Goal: Task Accomplishment & Management: Manage account settings

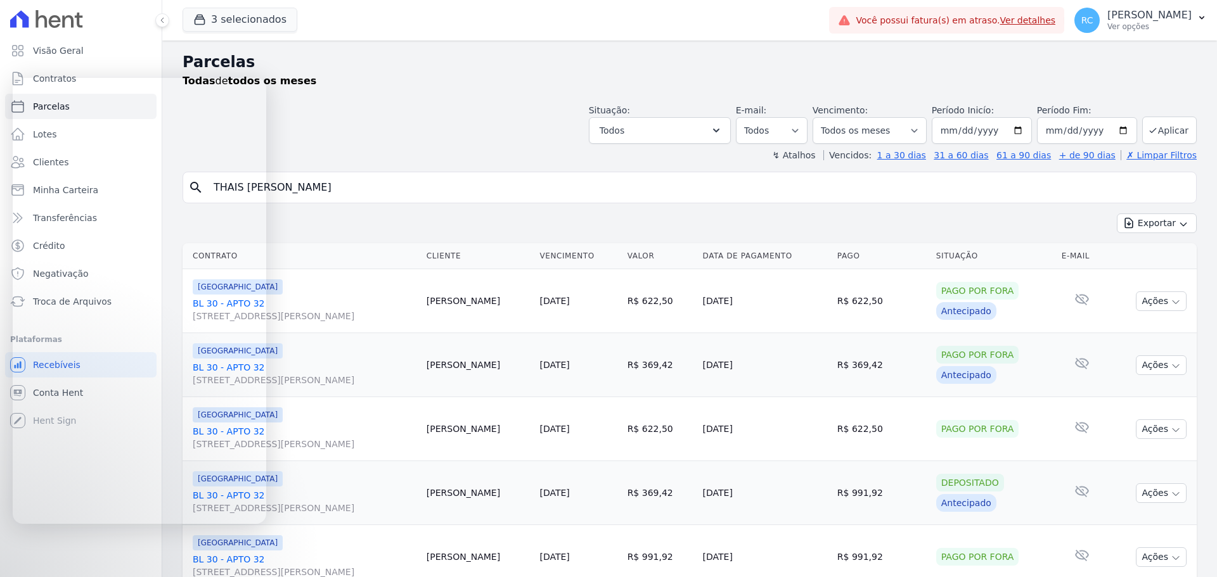
select select
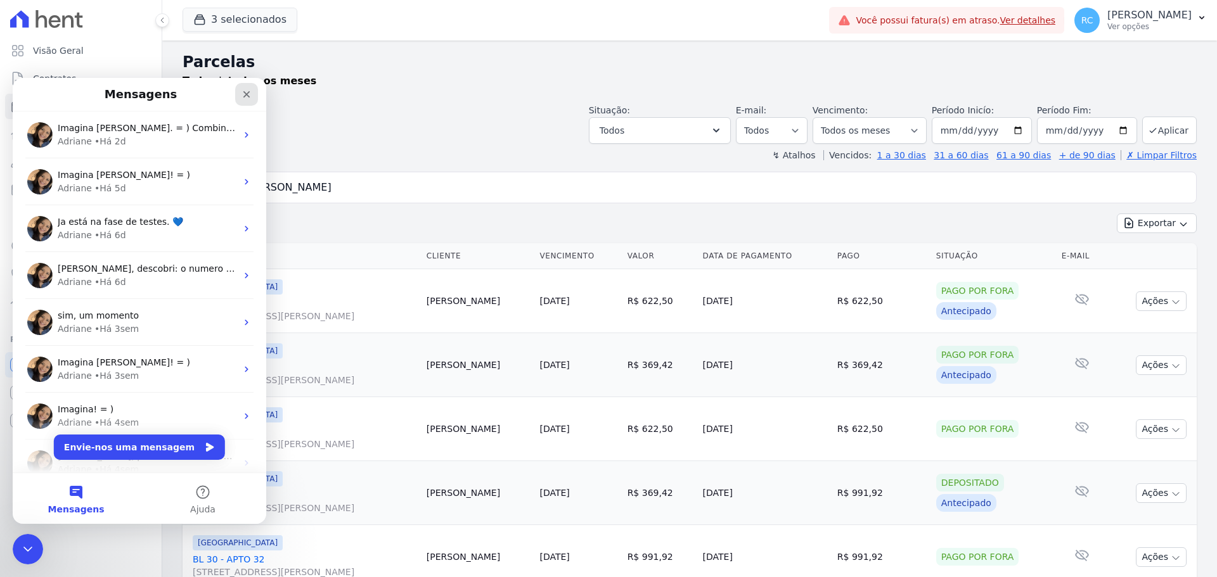
click at [253, 96] on div "Fechar" at bounding box center [246, 94] width 23 height 23
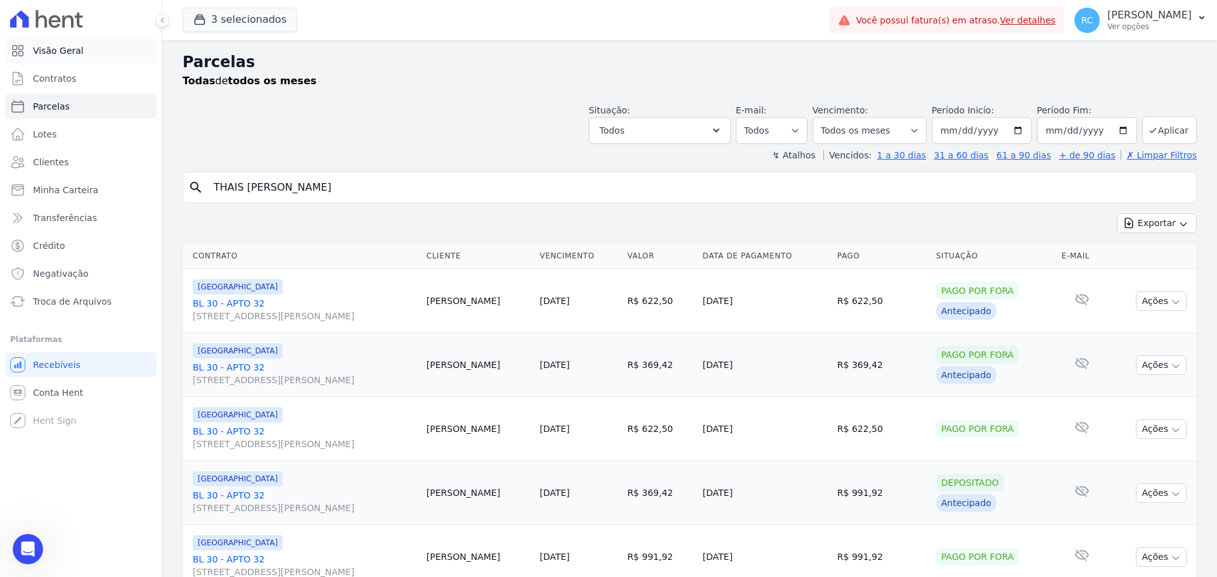
click at [78, 55] on span "Visão Geral" at bounding box center [58, 50] width 51 height 13
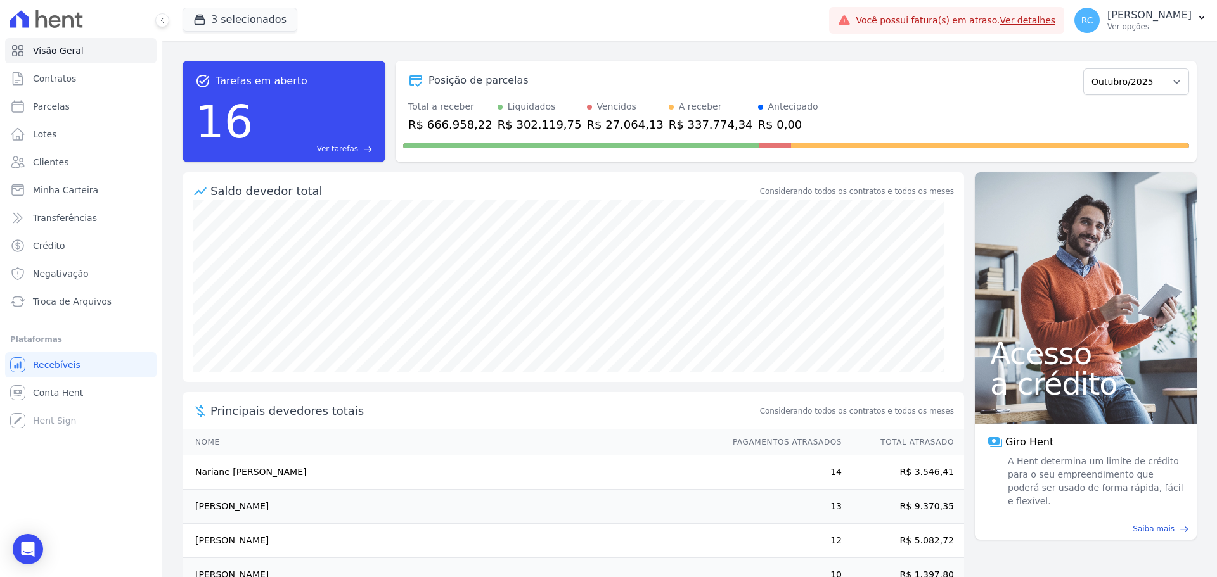
click at [344, 152] on span "Ver tarefas" at bounding box center [337, 148] width 41 height 11
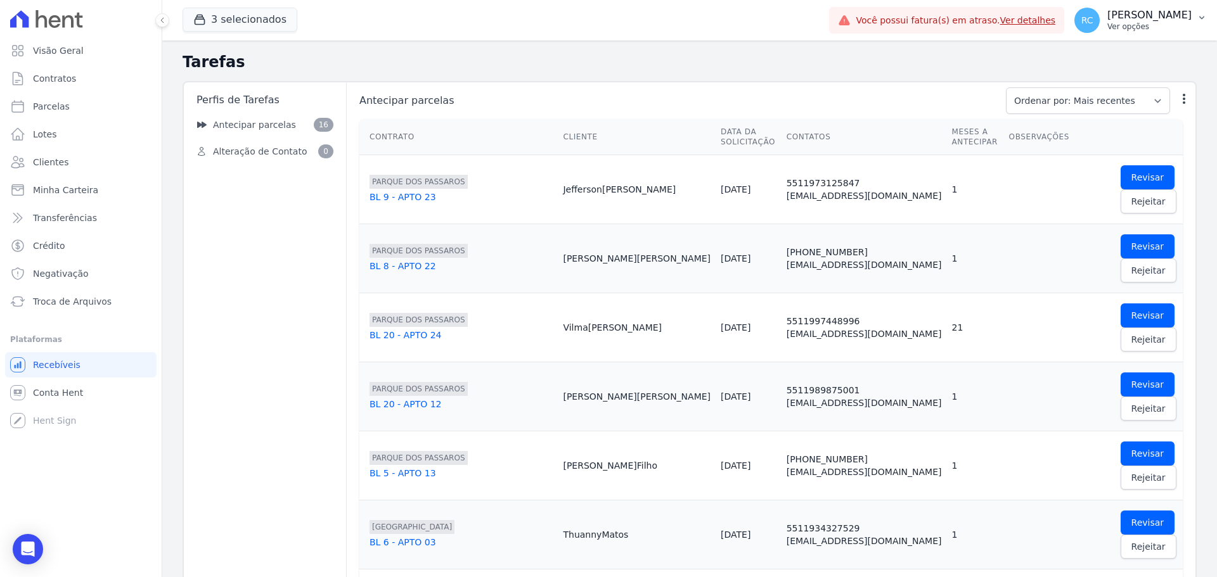
click at [1125, 22] on p "Ver opções" at bounding box center [1149, 27] width 84 height 10
click at [743, 32] on div "3 selecionados CAVAZANI EMPREENDIMENTOS IMOBILIARIOS PARQUE DAS FLORES PARQUE D…" at bounding box center [503, 20] width 641 height 42
click at [67, 169] on link "Clientes" at bounding box center [80, 162] width 151 height 25
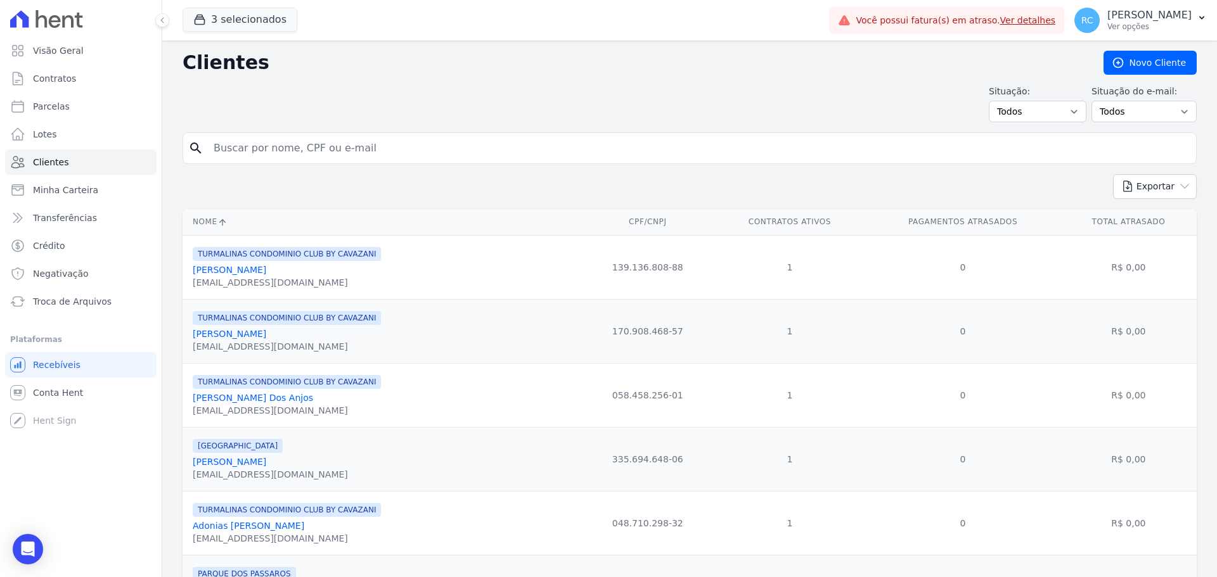
click at [333, 150] on input "search" at bounding box center [698, 148] width 985 height 25
paste input "THAIS [PERSON_NAME]"
type input "THAIS [PERSON_NAME]"
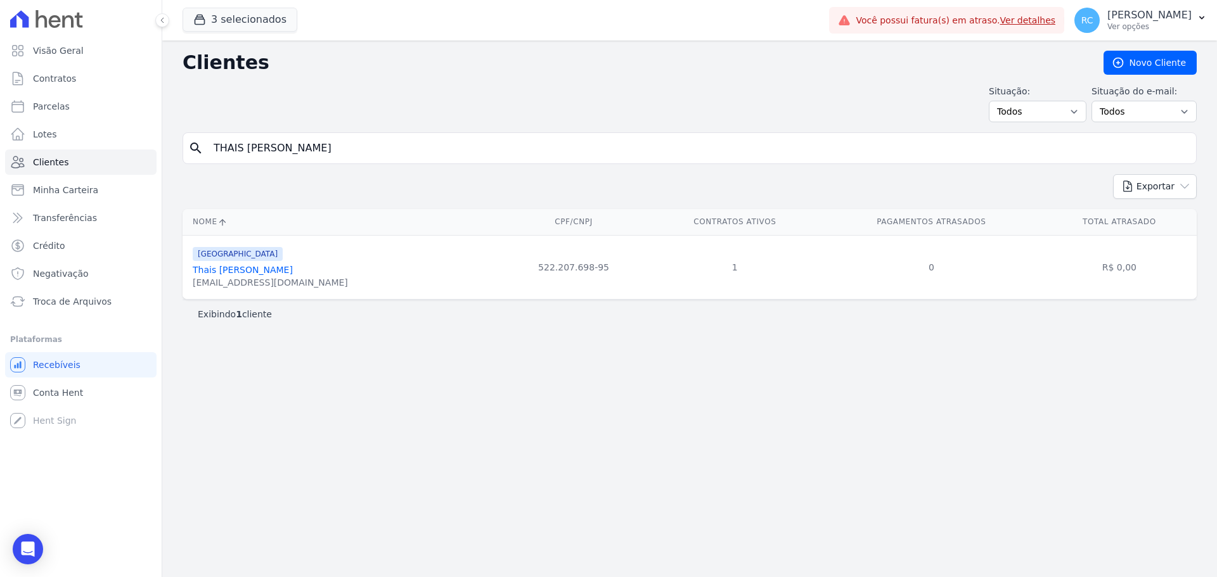
click at [281, 271] on link "Thais Maciel Correia De Souza" at bounding box center [243, 270] width 100 height 10
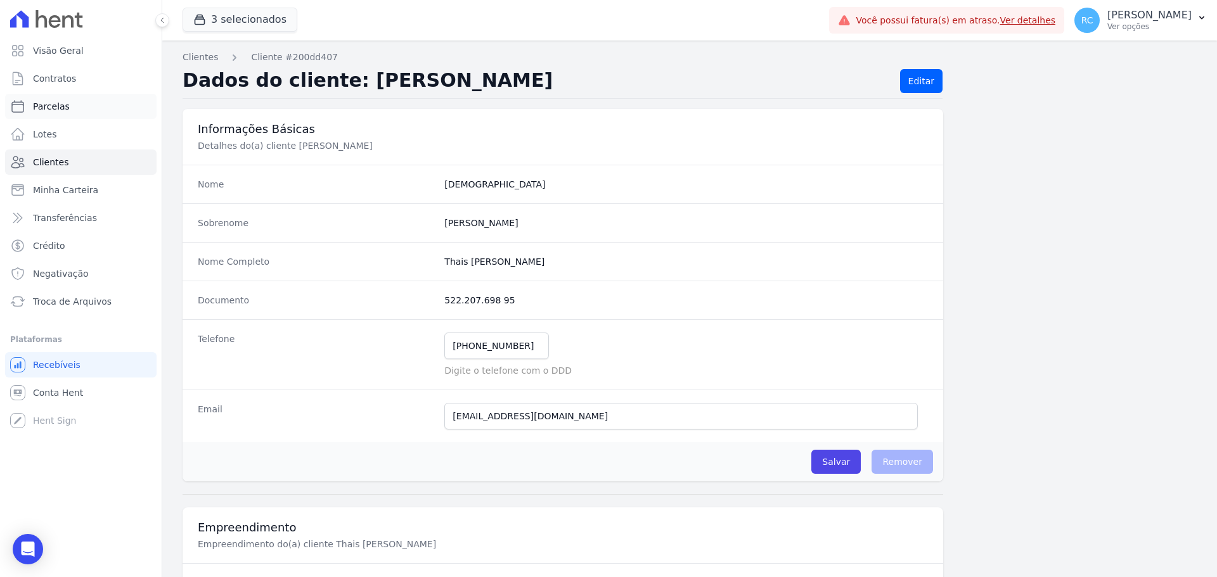
click at [89, 103] on link "Parcelas" at bounding box center [80, 106] width 151 height 25
select select
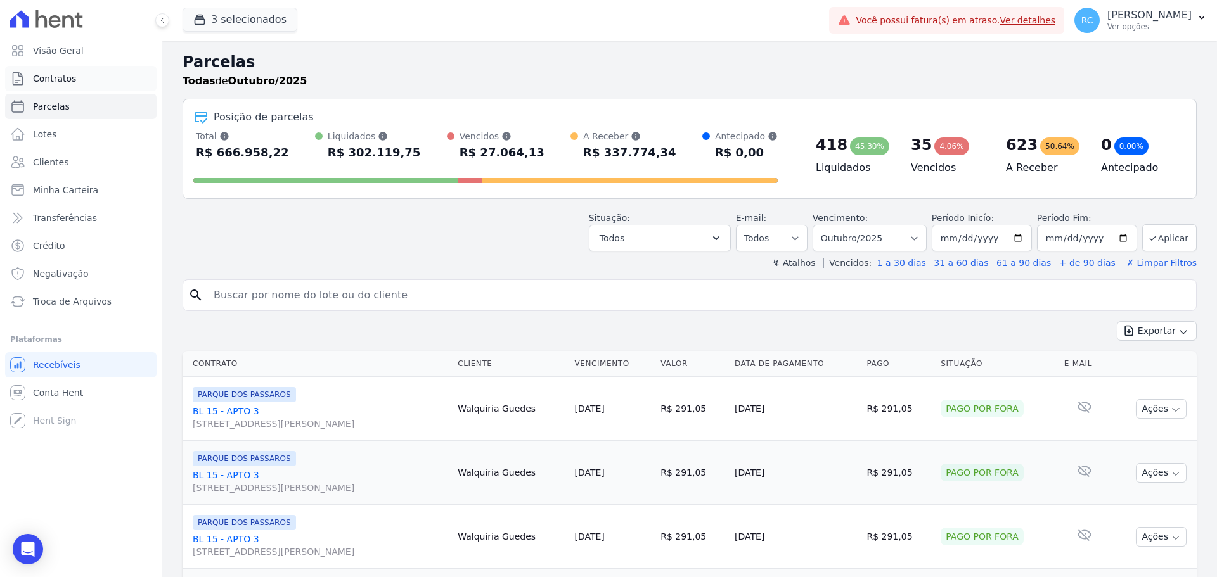
drag, startPoint x: 289, startPoint y: 298, endPoint x: 75, endPoint y: 82, distance: 304.3
click at [75, 82] on link "Contratos" at bounding box center [80, 78] width 151 height 25
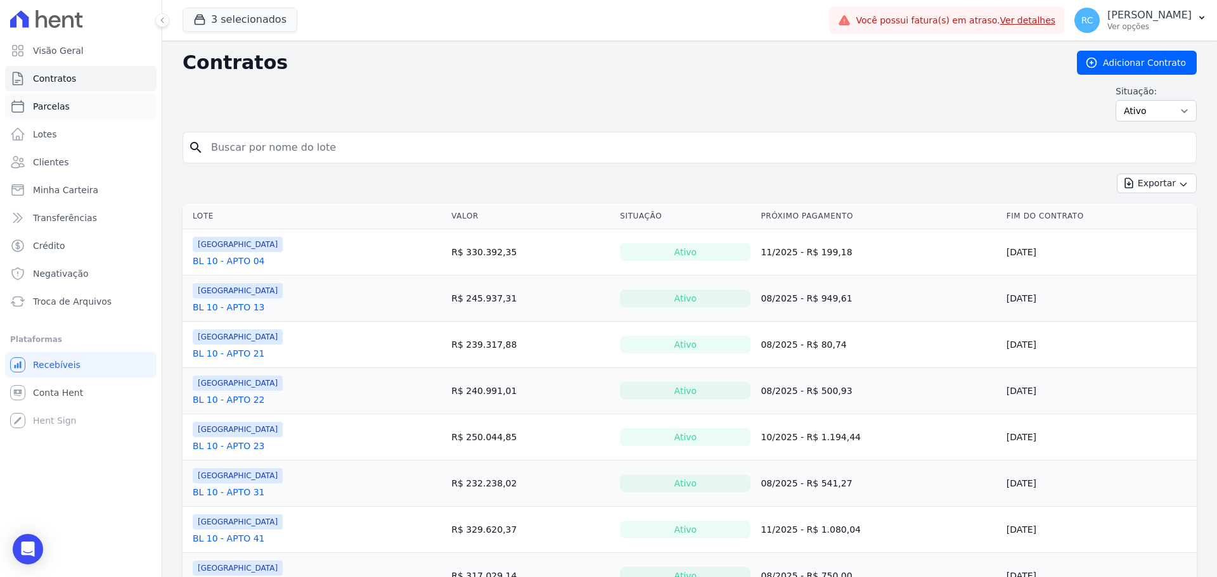
click at [63, 112] on span "Parcelas" at bounding box center [51, 106] width 37 height 13
select select
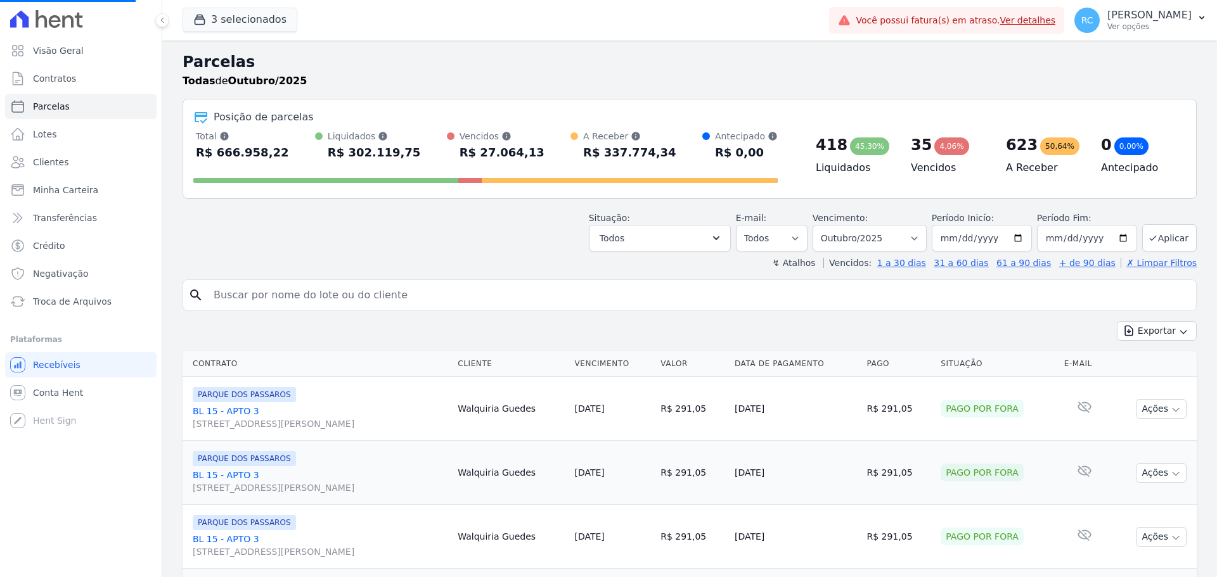
select select
click at [313, 300] on input "search" at bounding box center [698, 295] width 985 height 25
paste input "THAIS [PERSON_NAME]"
type input "THAIS [PERSON_NAME]"
select select
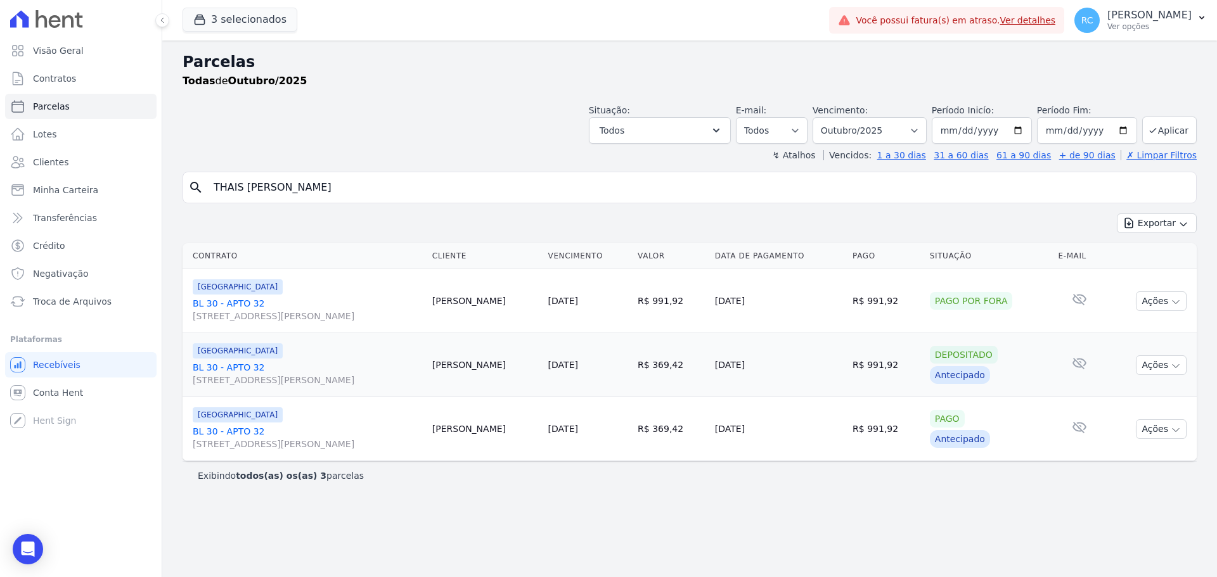
click at [224, 301] on link "BL 30 - APTO 32 Rua Arminda de Lima, 20, SALA 04, Centro" at bounding box center [307, 309] width 229 height 25
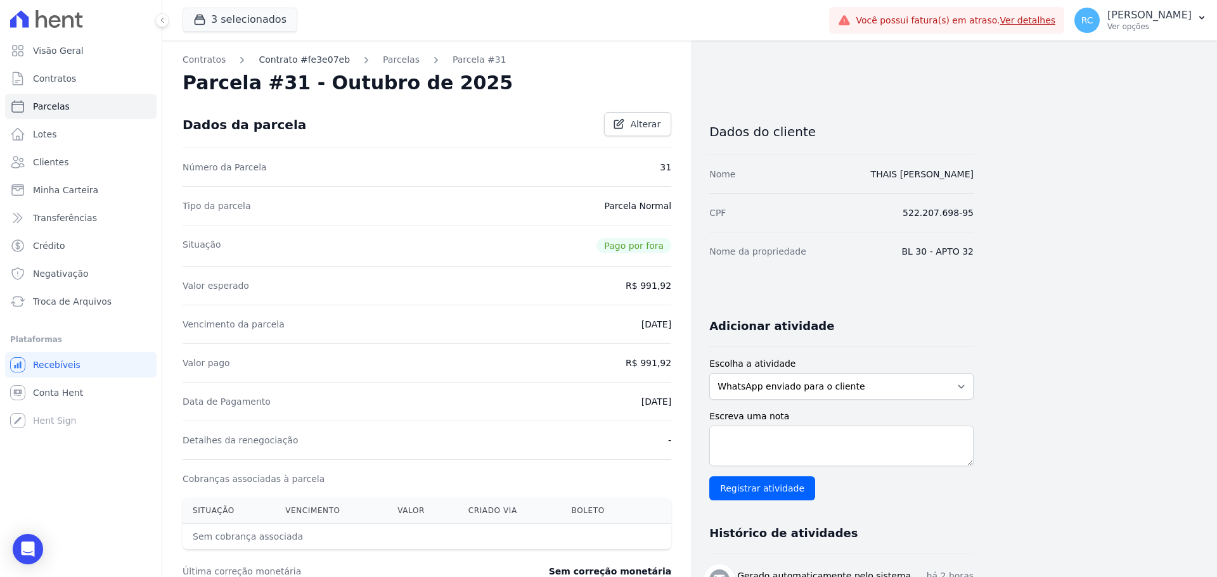
click at [294, 58] on link "Contrato #fe3e07eb" at bounding box center [304, 59] width 91 height 13
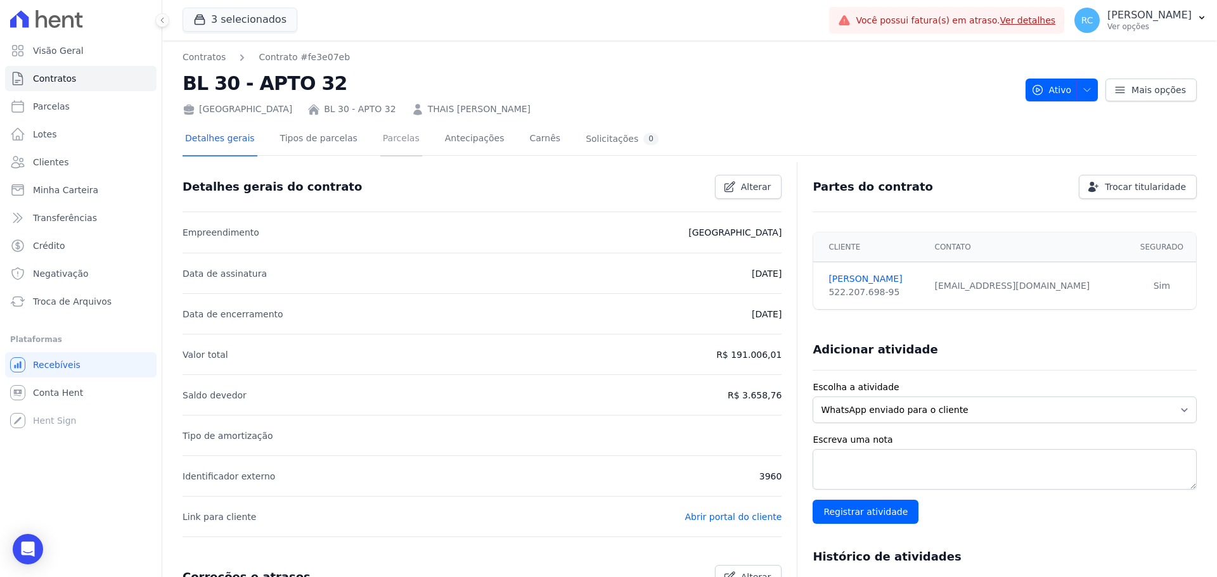
click at [397, 139] on link "Parcelas" at bounding box center [401, 140] width 42 height 34
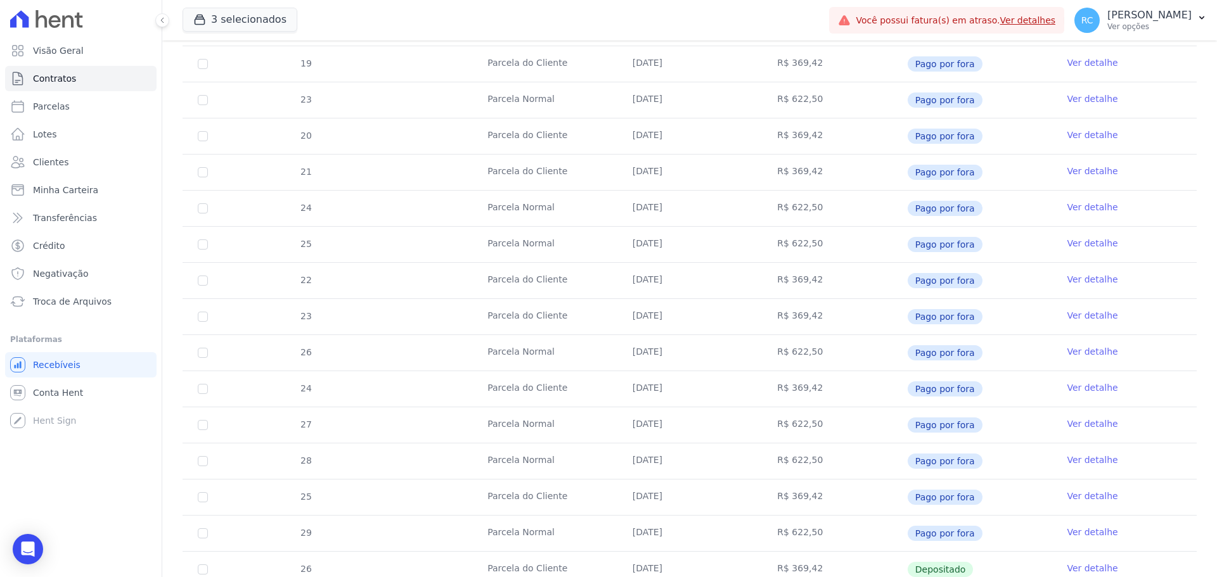
scroll to position [684, 0]
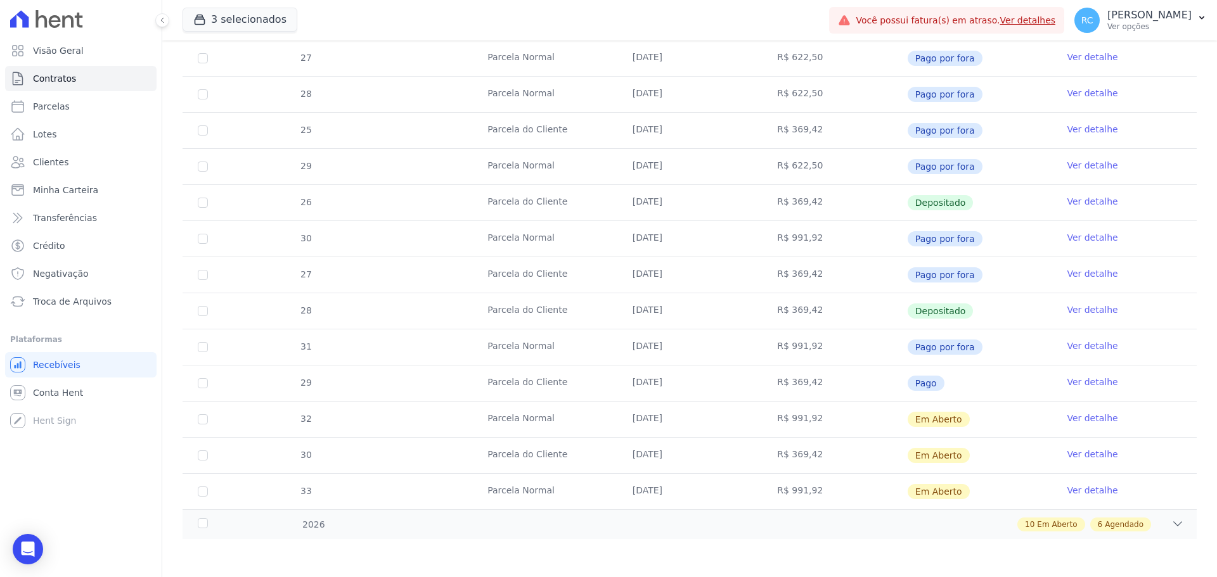
drag, startPoint x: 681, startPoint y: 411, endPoint x: 627, endPoint y: 414, distance: 53.9
click at [627, 414] on td "[DATE]" at bounding box center [689, 419] width 145 height 35
copy td "[DATE]"
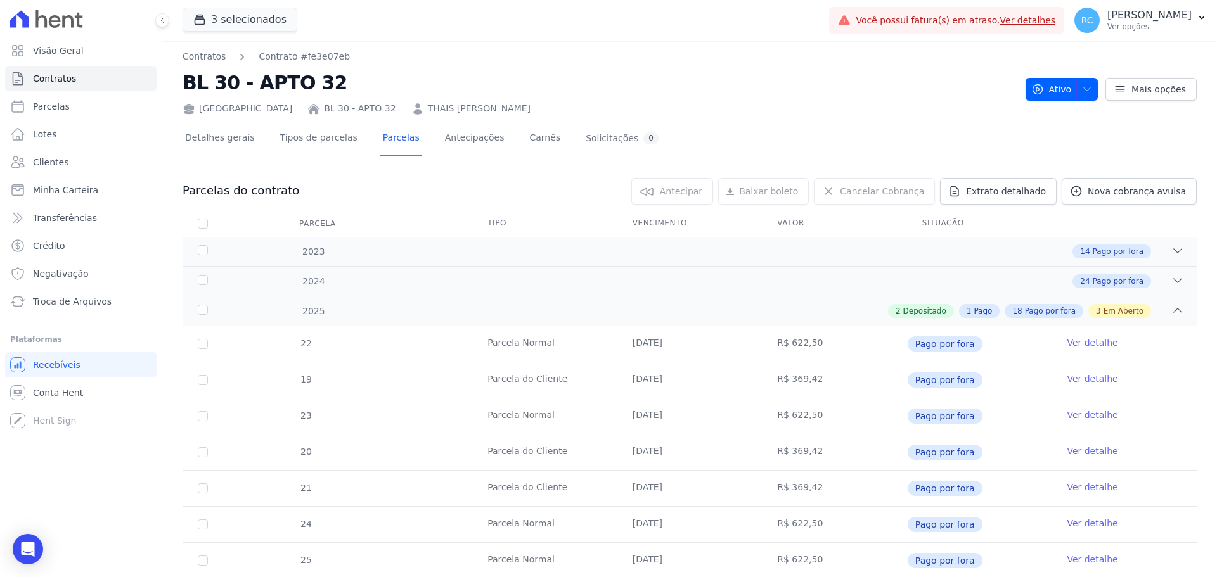
scroll to position [0, 0]
click at [1141, 198] on span "Nova cobrança avulsa" at bounding box center [1137, 192] width 98 height 13
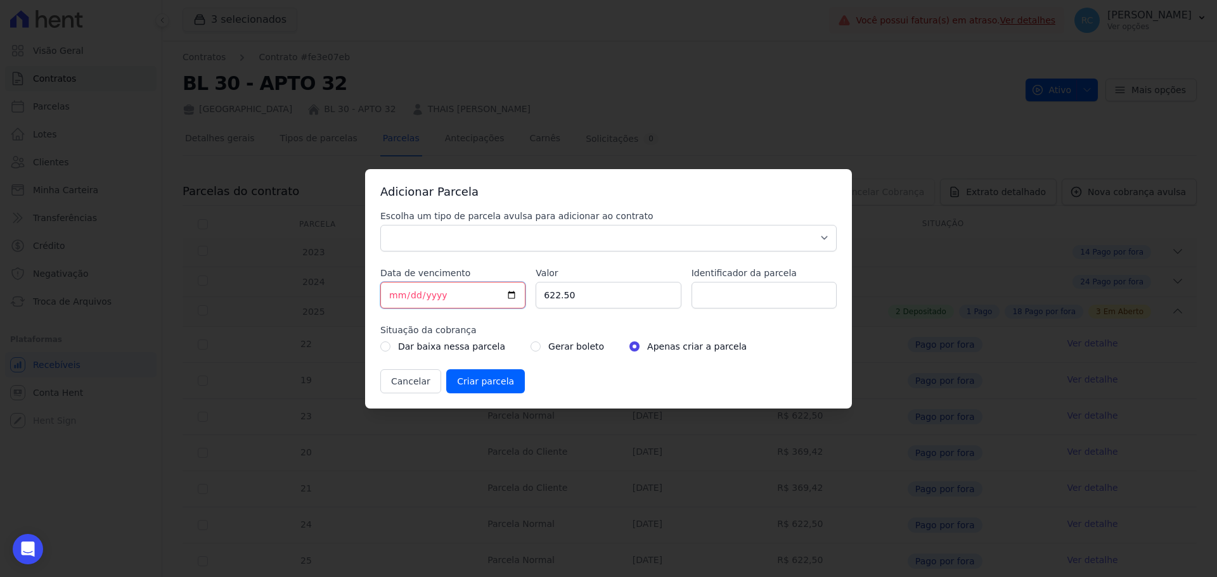
click at [514, 300] on input "[DATE]" at bounding box center [452, 295] width 145 height 27
drag, startPoint x: 480, startPoint y: 297, endPoint x: 430, endPoint y: 295, distance: 50.1
click at [388, 286] on input "[DATE]" at bounding box center [452, 295] width 145 height 27
paste input "01"
type input "2025-11-10"
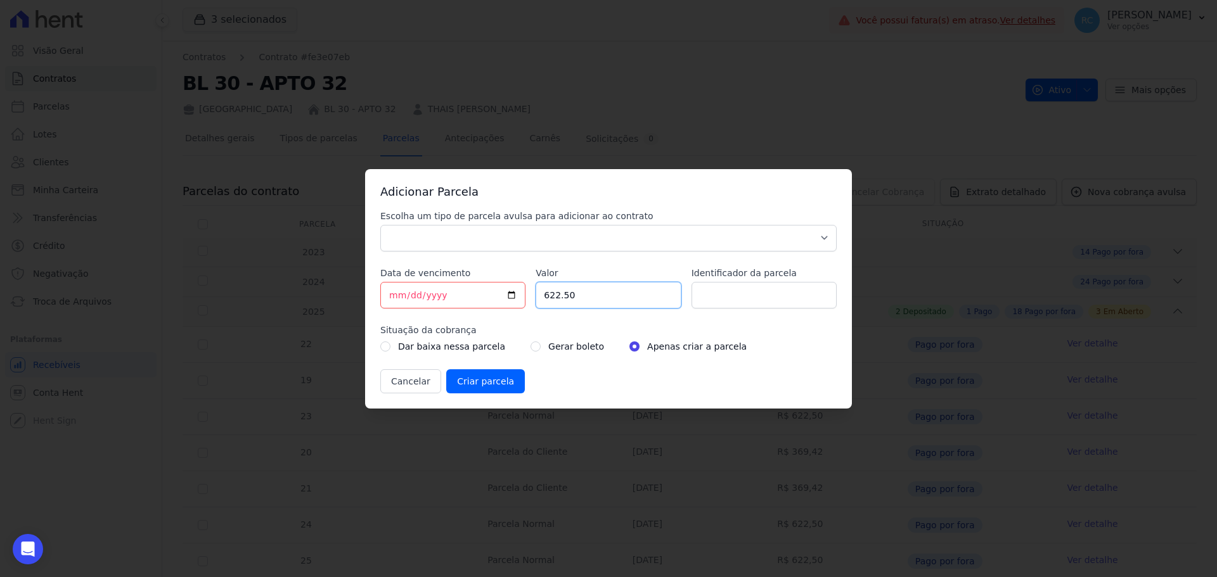
drag, startPoint x: 608, startPoint y: 298, endPoint x: 559, endPoint y: 313, distance: 51.7
click at [510, 288] on div "Escolha um tipo de parcela avulsa para adicionar ao contrato Parcela Normal Sin…" at bounding box center [608, 302] width 456 height 184
paste input "991.92"
type input "991.92"
click at [771, 298] on input "Identificador da parcela" at bounding box center [763, 295] width 145 height 27
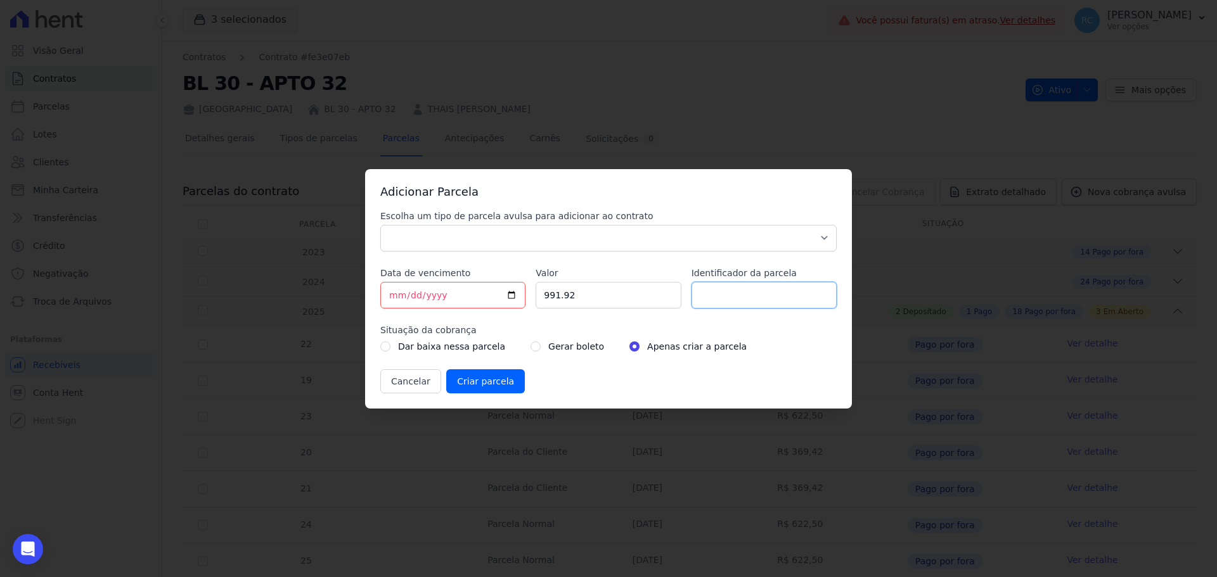
type input "1"
type input "Novembro"
click at [530, 347] on input "radio" at bounding box center [535, 347] width 10 height 10
radio input "true"
click at [479, 380] on input "Criar parcela" at bounding box center [485, 381] width 79 height 24
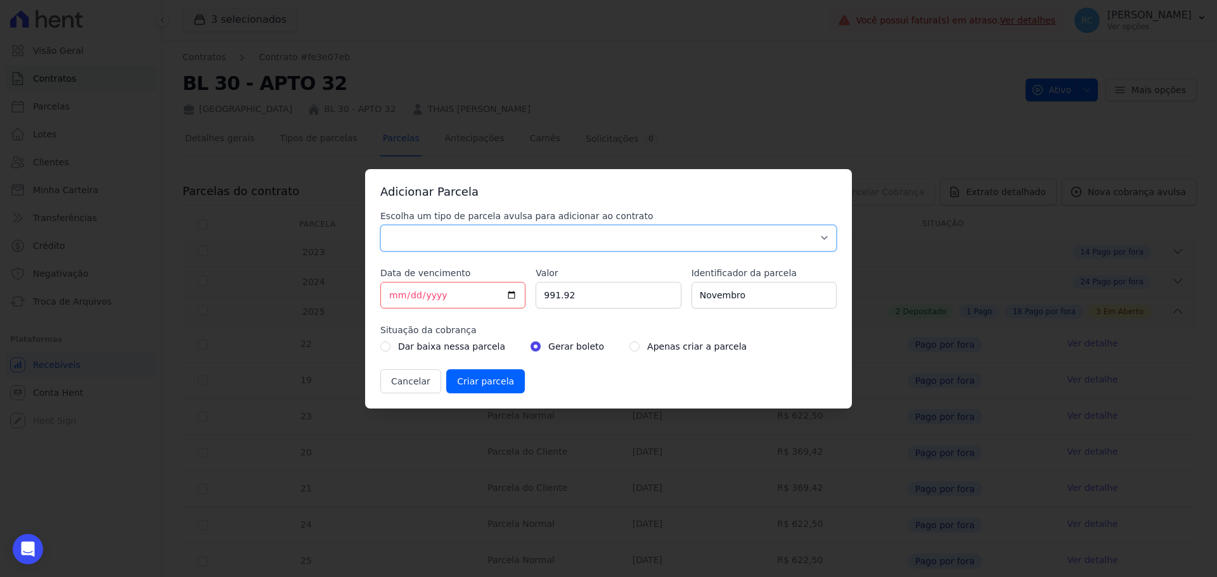
click at [489, 226] on select "Parcela Normal Sinal Caução Intercalada Chaves Pré Chaves Pós Chaves Taxas Quit…" at bounding box center [608, 238] width 456 height 27
select select "standard"
click at [380, 225] on select "Parcela Normal Sinal Caução Intercalada Chaves Pré Chaves Pós Chaves Taxas Quit…" at bounding box center [608, 238] width 456 height 27
click at [484, 378] on input "Criar parcela" at bounding box center [485, 381] width 79 height 24
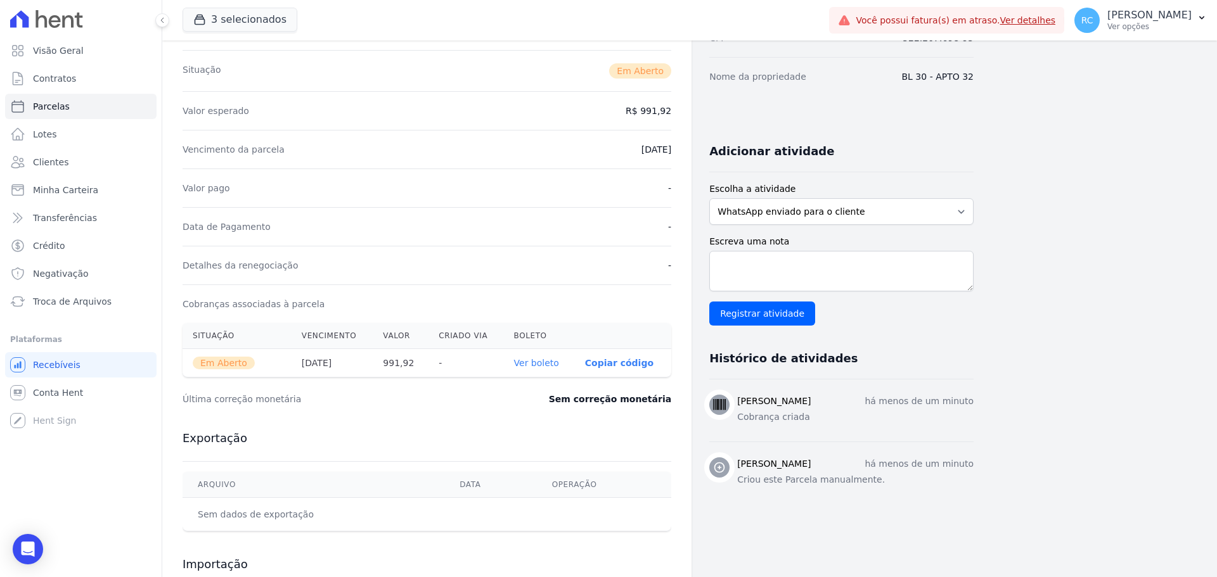
scroll to position [190, 0]
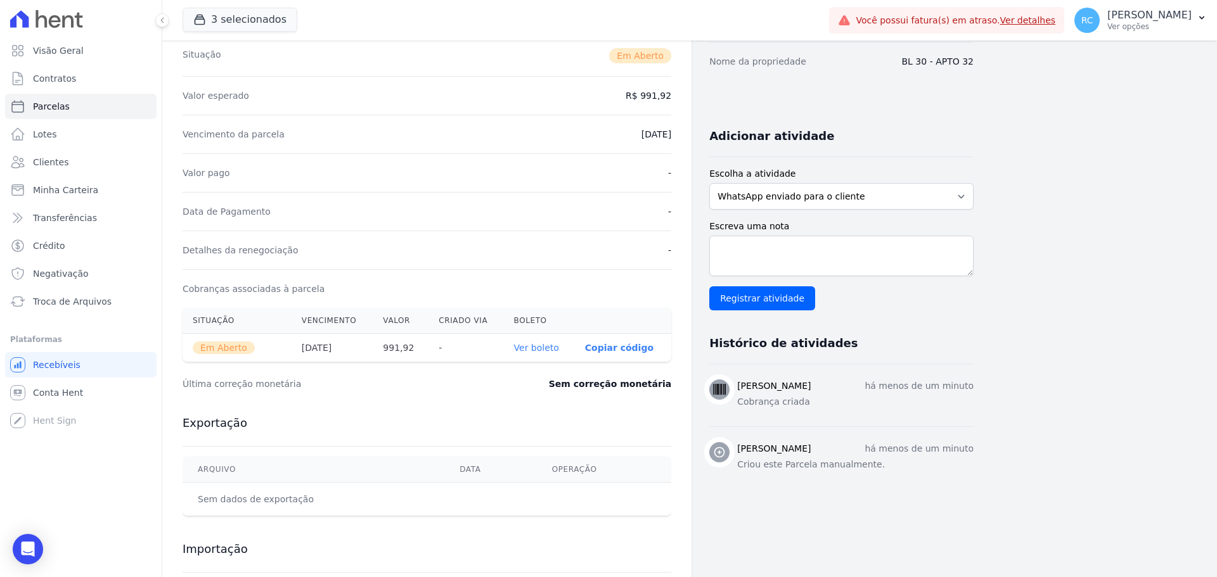
click at [530, 348] on link "Ver boleto" at bounding box center [536, 348] width 45 height 10
click at [89, 105] on link "Parcelas" at bounding box center [80, 106] width 151 height 25
select select
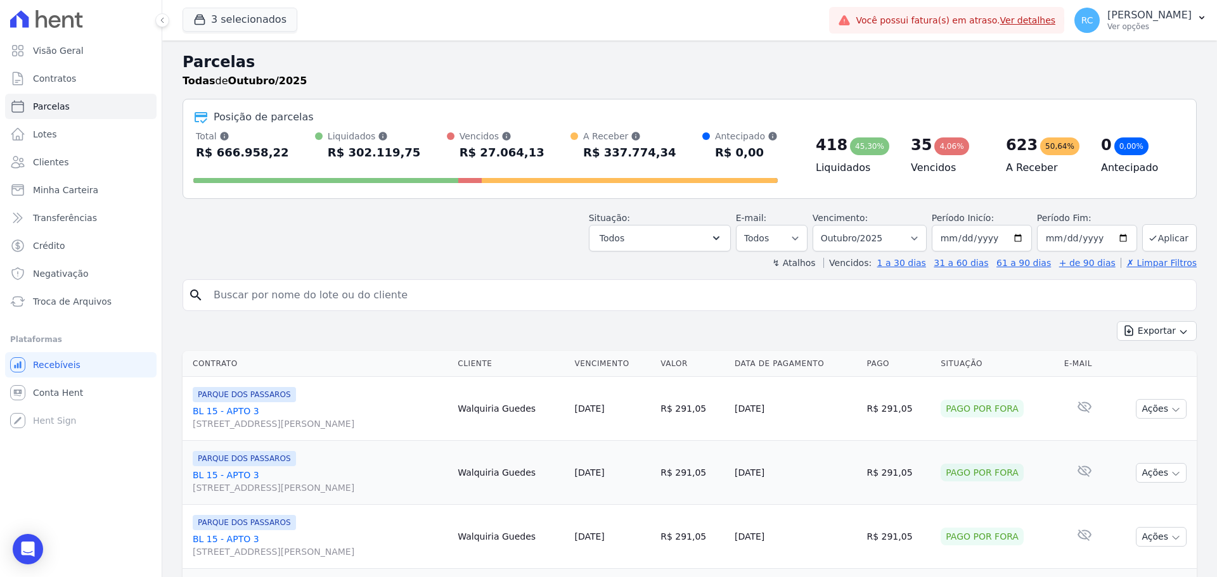
paste input "991,92"
drag, startPoint x: 307, startPoint y: 290, endPoint x: 0, endPoint y: 298, distance: 306.9
click at [7, 293] on div "Visão Geral Contratos Parcelas Lotes Clientes Minha Carteira Transferências Cré…" at bounding box center [608, 288] width 1217 height 577
type input "thais macie"
select select
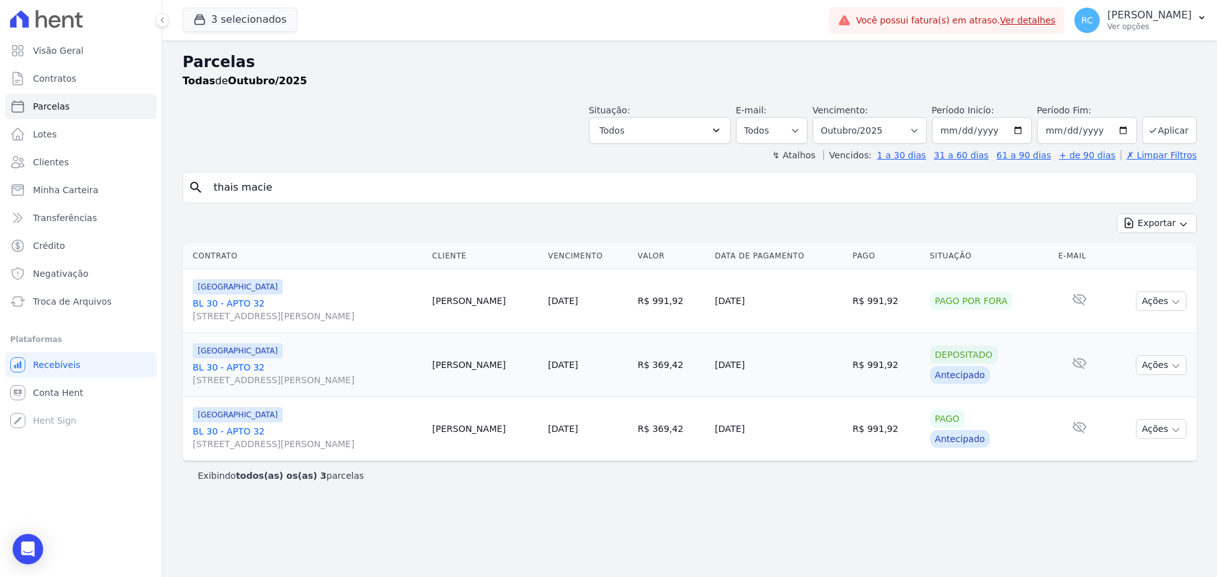
click at [250, 562] on div "Parcelas Todas de Outubro/2025 Situação: Agendado Em Aberto Pago Processando Ca…" at bounding box center [689, 309] width 1055 height 537
drag, startPoint x: 920, startPoint y: 132, endPoint x: 916, endPoint y: 139, distance: 7.1
click at [920, 132] on select "Filtrar por período ──────── Todos os meses Dezembro/2021 Janeiro/2022 Fevereir…" at bounding box center [869, 130] width 114 height 27
select select "all"
click at [830, 117] on select "Filtrar por período ──────── Todos os meses Dezembro/2021 Janeiro/2022 Fevereir…" at bounding box center [869, 130] width 114 height 27
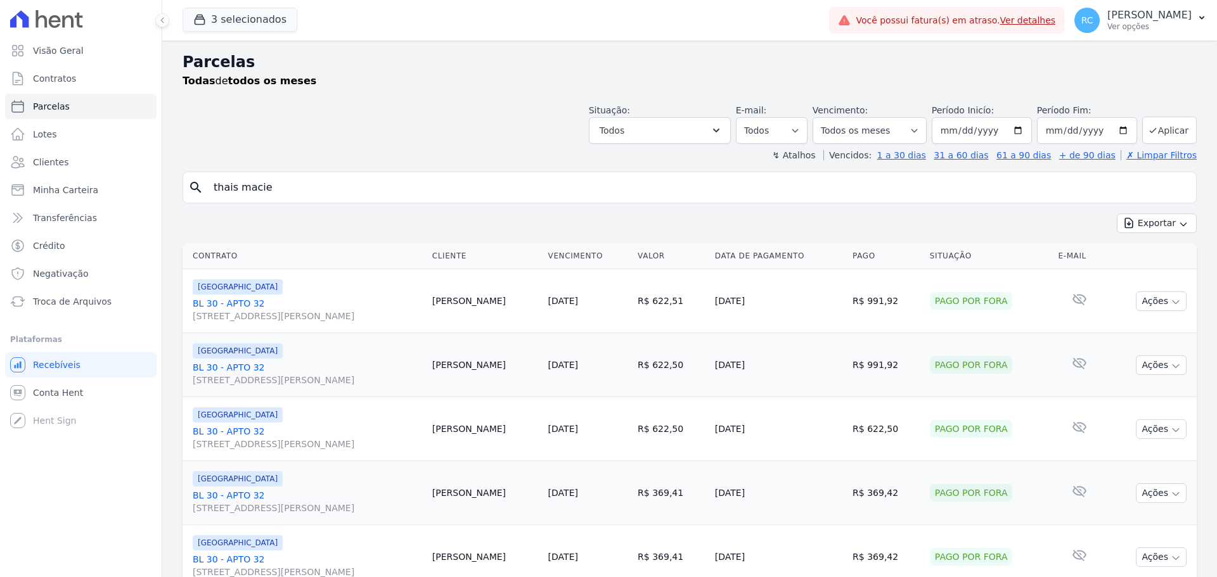
select select
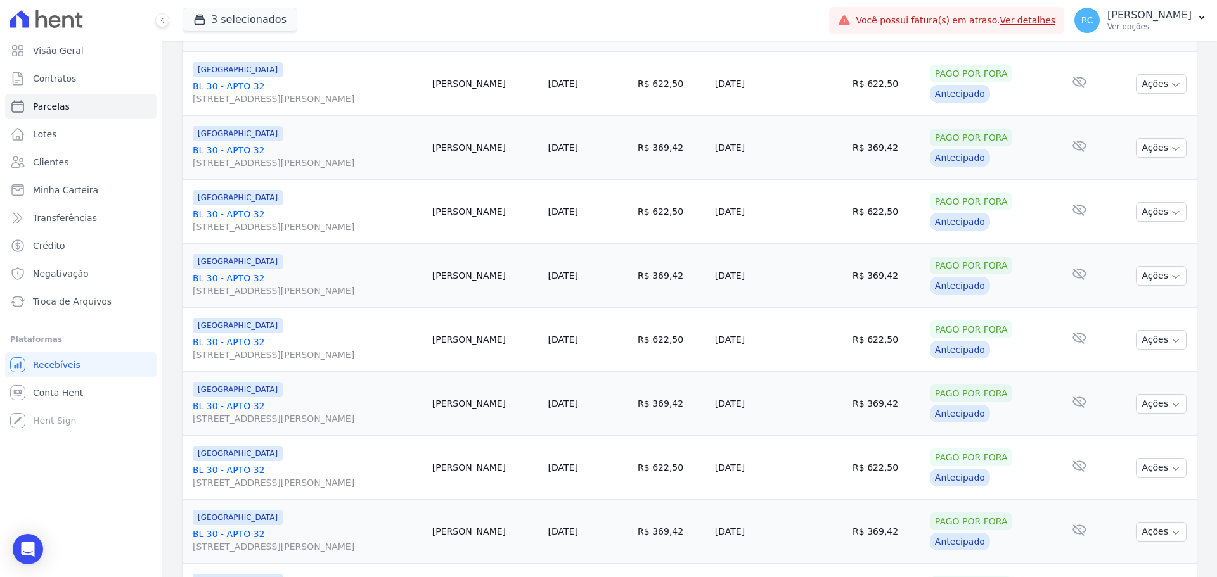
scroll to position [1347, 0]
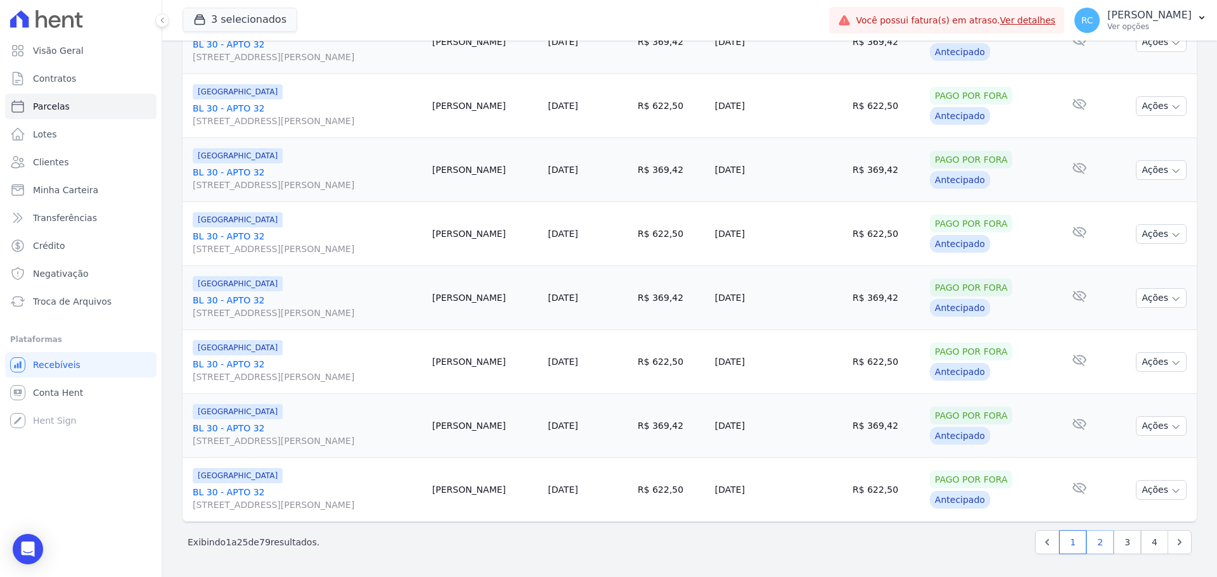
click at [1098, 544] on link "2" at bounding box center [1099, 542] width 27 height 24
select select
click at [1125, 548] on link "3" at bounding box center [1127, 542] width 27 height 24
select select
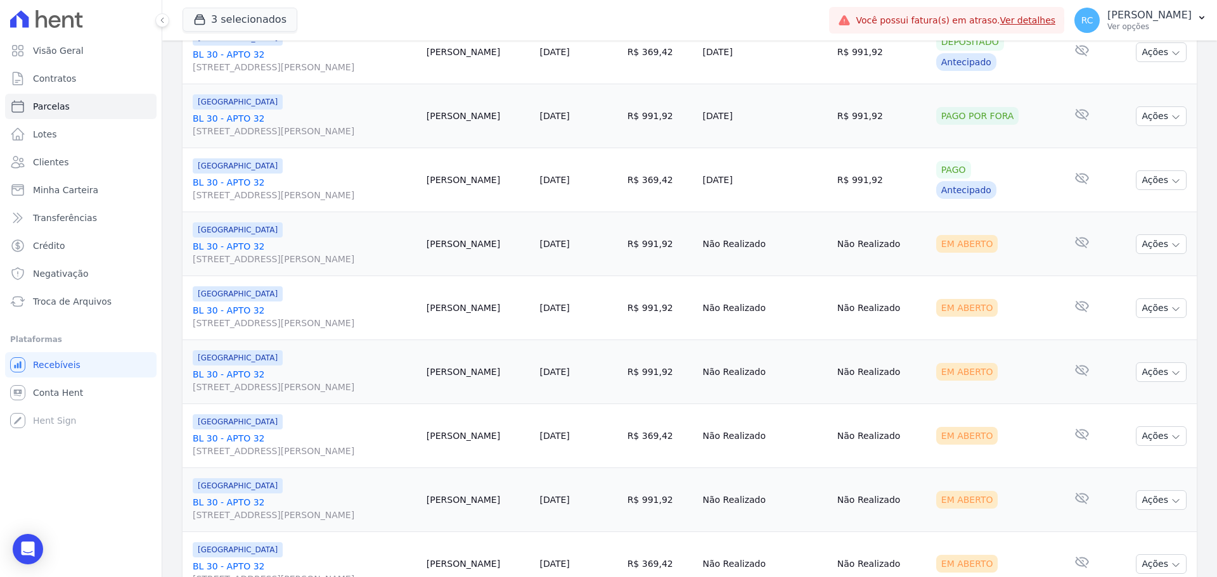
scroll to position [634, 0]
click at [1138, 319] on td "Ações Ver boleto Antecipar Antecipação não disponível Enviar whatsapp Registrar…" at bounding box center [1152, 308] width 89 height 64
click at [1145, 312] on button "Ações" at bounding box center [1161, 308] width 51 height 20
click at [756, 299] on td "Não Realizado" at bounding box center [765, 308] width 134 height 64
click at [1162, 254] on td "Ações Ver boleto Não é possível visualizar o boleto de um pagamento em aberto A…" at bounding box center [1152, 244] width 89 height 64
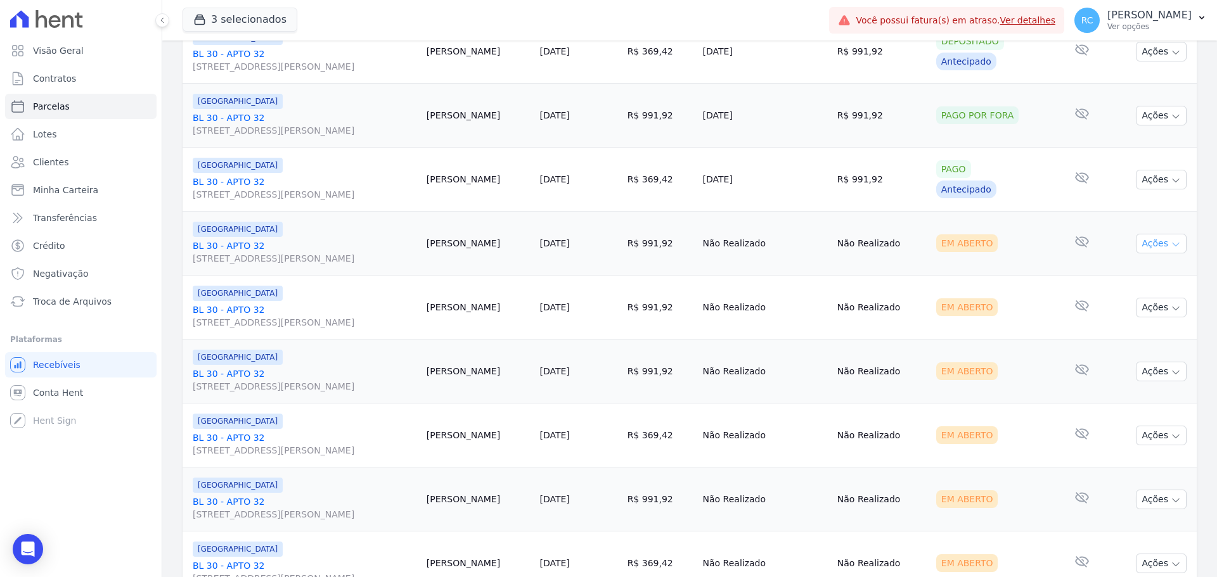
click at [1171, 248] on icon "button" at bounding box center [1176, 245] width 10 height 10
click at [996, 301] on div "Em Aberto" at bounding box center [993, 308] width 115 height 18
click at [1136, 307] on button "Ações" at bounding box center [1161, 308] width 51 height 20
click at [1150, 243] on button "Ações" at bounding box center [1161, 244] width 51 height 20
click at [1121, 349] on link "Liquidação Manual" at bounding box center [1156, 342] width 122 height 23
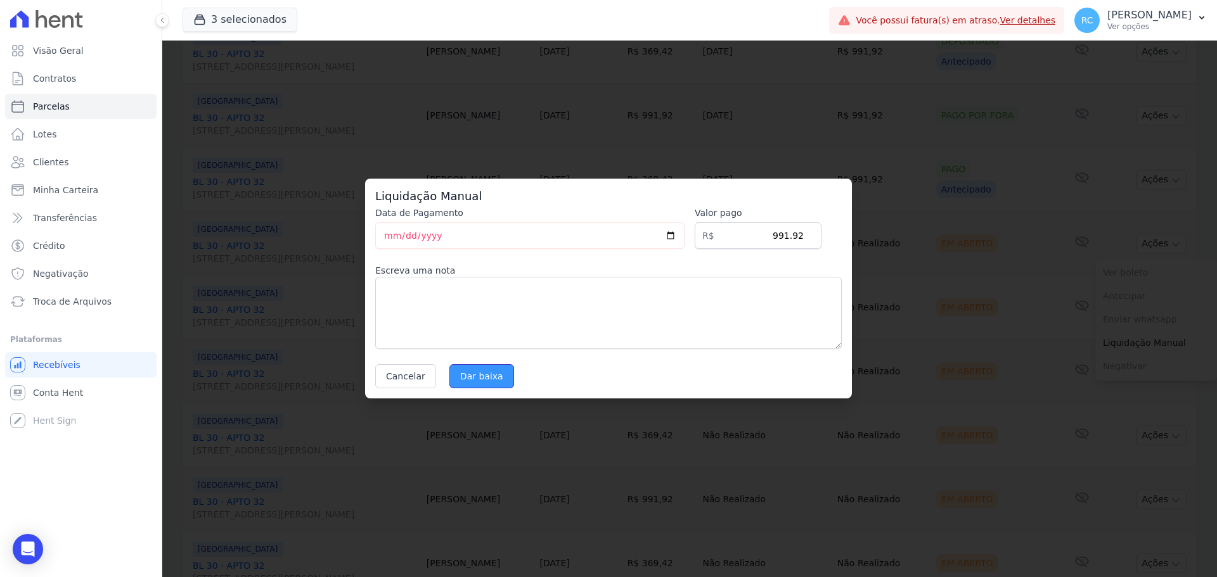
click at [459, 384] on input "Dar baixa" at bounding box center [481, 376] width 65 height 24
select select
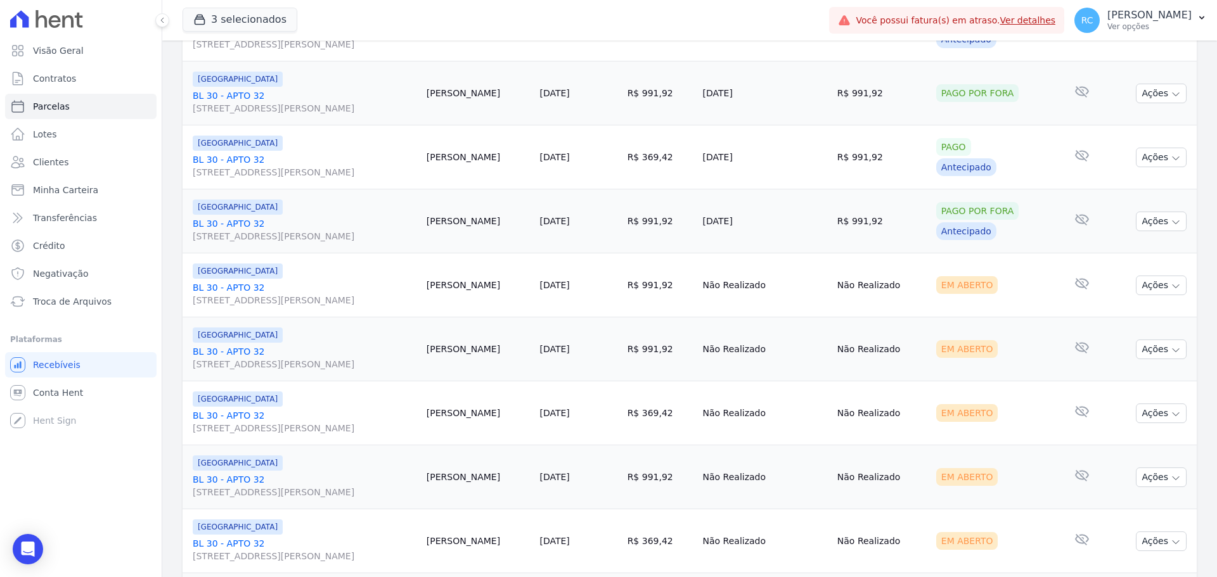
scroll to position [634, 0]
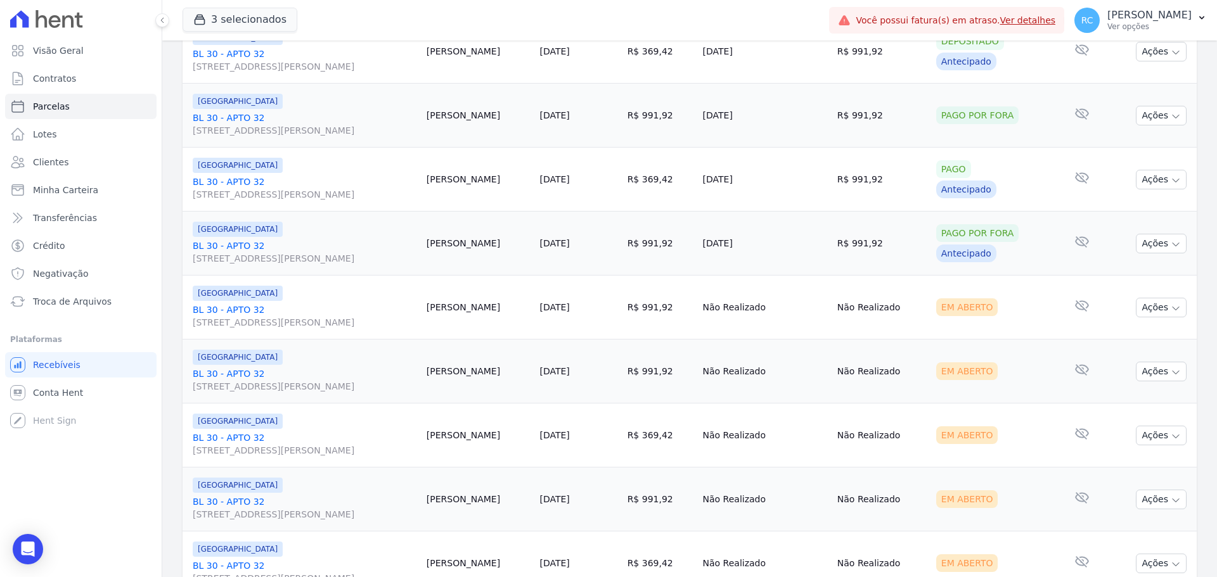
click at [218, 311] on link "BL 30 - APTO 32 Rua Arminda de Lima, 20, SALA 04, Centro" at bounding box center [305, 316] width 224 height 25
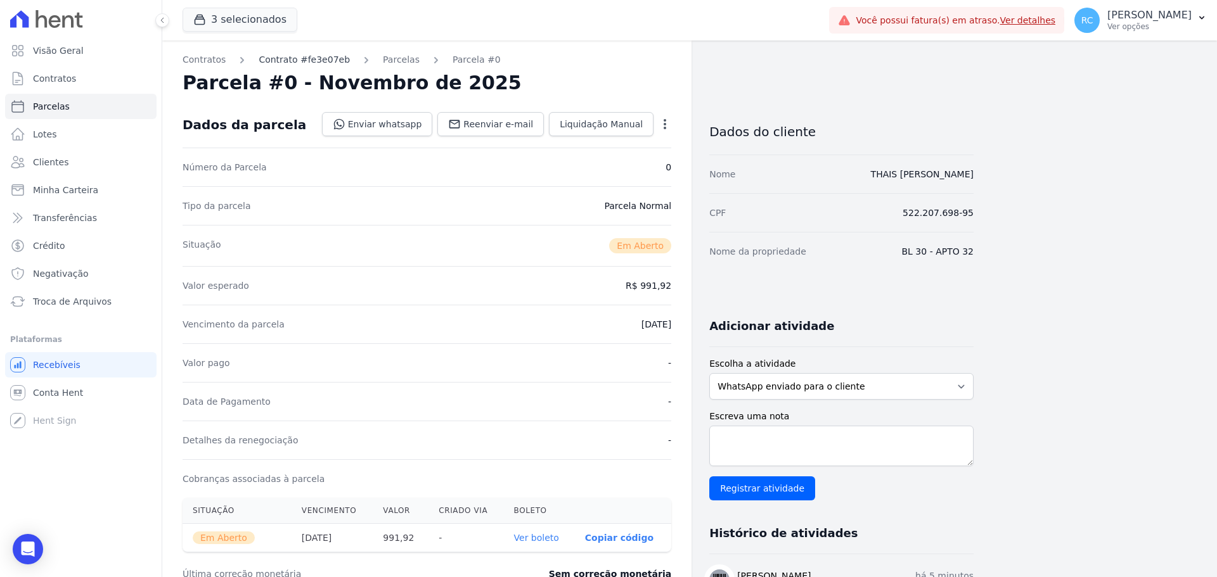
click at [288, 61] on link "Contrato #fe3e07eb" at bounding box center [304, 59] width 91 height 13
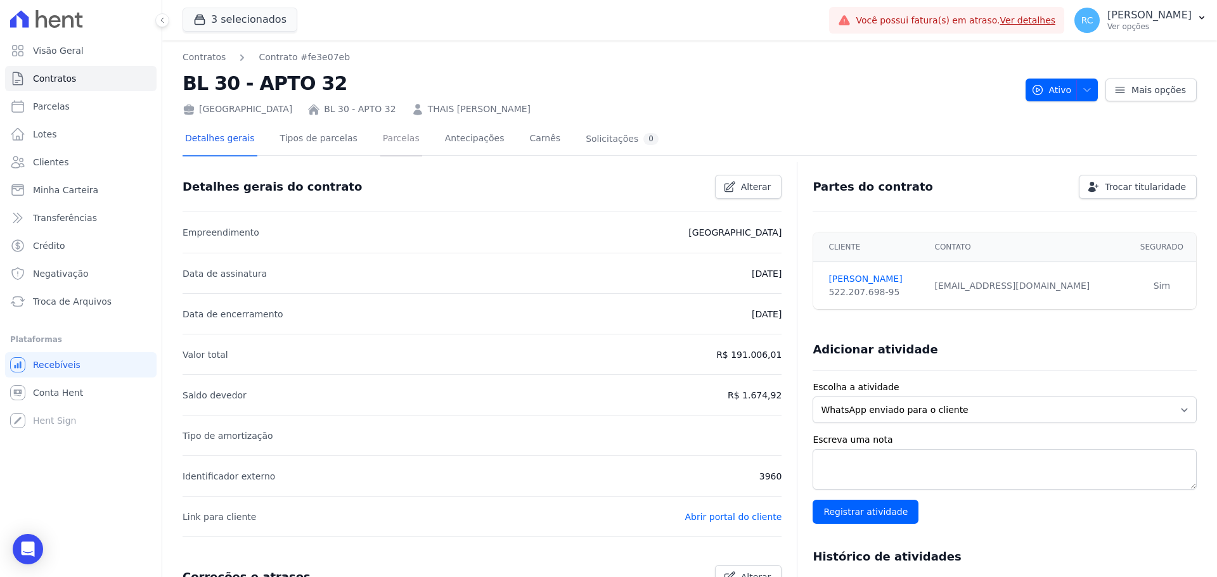
click at [390, 139] on link "Parcelas" at bounding box center [401, 140] width 42 height 34
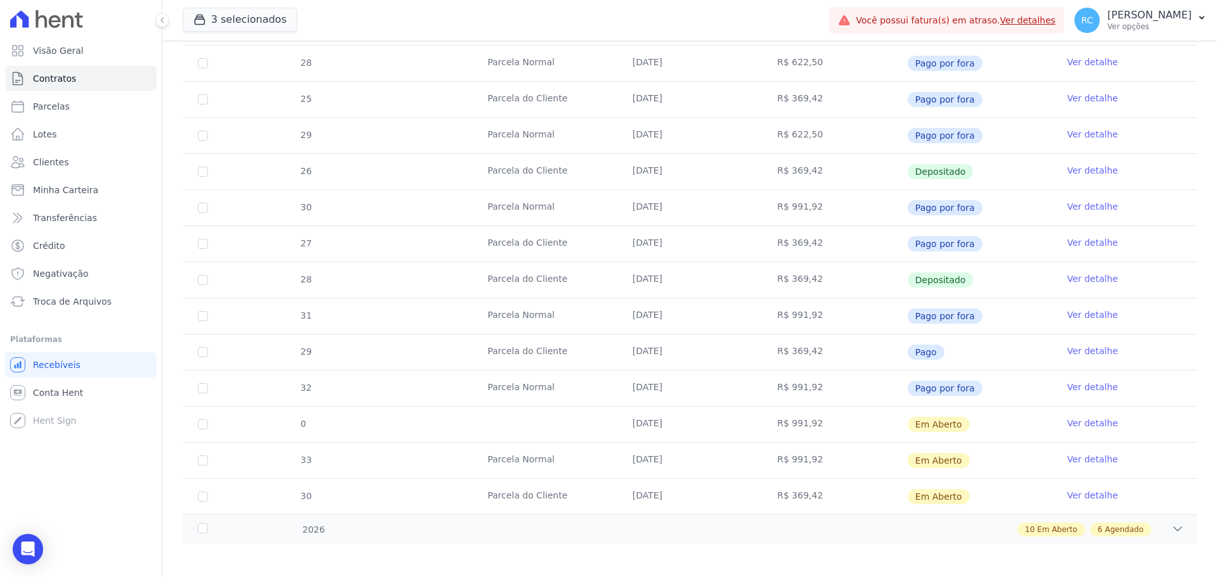
scroll to position [720, 0]
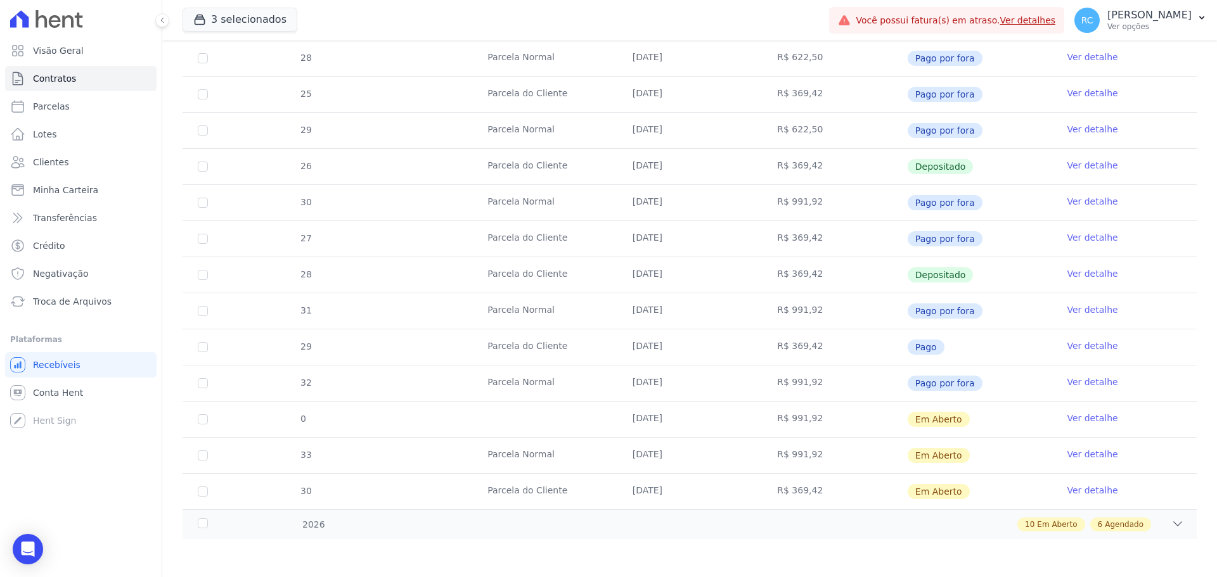
click at [1078, 494] on link "Ver detalhe" at bounding box center [1092, 490] width 51 height 13
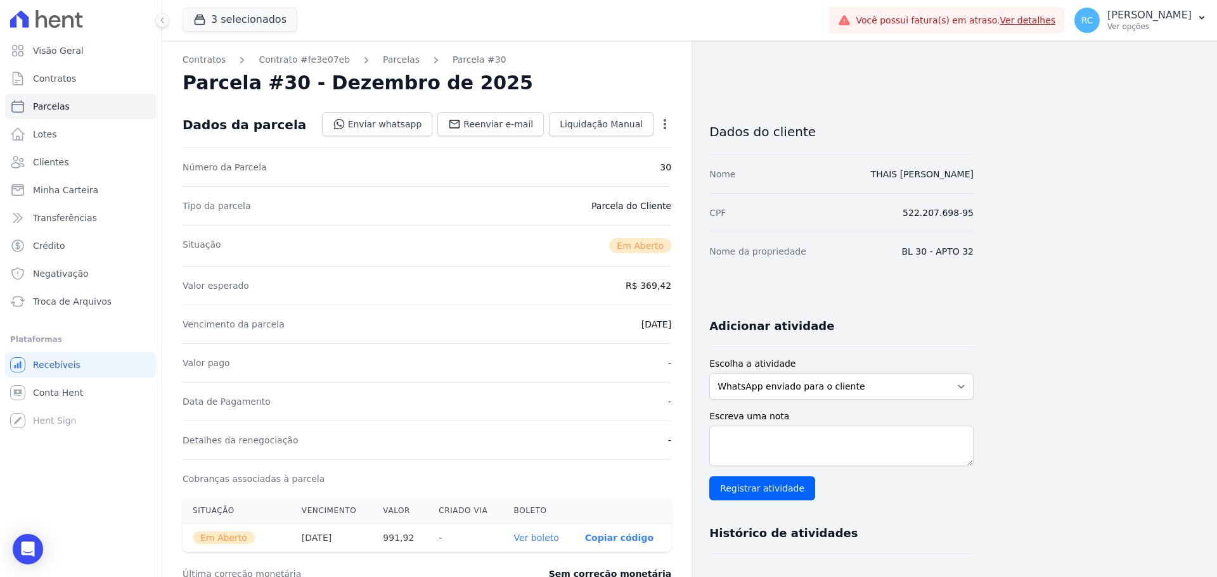
click at [659, 119] on icon "button" at bounding box center [664, 124] width 13 height 13
click at [626, 169] on link "Cancelar Cobrança" at bounding box center [611, 164] width 112 height 23
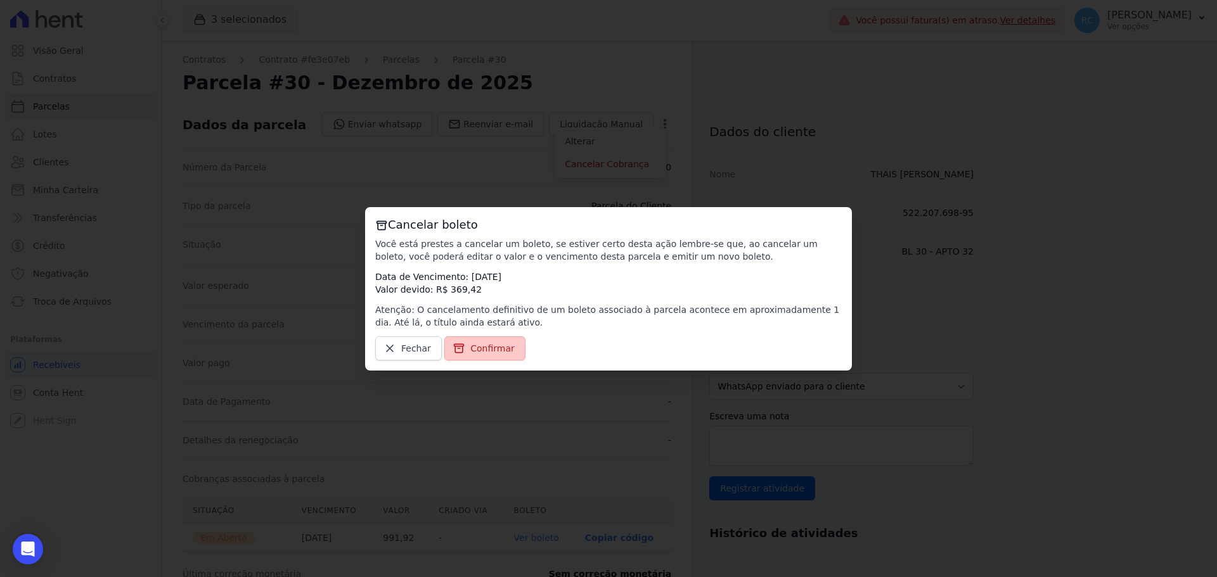
click at [499, 345] on span "Confirmar" at bounding box center [492, 348] width 44 height 13
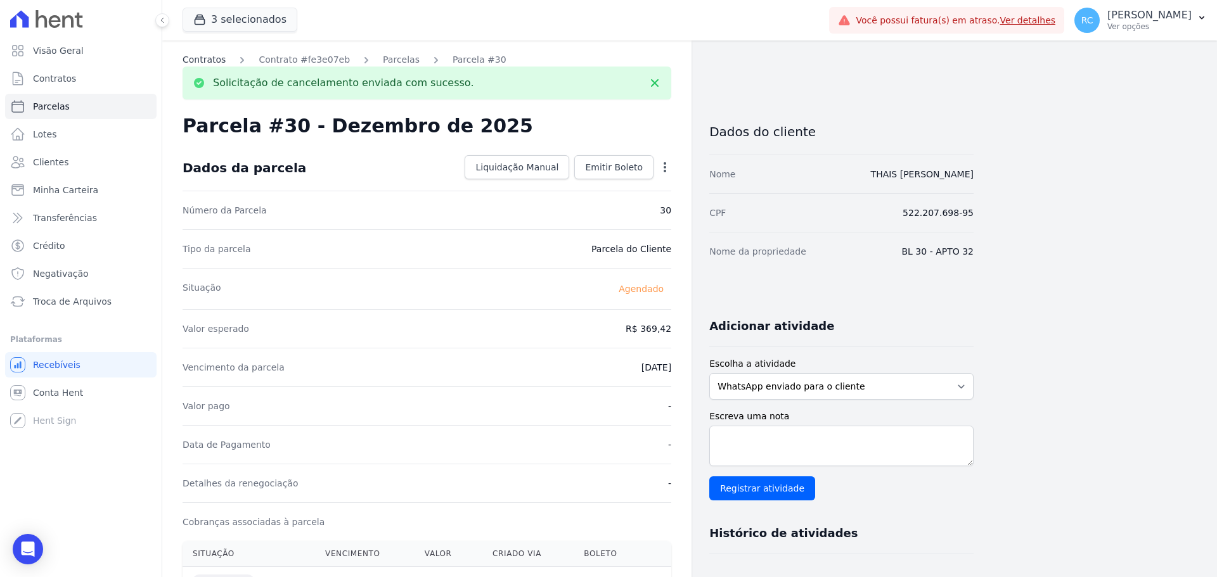
click at [201, 62] on link "Contratos" at bounding box center [204, 59] width 43 height 13
click at [296, 56] on link "Contrato #fe3e07eb" at bounding box center [304, 59] width 91 height 13
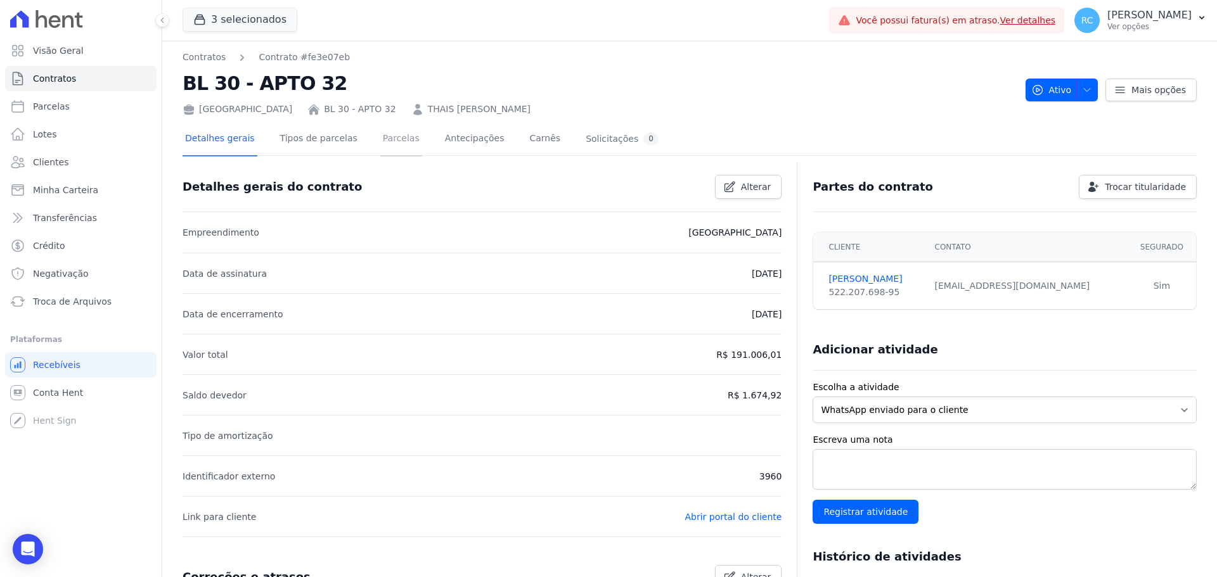
click at [395, 141] on link "Parcelas" at bounding box center [401, 140] width 42 height 34
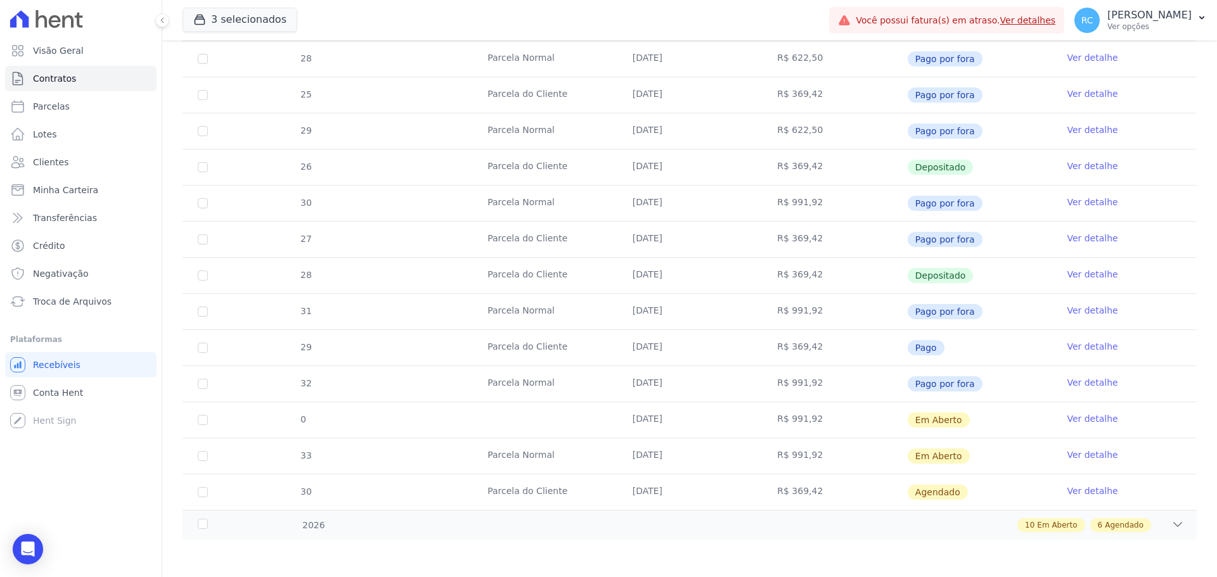
scroll to position [720, 0]
click at [1147, 520] on div "10 Em Aberto 6 Agendado" at bounding box center [739, 525] width 889 height 14
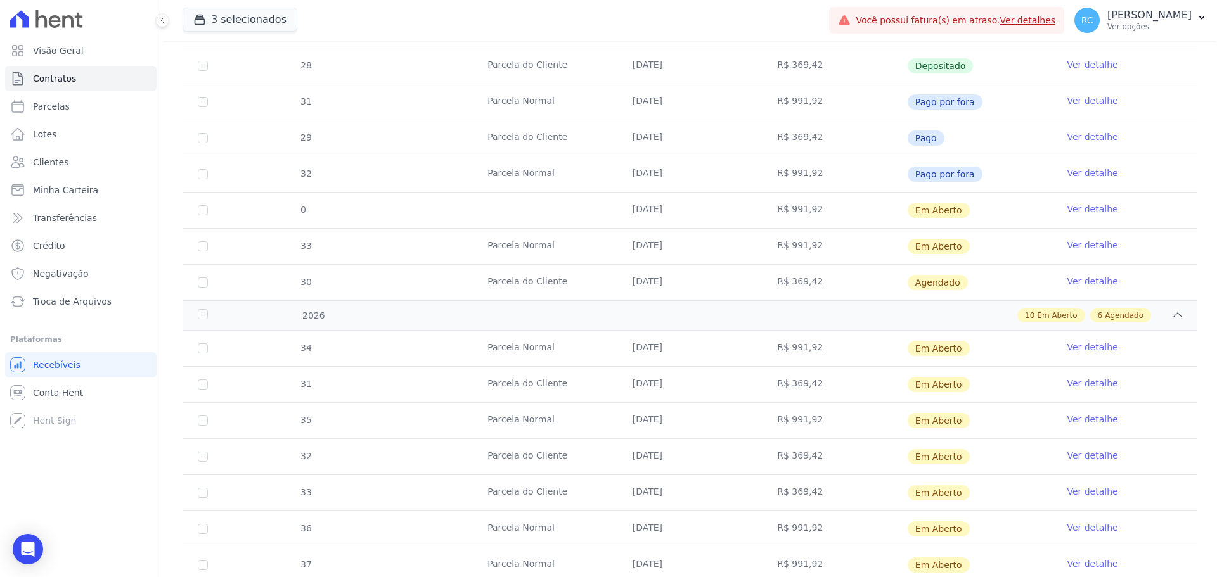
scroll to position [973, 0]
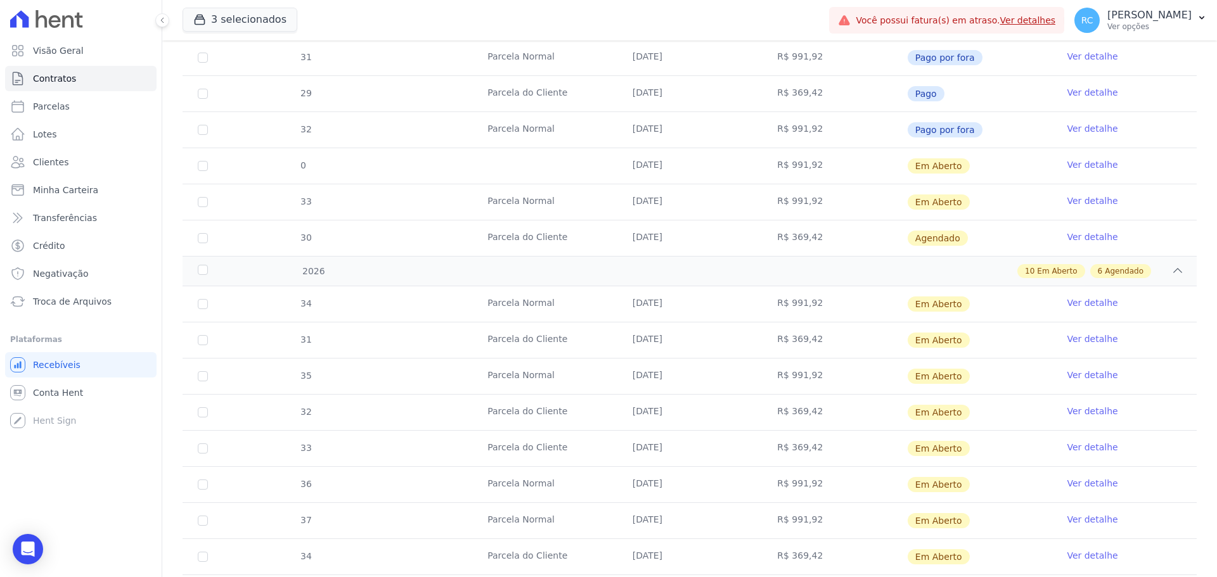
click at [196, 344] on td "31" at bounding box center [203, 340] width 41 height 35
click at [197, 343] on td "31" at bounding box center [203, 340] width 41 height 35
drag, startPoint x: 198, startPoint y: 342, endPoint x: 208, endPoint y: 344, distance: 9.6
click at [200, 343] on input "checkbox" at bounding box center [203, 340] width 10 height 10
checkbox input "true"
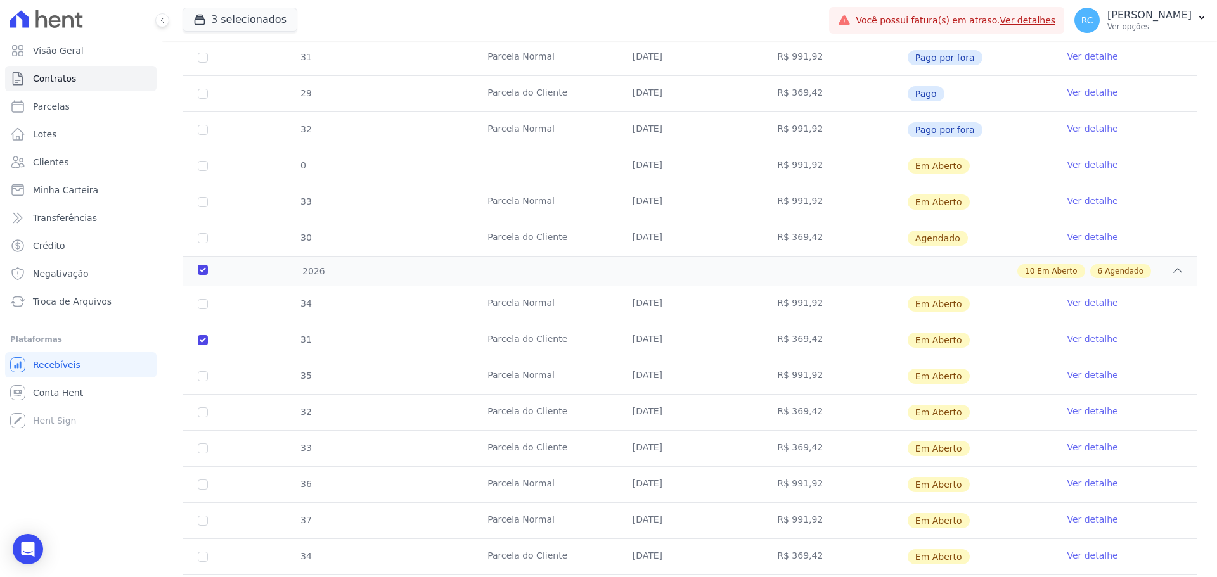
checkbox input "true"
click at [203, 411] on input "checkbox" at bounding box center [203, 413] width 10 height 10
checkbox input "true"
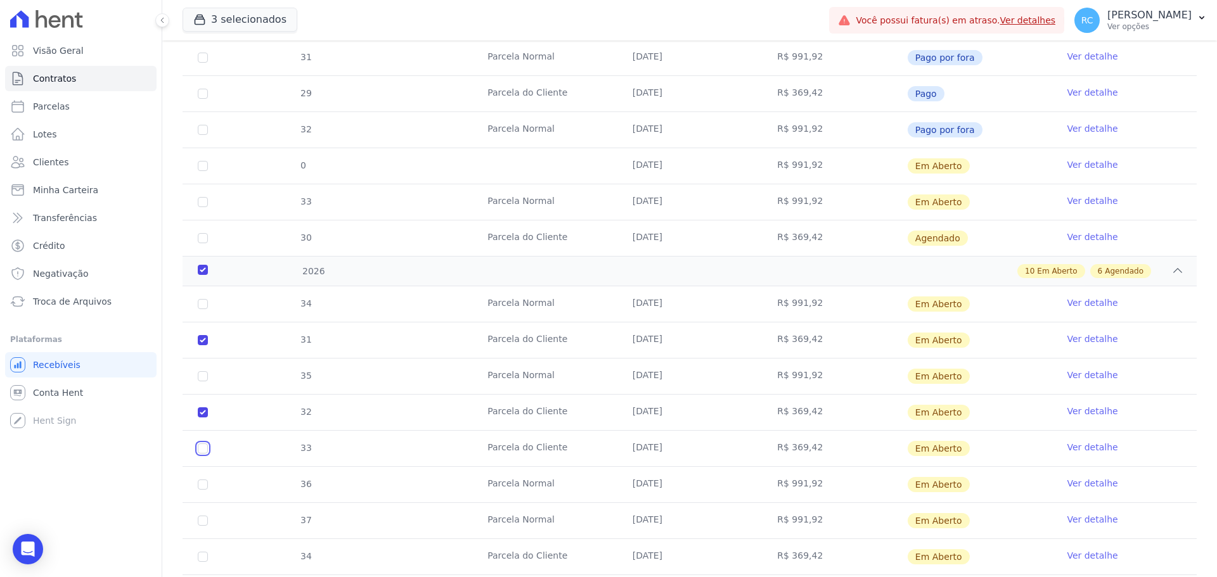
click at [205, 449] on input "checkbox" at bounding box center [203, 449] width 10 height 10
checkbox input "true"
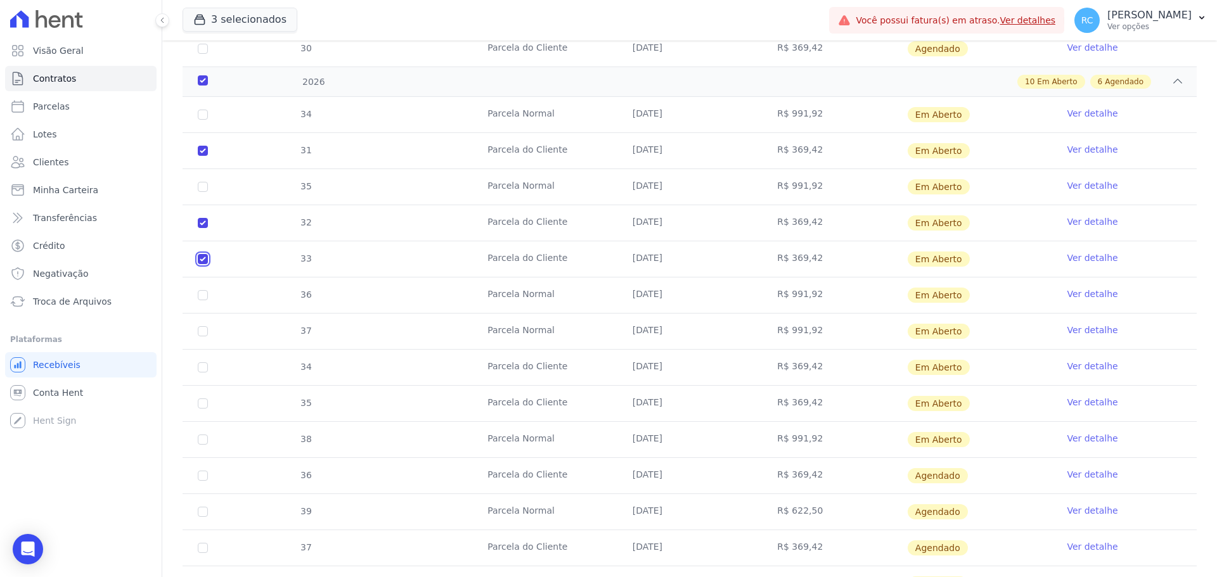
scroll to position [1164, 0]
click at [200, 368] on input "checkbox" at bounding box center [203, 367] width 10 height 10
checkbox input "true"
click at [204, 404] on input "checkbox" at bounding box center [203, 403] width 10 height 10
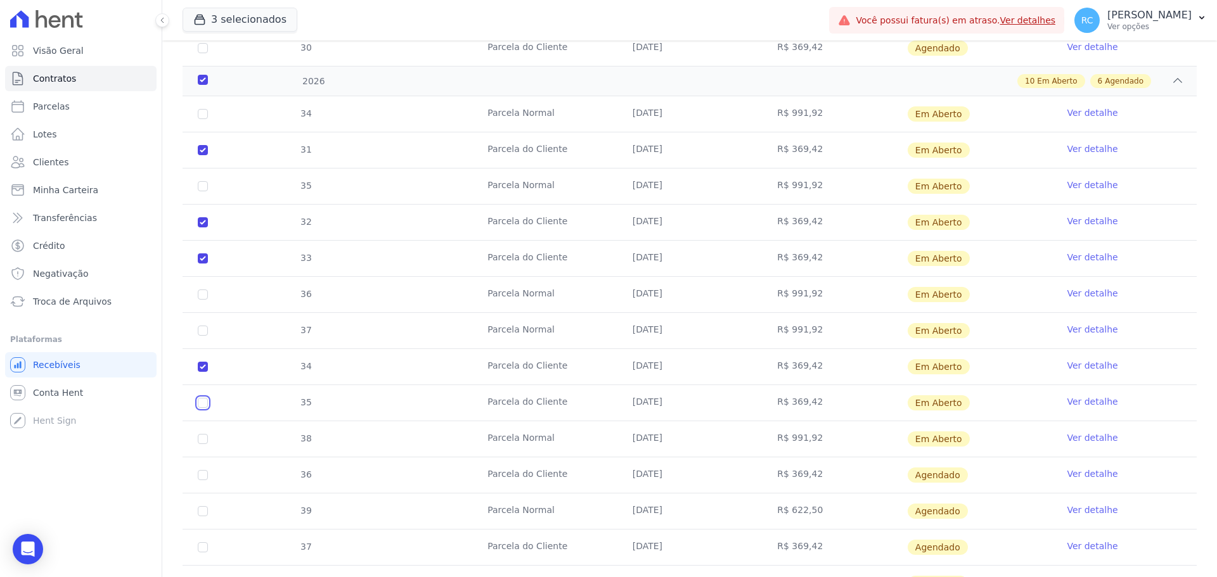
checkbox input "true"
click at [203, 481] on td "36" at bounding box center [203, 475] width 41 height 35
click at [207, 479] on input "checkbox" at bounding box center [203, 475] width 10 height 10
checkbox input "true"
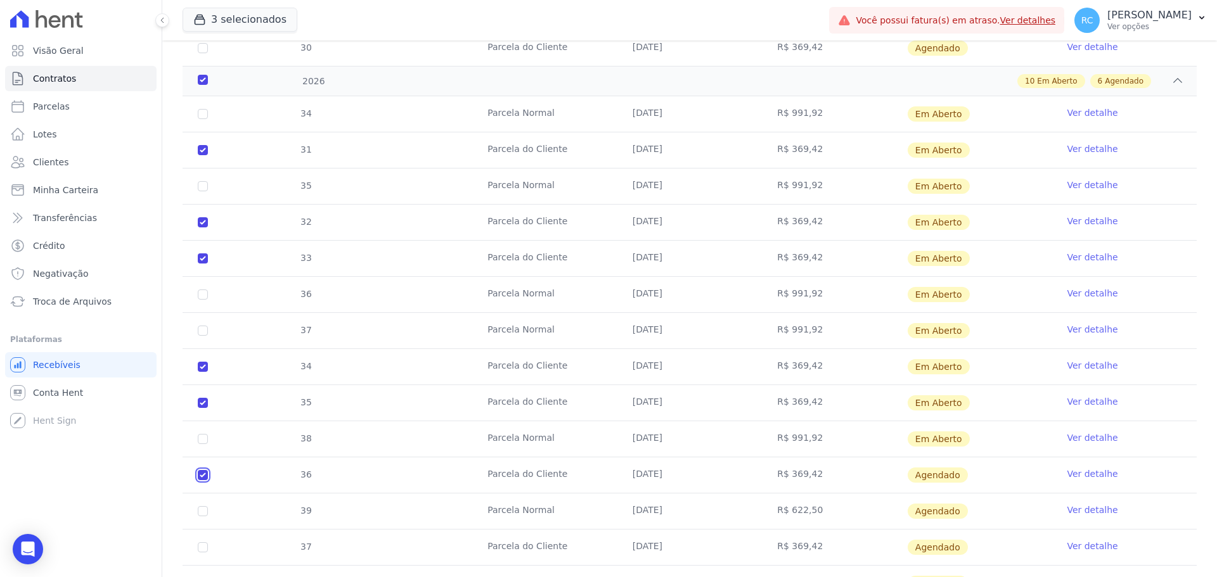
checkbox input "true"
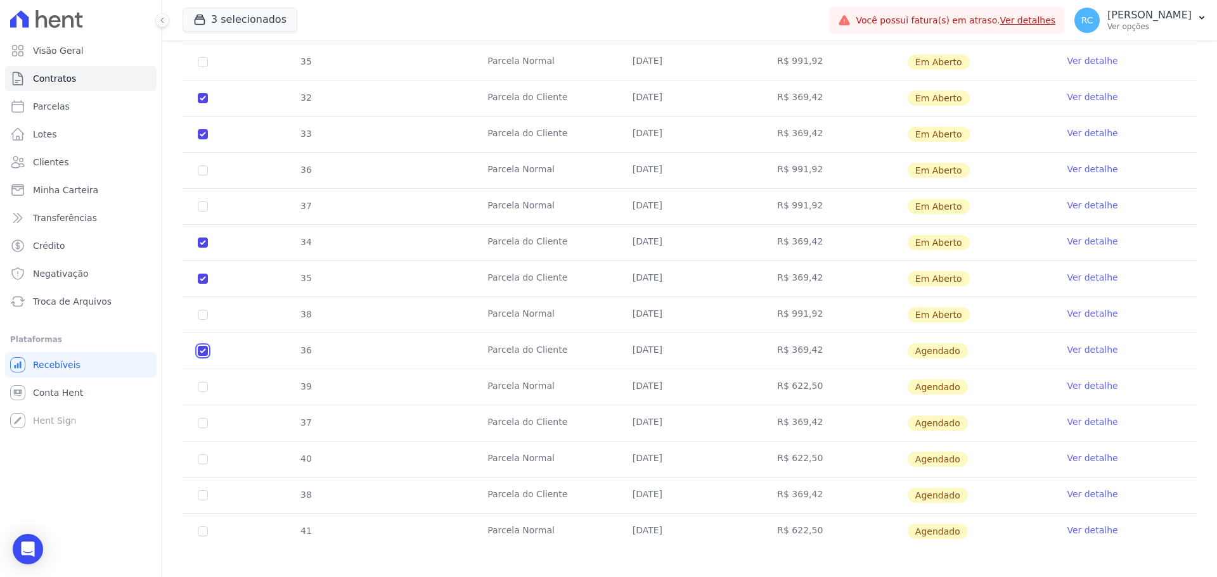
scroll to position [1298, 0]
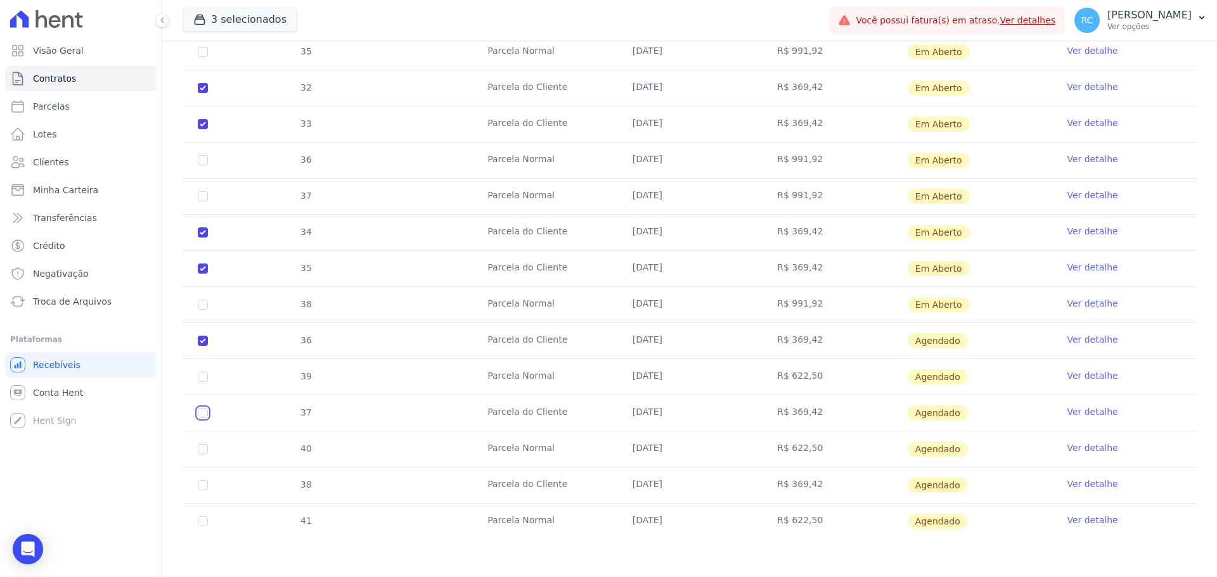
click at [205, 412] on input "checkbox" at bounding box center [203, 413] width 10 height 10
checkbox input "true"
click at [204, 486] on input "checkbox" at bounding box center [203, 485] width 10 height 10
checkbox input "true"
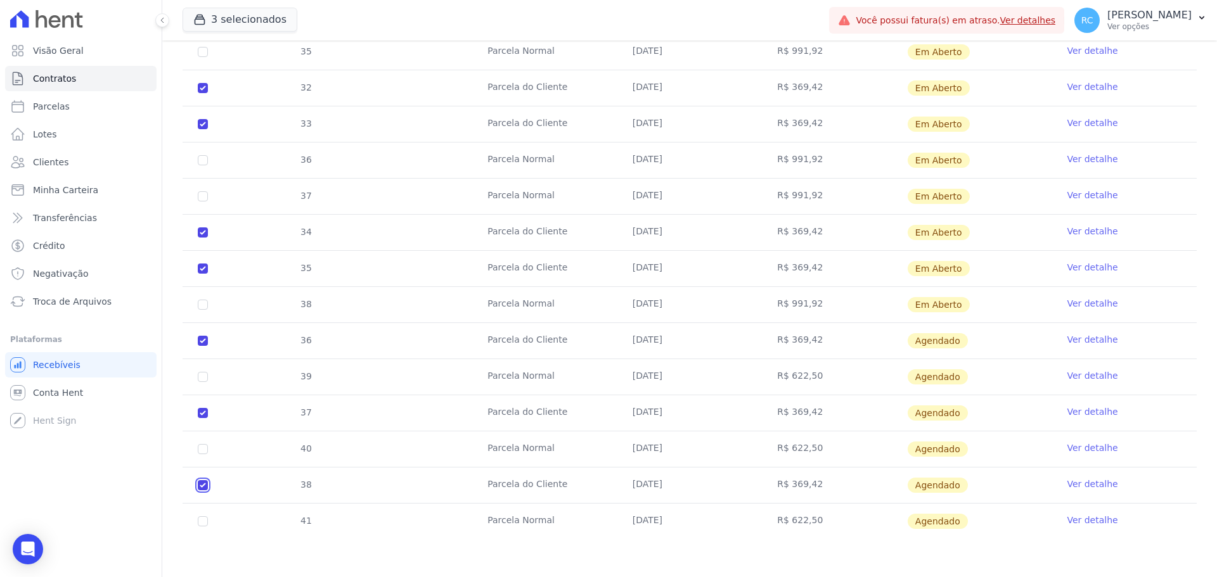
checkbox input "true"
drag, startPoint x: 788, startPoint y: 489, endPoint x: 193, endPoint y: 484, distance: 595.8
click at [193, 484] on tr "38 [GEOGRAPHIC_DATA] [DATE] R$ 369,42 [GEOGRAPHIC_DATA] Ver detalhe" at bounding box center [690, 485] width 1014 height 36
drag, startPoint x: 816, startPoint y: 409, endPoint x: 203, endPoint y: 412, distance: 613.5
click at [203, 412] on tr "37 [GEOGRAPHIC_DATA] [DATE] R$ 369,42 [GEOGRAPHIC_DATA] Ver detalhe" at bounding box center [690, 413] width 1014 height 36
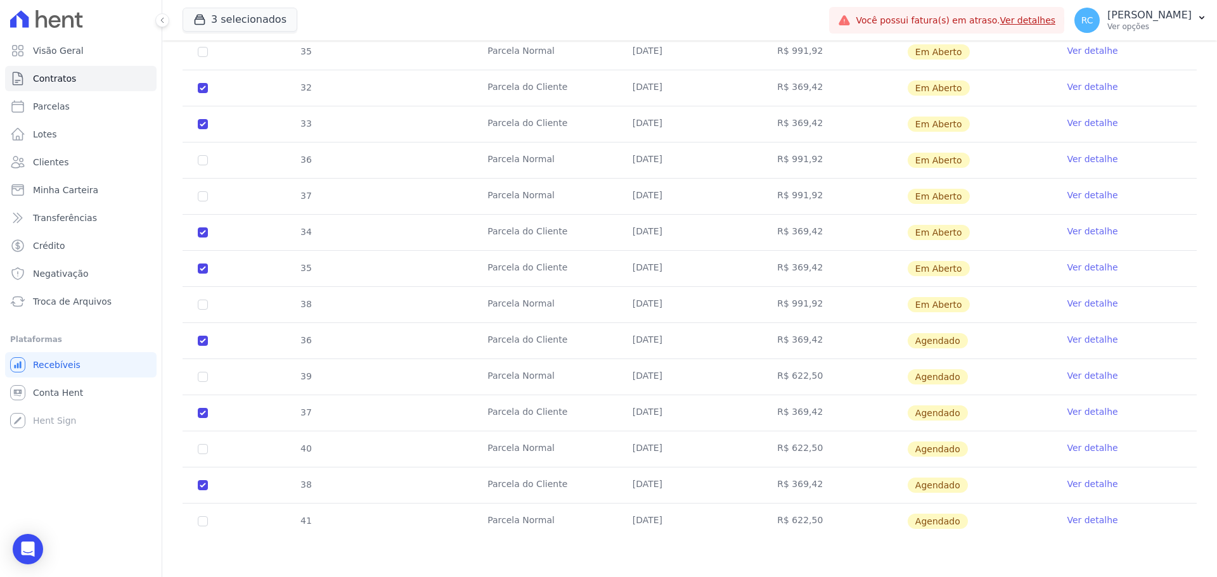
drag, startPoint x: 838, startPoint y: 343, endPoint x: 234, endPoint y: 339, distance: 604.6
click at [234, 339] on tr "36 [GEOGRAPHIC_DATA] [DATE] R$ 369,42 [GEOGRAPHIC_DATA] Ver detalhe" at bounding box center [690, 341] width 1014 height 36
drag, startPoint x: 707, startPoint y: 259, endPoint x: 216, endPoint y: 238, distance: 491.0
click at [216, 238] on tbody "34 [GEOGRAPHIC_DATA] [DATE] R$ 991,92 Em [GEOGRAPHIC_DATA] Ver detalhe 31 [GEOG…" at bounding box center [690, 250] width 1014 height 577
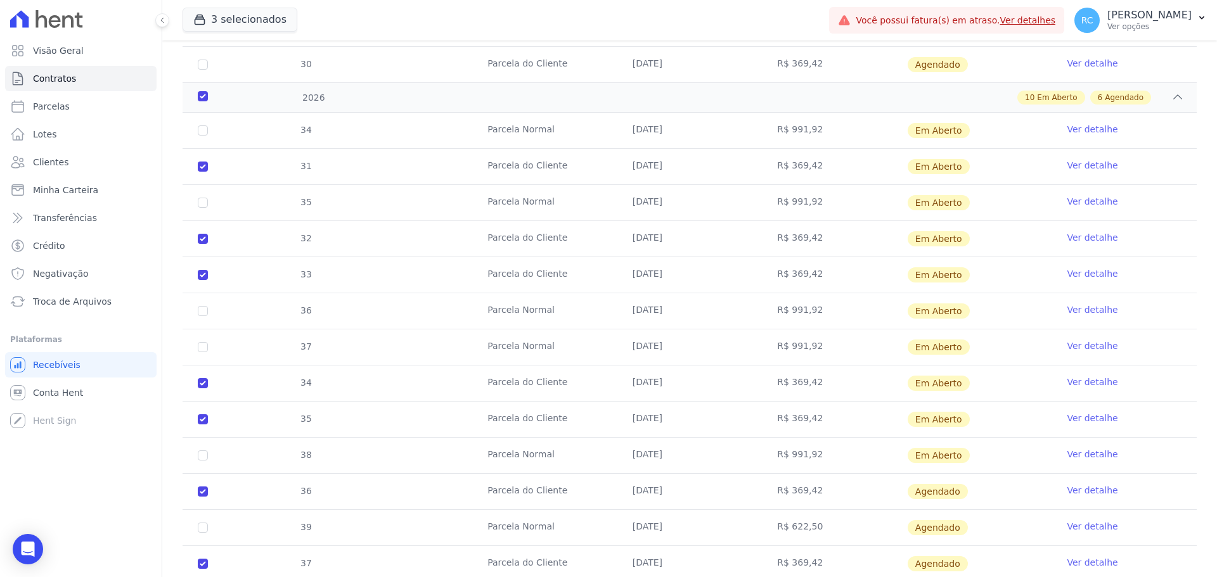
scroll to position [1108, 0]
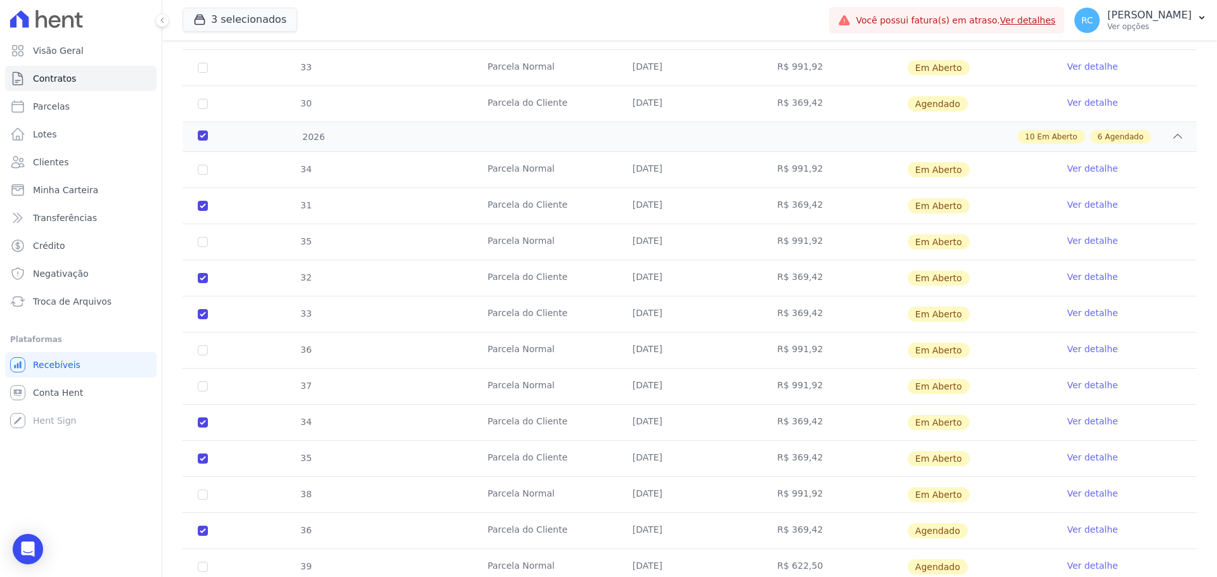
drag, startPoint x: 787, startPoint y: 311, endPoint x: 352, endPoint y: 260, distance: 438.3
click at [222, 279] on tbody "34 [GEOGRAPHIC_DATA] [DATE] R$ 991,92 Em [GEOGRAPHIC_DATA] Ver detalhe 31 [GEOG…" at bounding box center [690, 440] width 1014 height 577
drag, startPoint x: 697, startPoint y: 213, endPoint x: 271, endPoint y: 210, distance: 425.9
click at [271, 210] on tr "31 Parcela do Cliente 10/01/2026 R$ 369,42 Em Aberto Ver detalhe" at bounding box center [690, 206] width 1014 height 36
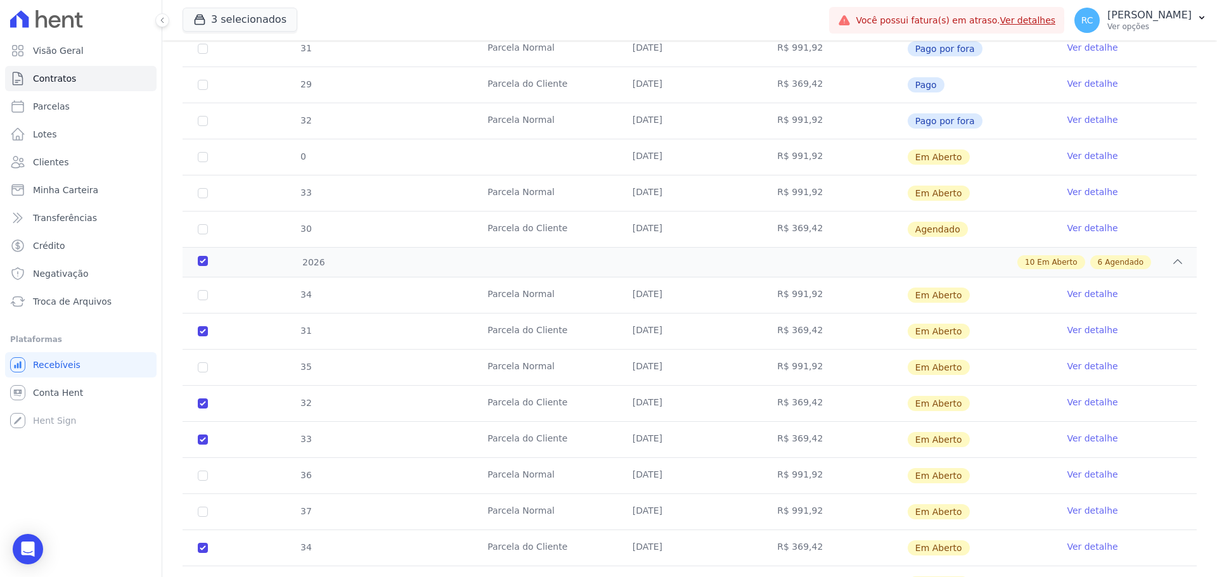
scroll to position [981, 0]
drag, startPoint x: 712, startPoint y: 226, endPoint x: 264, endPoint y: 234, distance: 448.2
click at [264, 234] on tr "30 Parcela do Cliente 10/12/2025 R$ 369,42 Agendado Ver detalhe" at bounding box center [690, 230] width 1014 height 36
click at [201, 229] on input "checkbox" at bounding box center [203, 231] width 10 height 10
checkbox input "true"
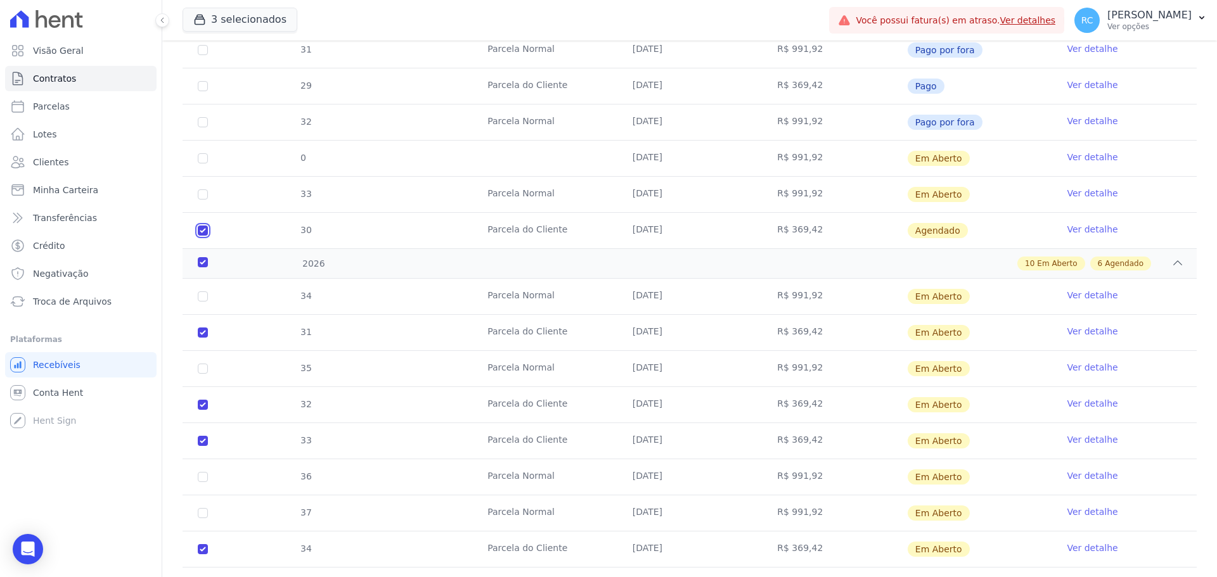
checkbox input "true"
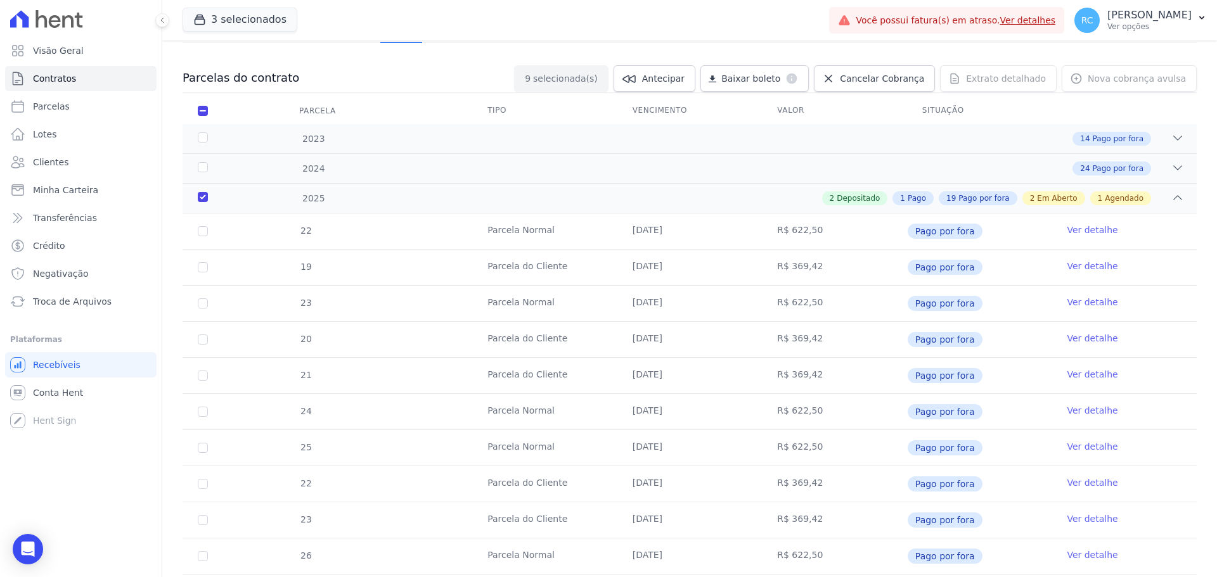
scroll to position [0, 0]
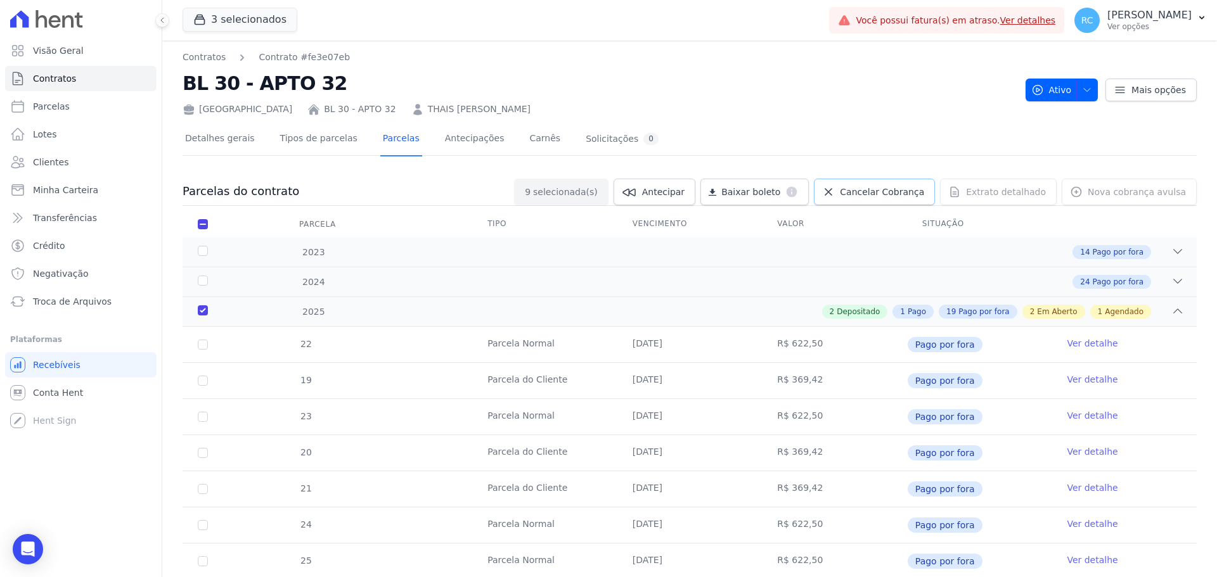
click at [871, 195] on span "Cancelar Cobrança" at bounding box center [882, 192] width 84 height 13
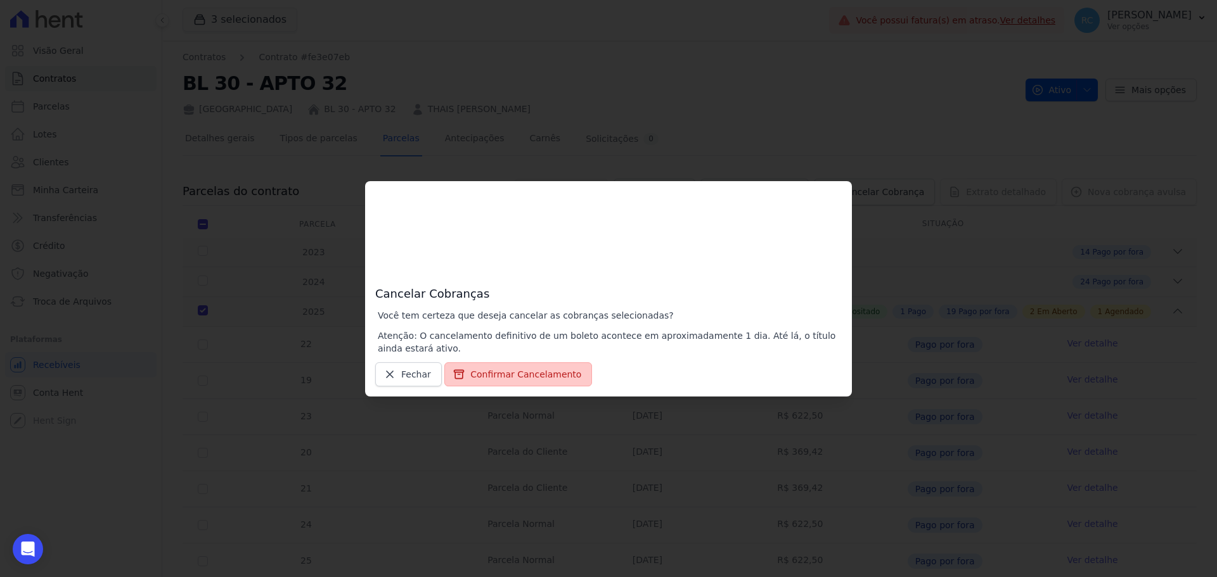
click at [530, 375] on button "Confirmar Cancelamento" at bounding box center [518, 375] width 148 height 24
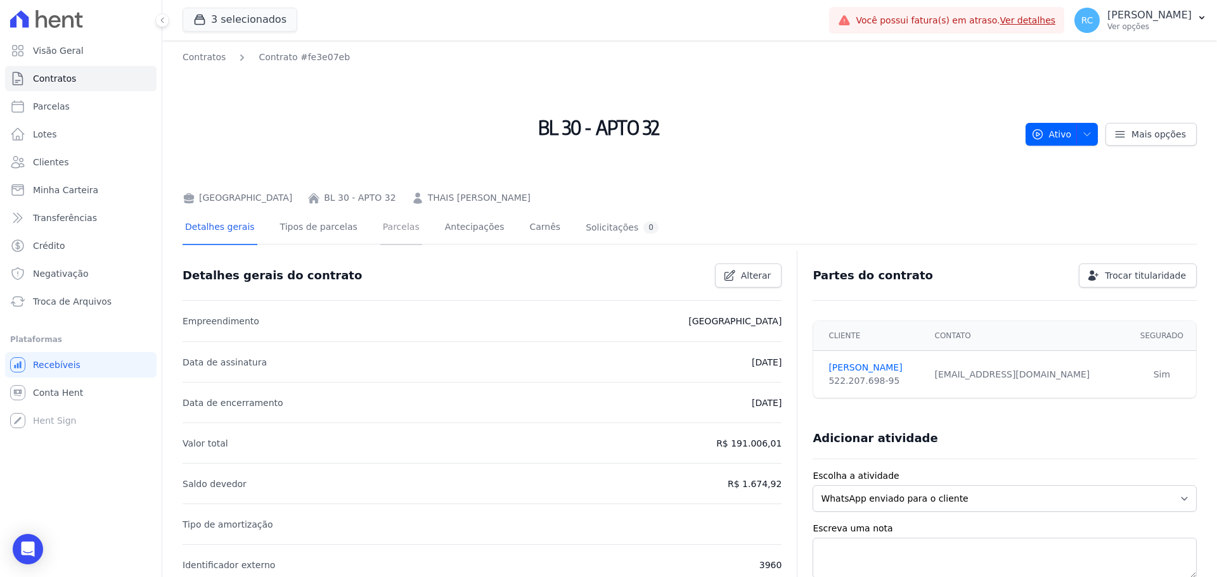
click at [389, 226] on link "Parcelas" at bounding box center [401, 229] width 42 height 34
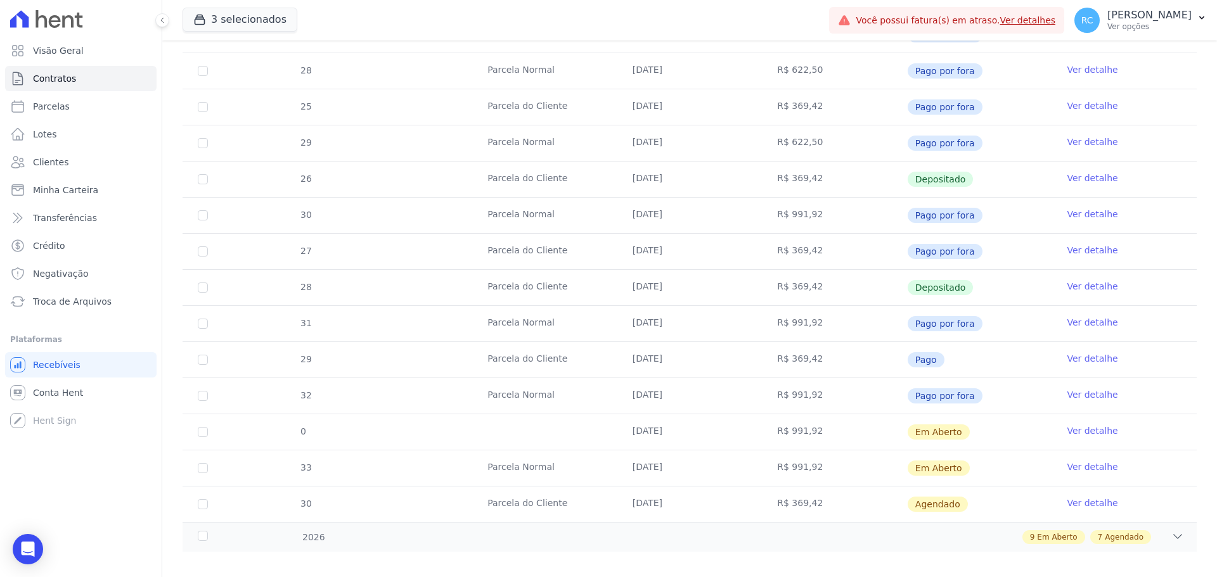
scroll to position [809, 0]
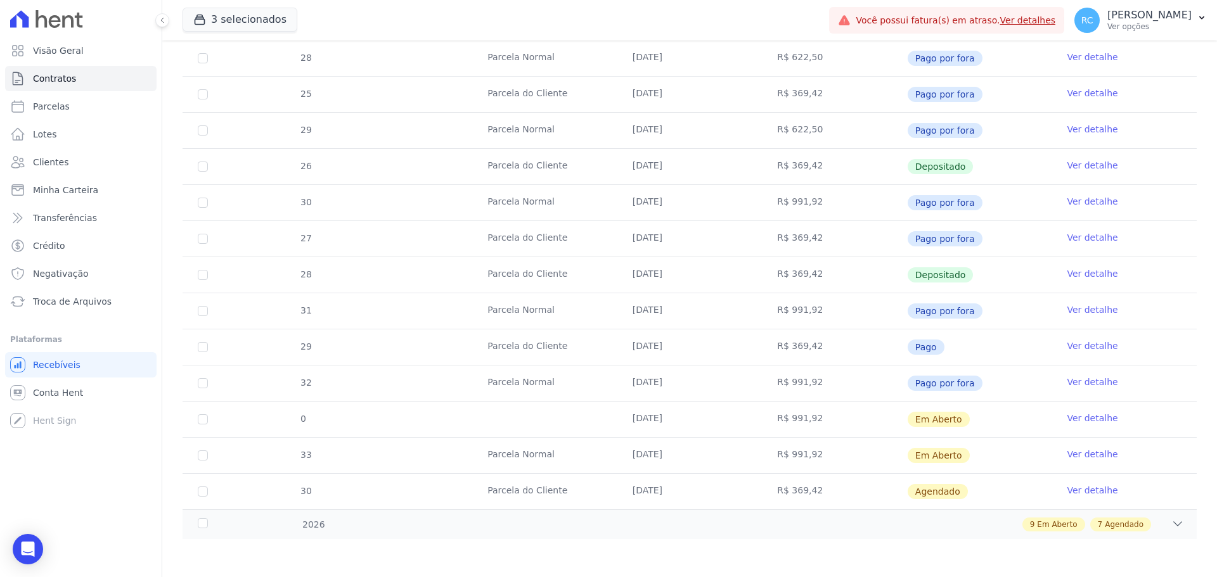
click at [1091, 494] on link "Ver detalhe" at bounding box center [1092, 490] width 51 height 13
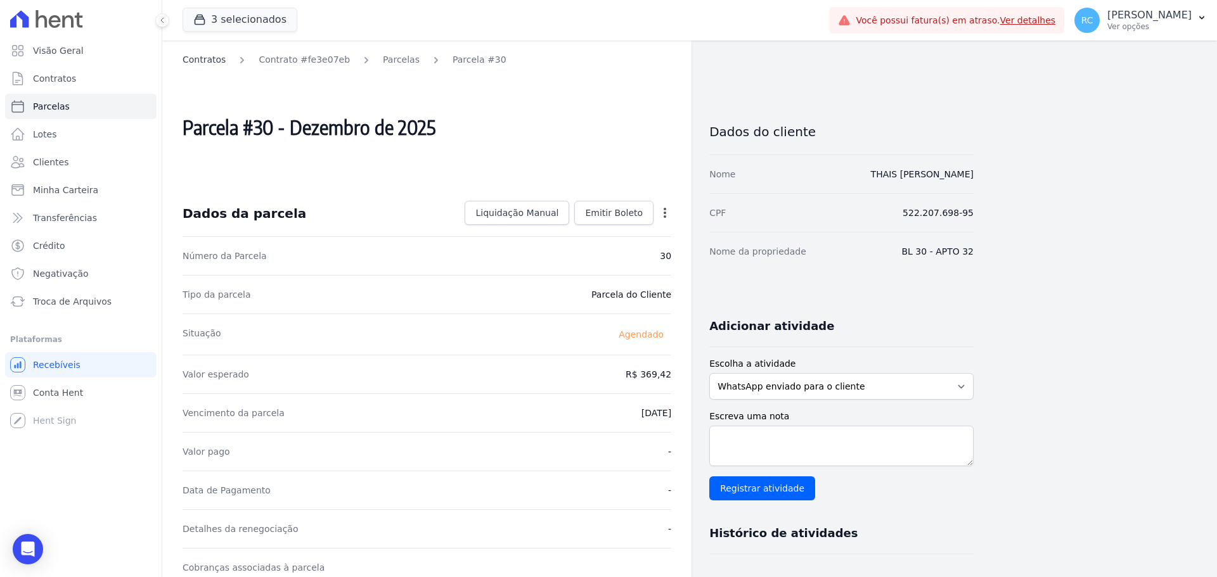
click at [200, 55] on link "Contratos" at bounding box center [204, 59] width 43 height 13
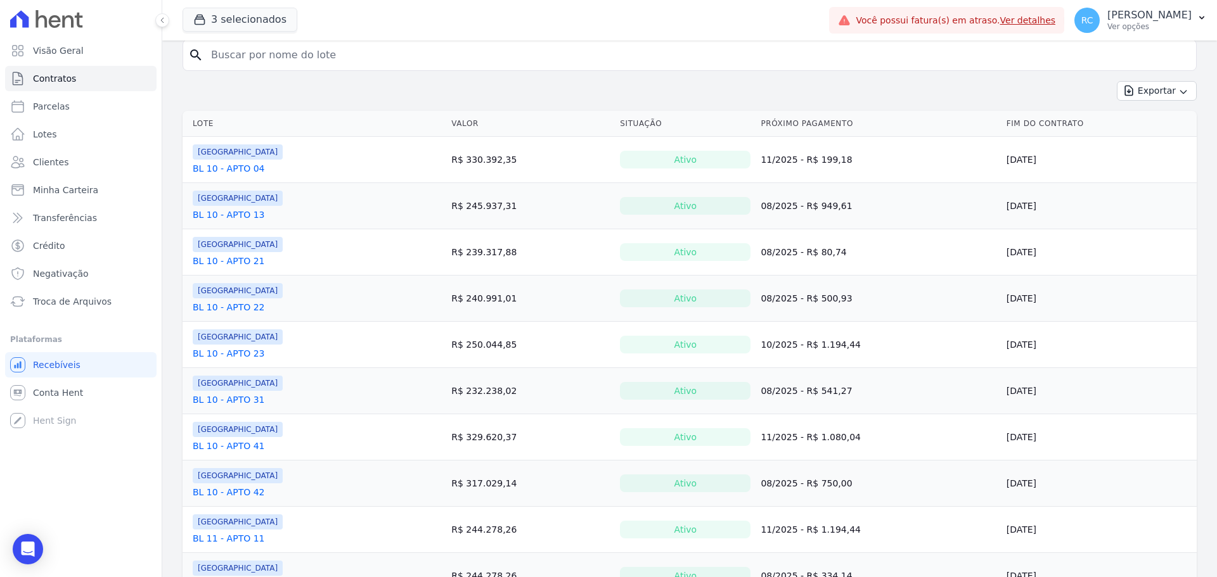
scroll to position [127, 0]
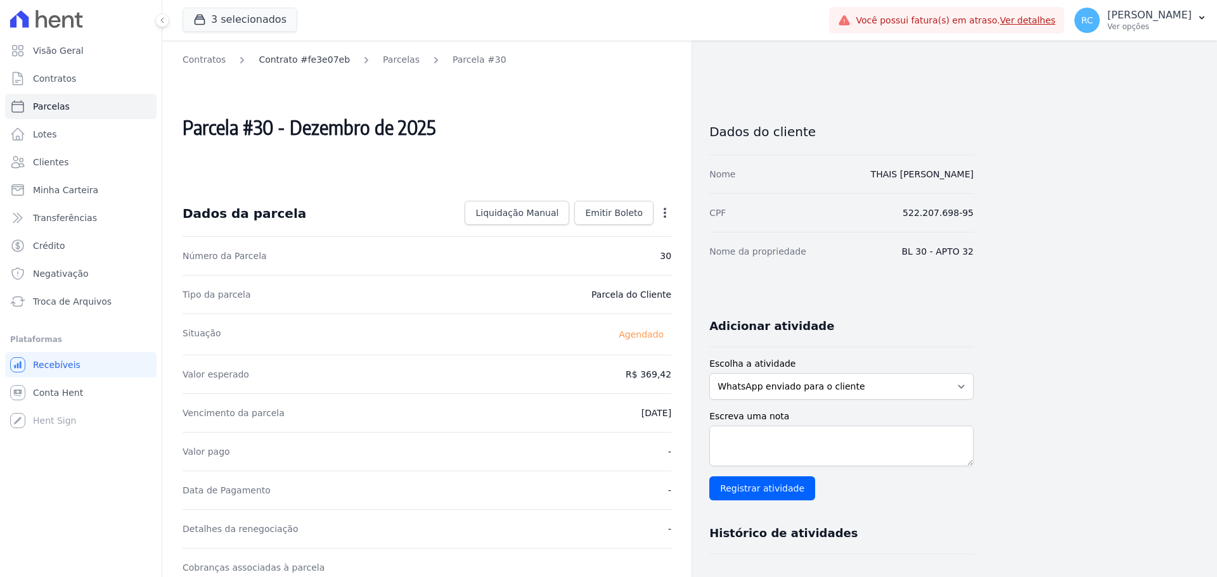
click at [298, 65] on link "Contrato #fe3e07eb" at bounding box center [304, 59] width 91 height 13
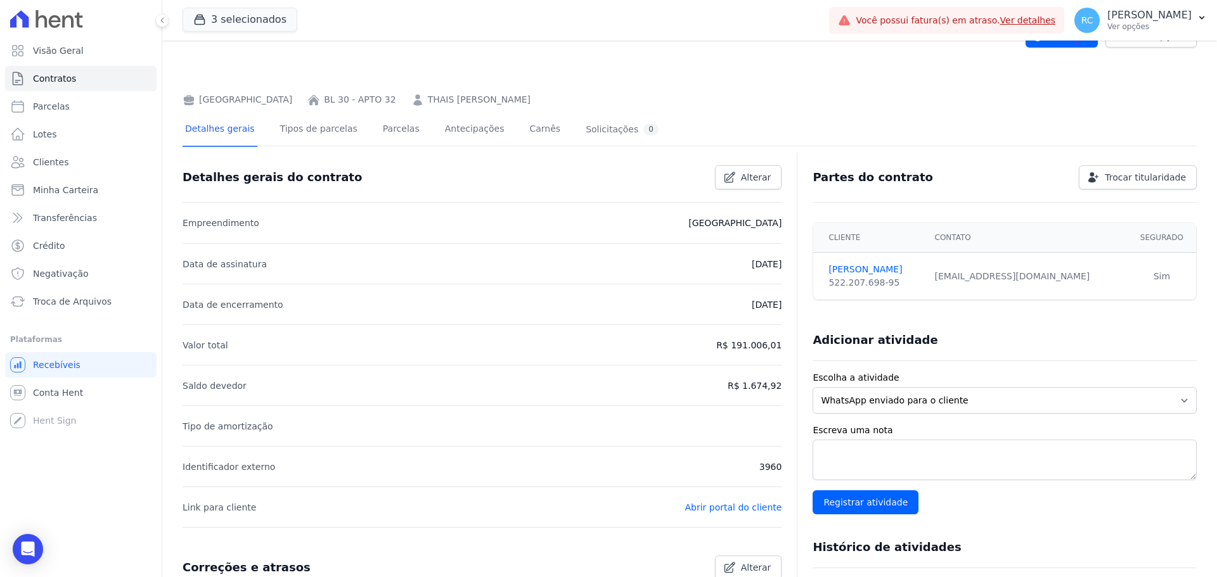
scroll to position [127, 0]
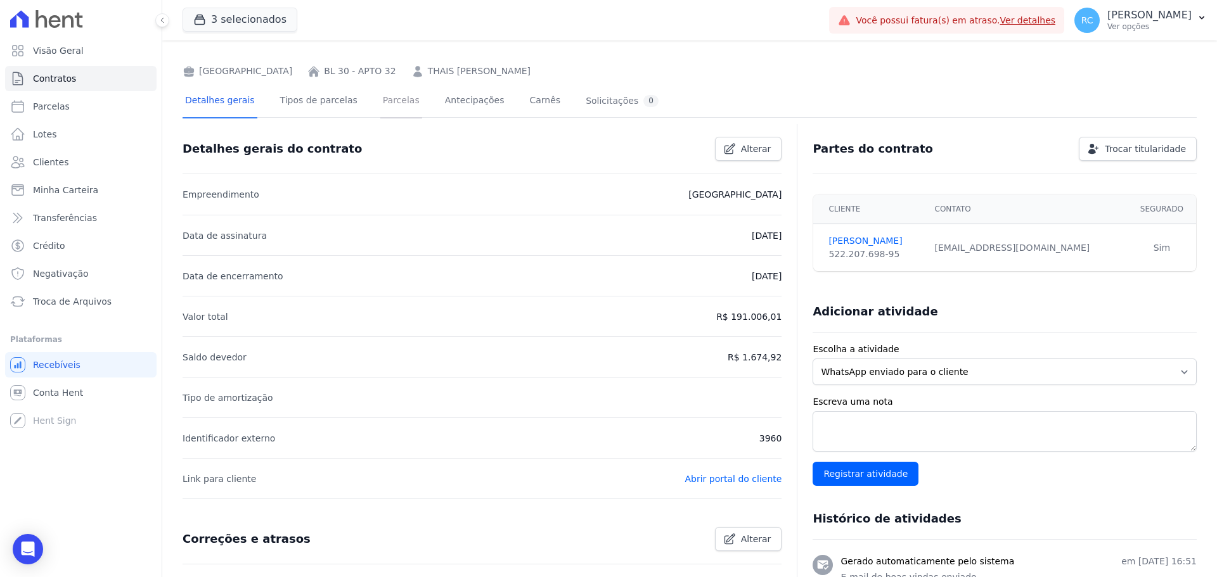
click at [391, 110] on link "Parcelas" at bounding box center [401, 102] width 42 height 34
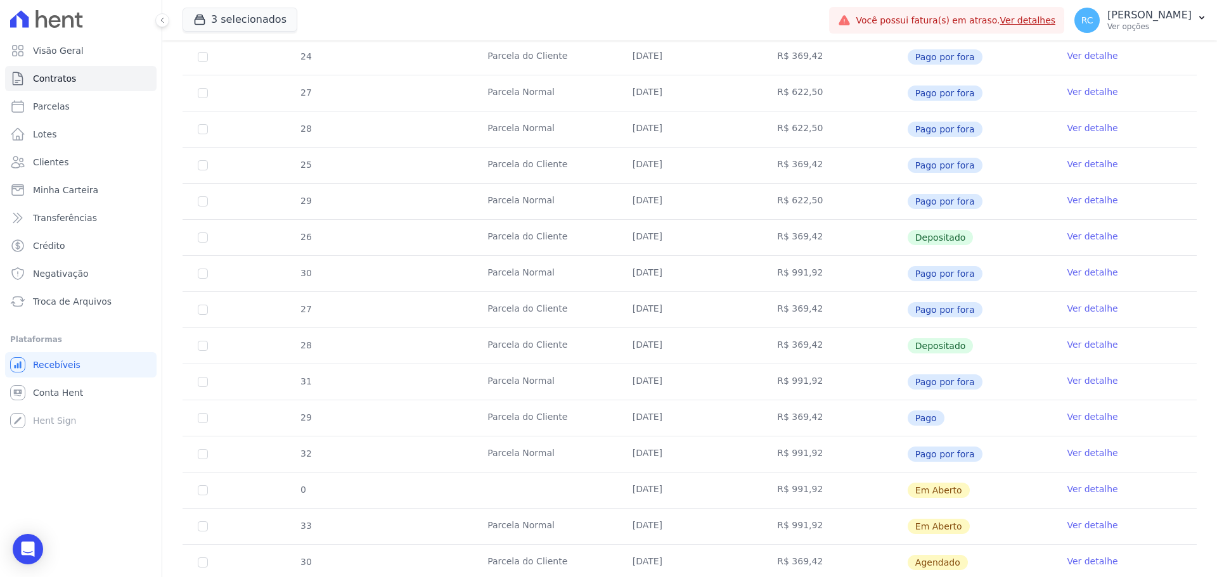
scroll to position [809, 0]
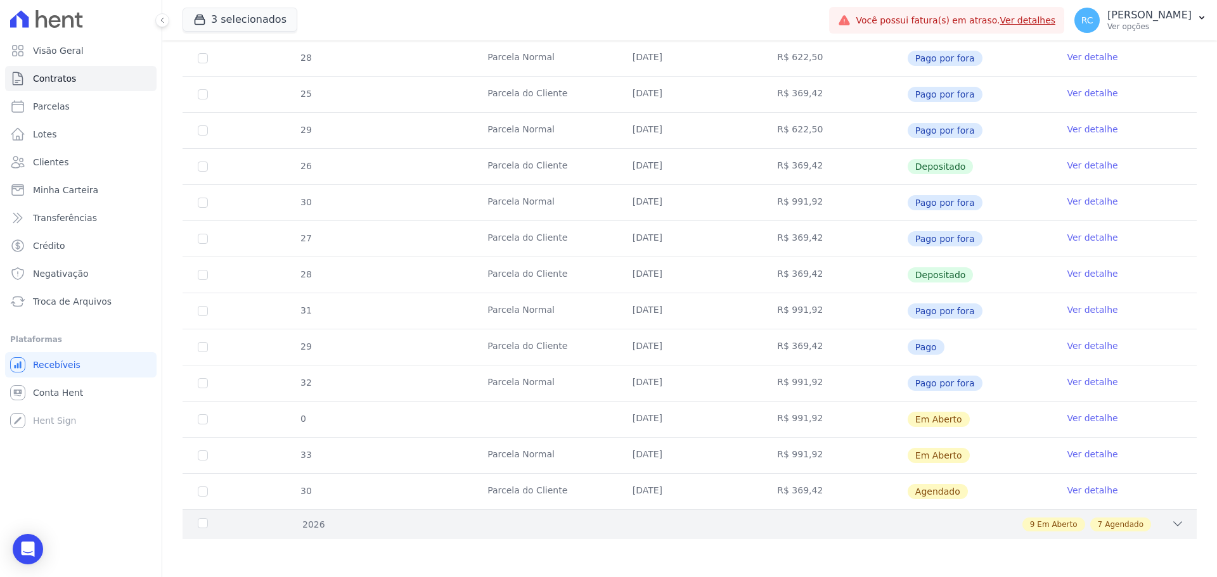
click at [1048, 527] on span "Em Aberto" at bounding box center [1057, 524] width 40 height 11
click at [1171, 527] on icon at bounding box center [1177, 524] width 13 height 13
drag, startPoint x: 241, startPoint y: 536, endPoint x: 371, endPoint y: 521, distance: 130.8
click at [248, 534] on div "2026 9 Em Aberto 7 Agendado" at bounding box center [690, 525] width 1014 height 30
click at [1117, 523] on span "Agendado" at bounding box center [1124, 524] width 39 height 11
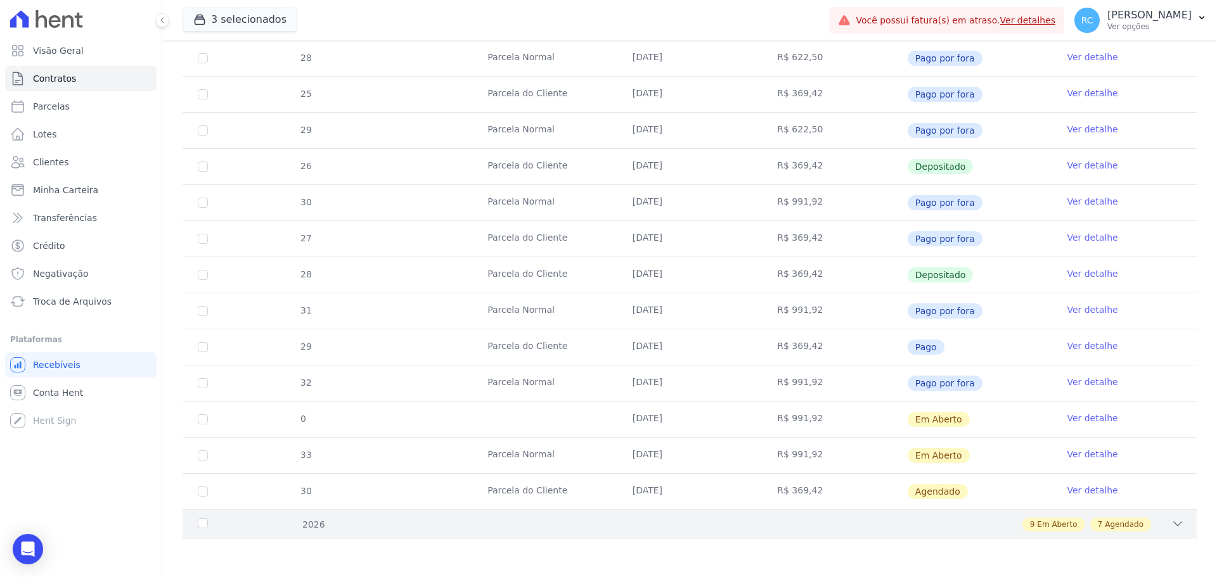
drag, startPoint x: 1179, startPoint y: 525, endPoint x: 1154, endPoint y: 523, distance: 24.8
click at [1179, 527] on div "2026 9 Em Aberto 7 Agendado" at bounding box center [690, 525] width 1014 height 30
drag, startPoint x: 1151, startPoint y: 521, endPoint x: 1096, endPoint y: 520, distance: 54.5
click at [1139, 522] on div "9 Em Aberto 7 Agendado" at bounding box center [739, 525] width 889 height 14
click at [954, 523] on div "9 Em Aberto 7 Agendado" at bounding box center [739, 525] width 889 height 14
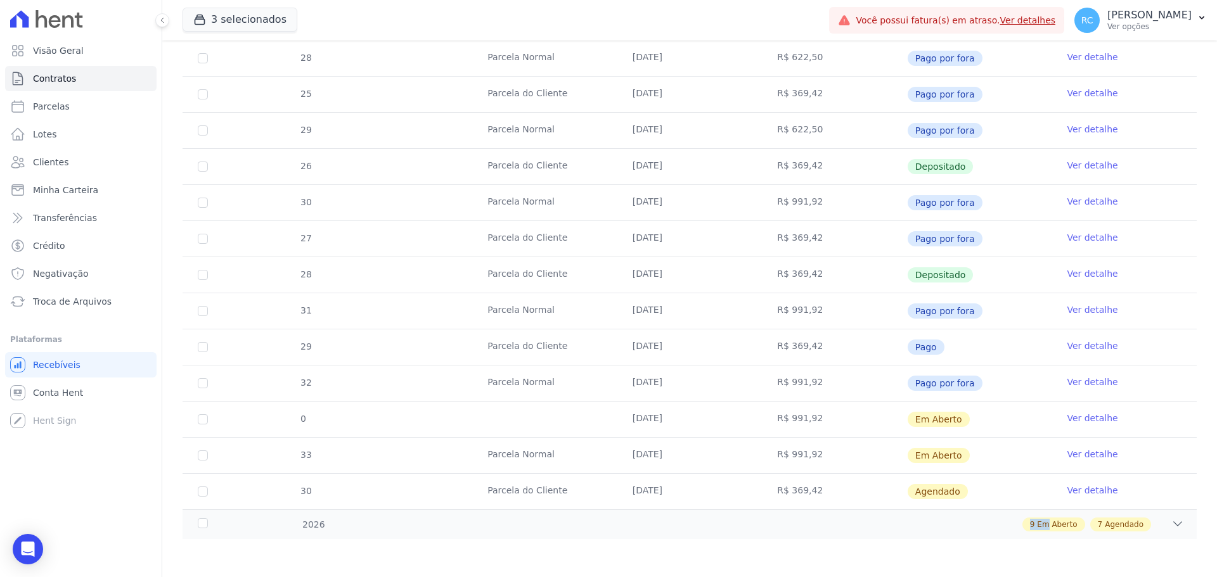
click at [652, 505] on td "[DATE]" at bounding box center [689, 491] width 145 height 35
drag, startPoint x: 328, startPoint y: 520, endPoint x: 269, endPoint y: 523, distance: 59.7
click at [325, 523] on div "9 Em Aberto 7 Agendado" at bounding box center [739, 525] width 889 height 14
drag, startPoint x: 265, startPoint y: 524, endPoint x: 233, endPoint y: 526, distance: 32.4
click at [250, 526] on div "2026" at bounding box center [241, 524] width 92 height 13
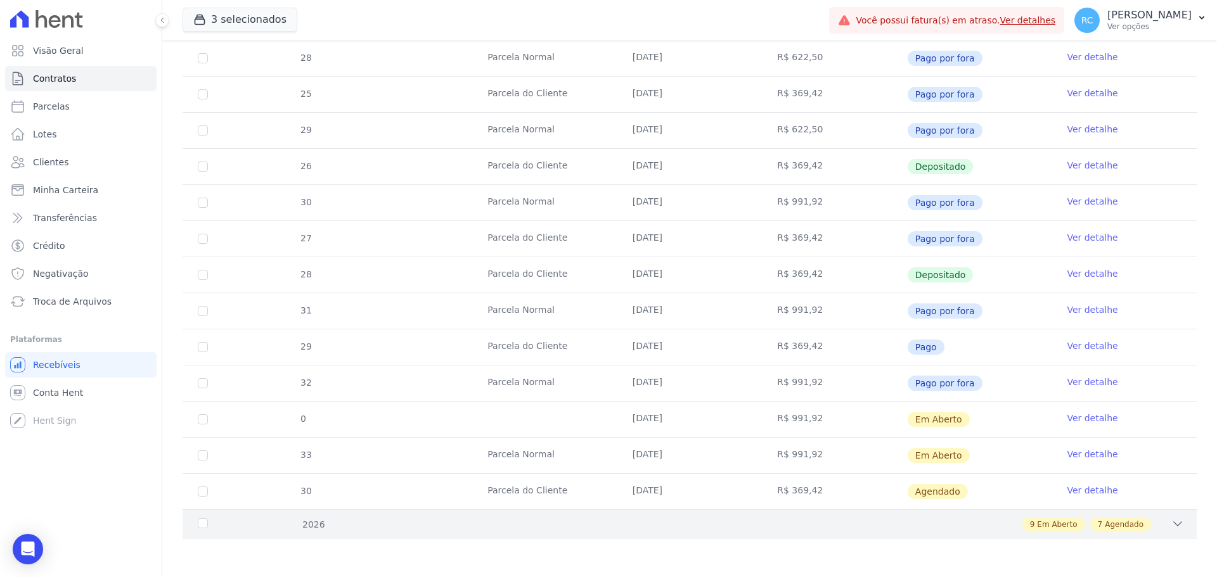
click at [195, 522] on div "2026 9 Em Aberto 7 Agendado" at bounding box center [690, 525] width 1014 height 30
click at [202, 526] on div "2026" at bounding box center [241, 524] width 92 height 13
drag, startPoint x: 217, startPoint y: 528, endPoint x: 374, endPoint y: 531, distance: 156.6
click at [252, 530] on div "2026" at bounding box center [241, 524] width 92 height 13
click at [408, 535] on div "2026 9 Em Aberto 7 Agendado" at bounding box center [690, 525] width 1014 height 30
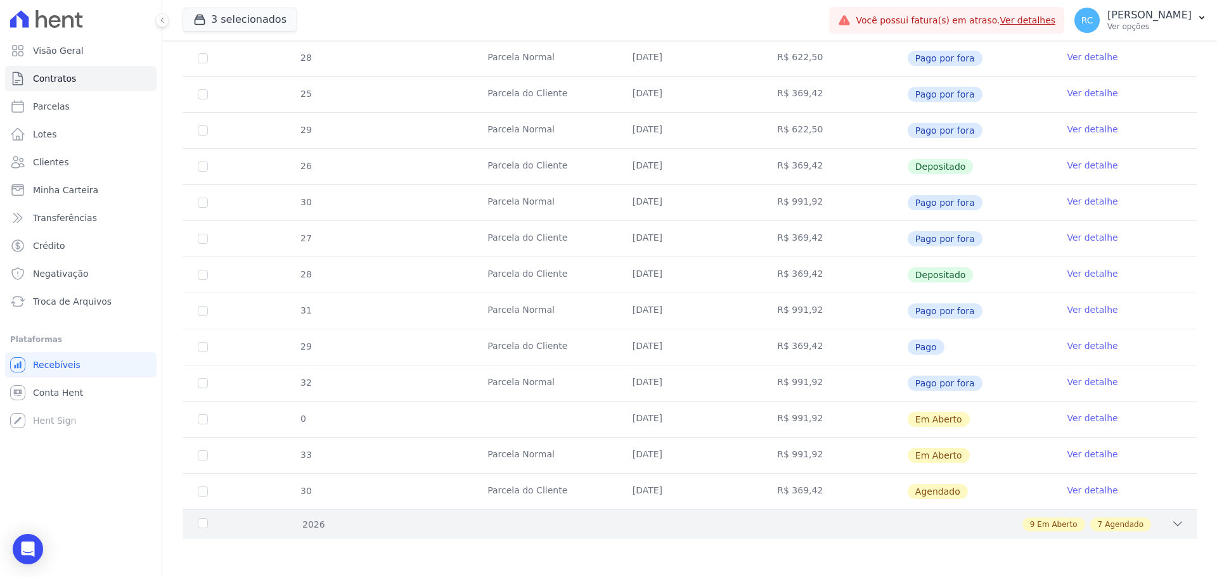
drag, startPoint x: 586, startPoint y: 540, endPoint x: 600, endPoint y: 533, distance: 16.2
click at [636, 521] on div "9 Em Aberto 7 Agendado" at bounding box center [739, 525] width 889 height 14
click at [1156, 516] on div "2026 9 Em Aberto 7 Agendado" at bounding box center [690, 525] width 1014 height 30
click at [1171, 527] on icon at bounding box center [1177, 524] width 13 height 13
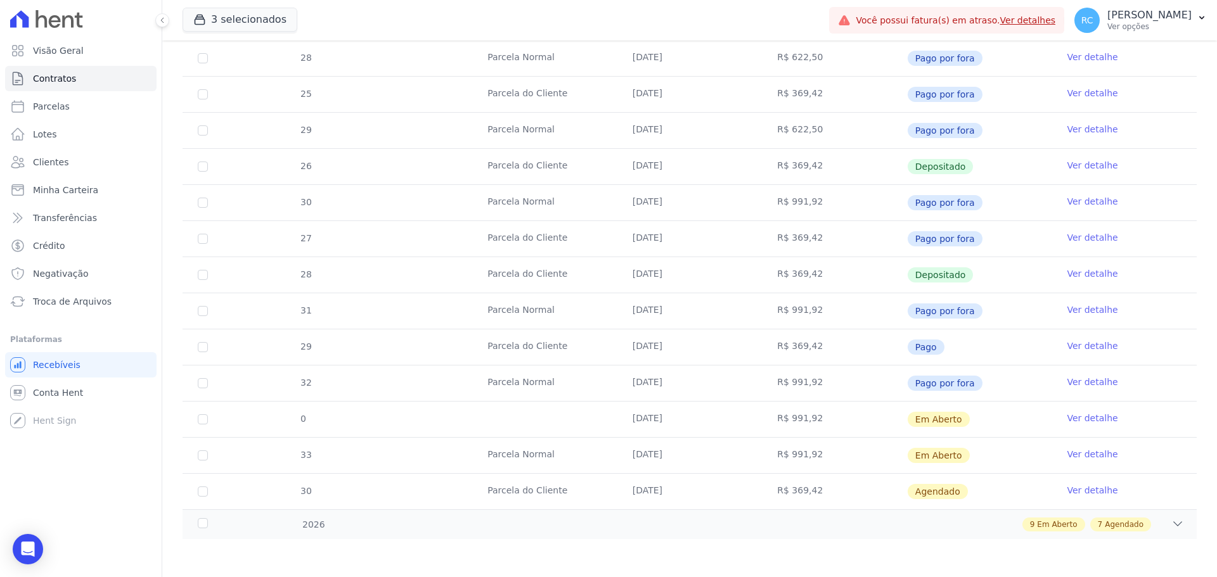
drag, startPoint x: 930, startPoint y: 556, endPoint x: 946, endPoint y: 552, distance: 16.3
click at [934, 555] on div "Parcelas do contrato 0 selecionada(s) Antecipar Antecipar Baixar boleto Baixar …" at bounding box center [690, 6] width 1014 height 1121
click at [978, 539] on div "2026 9 Em Aberto 7 Agendado" at bounding box center [690, 525] width 1014 height 30
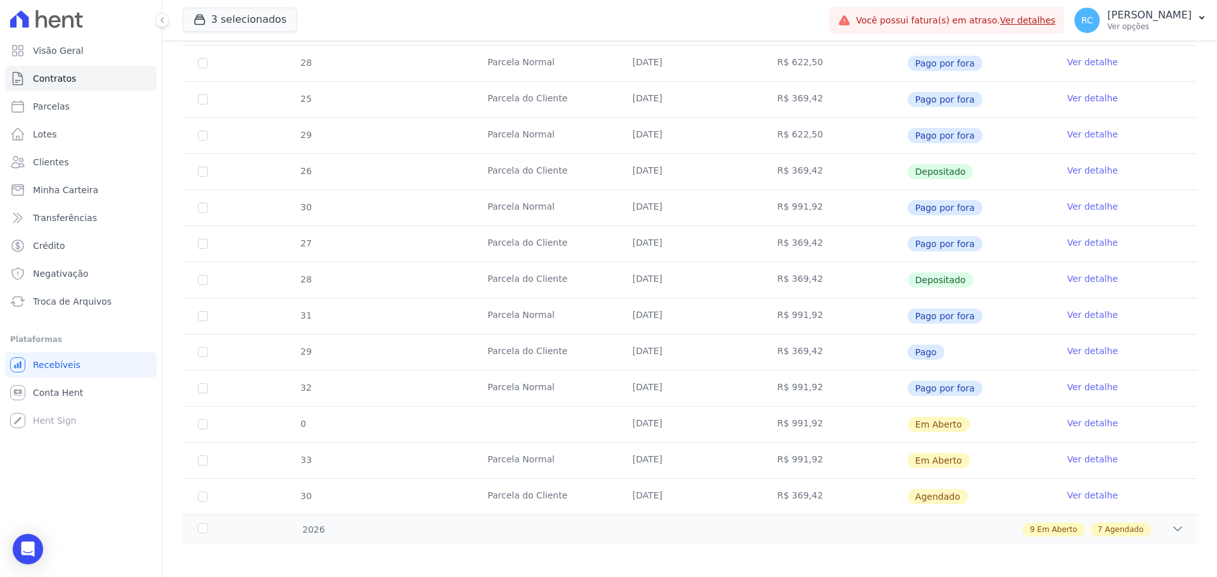
scroll to position [720, 0]
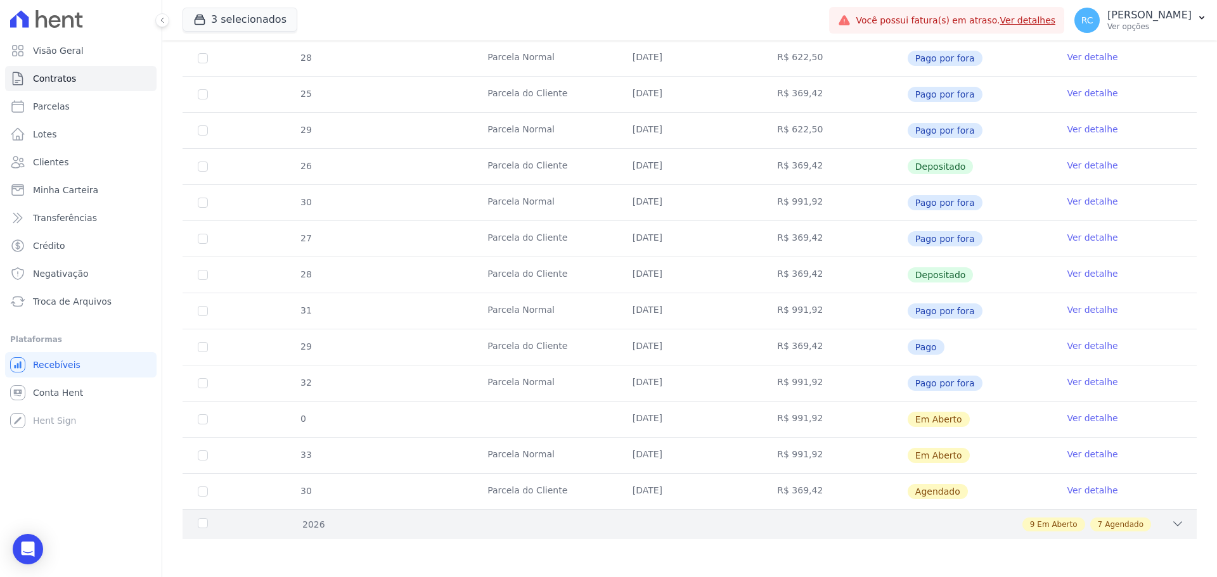
click at [986, 533] on div "2026 9 Em Aberto 7 Agendado" at bounding box center [690, 525] width 1014 height 30
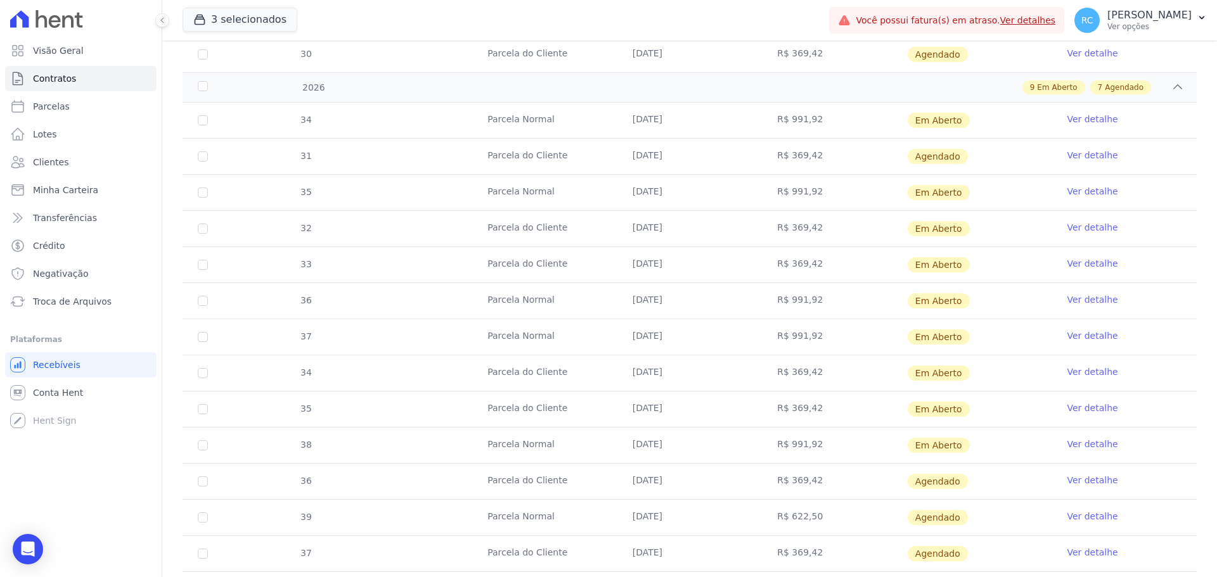
scroll to position [1164, 0]
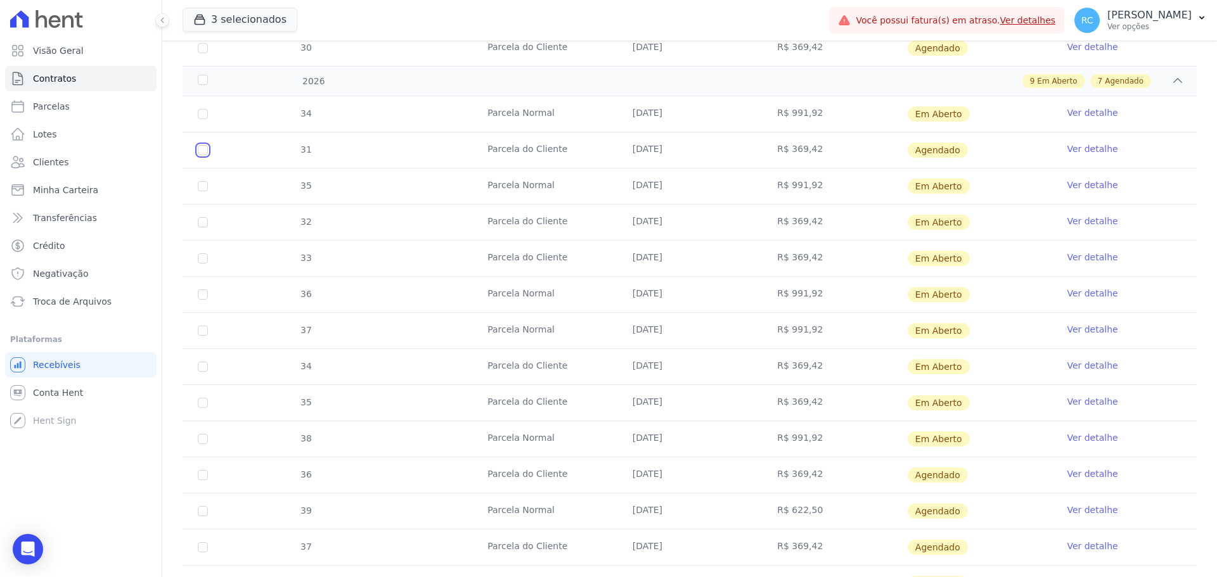
click at [189, 145] on td "31" at bounding box center [203, 149] width 41 height 35
click at [197, 154] on td "31" at bounding box center [203, 149] width 41 height 35
click at [198, 155] on td "31" at bounding box center [203, 149] width 41 height 35
click at [203, 157] on td "31" at bounding box center [203, 149] width 41 height 35
click at [193, 154] on td "31" at bounding box center [203, 149] width 41 height 35
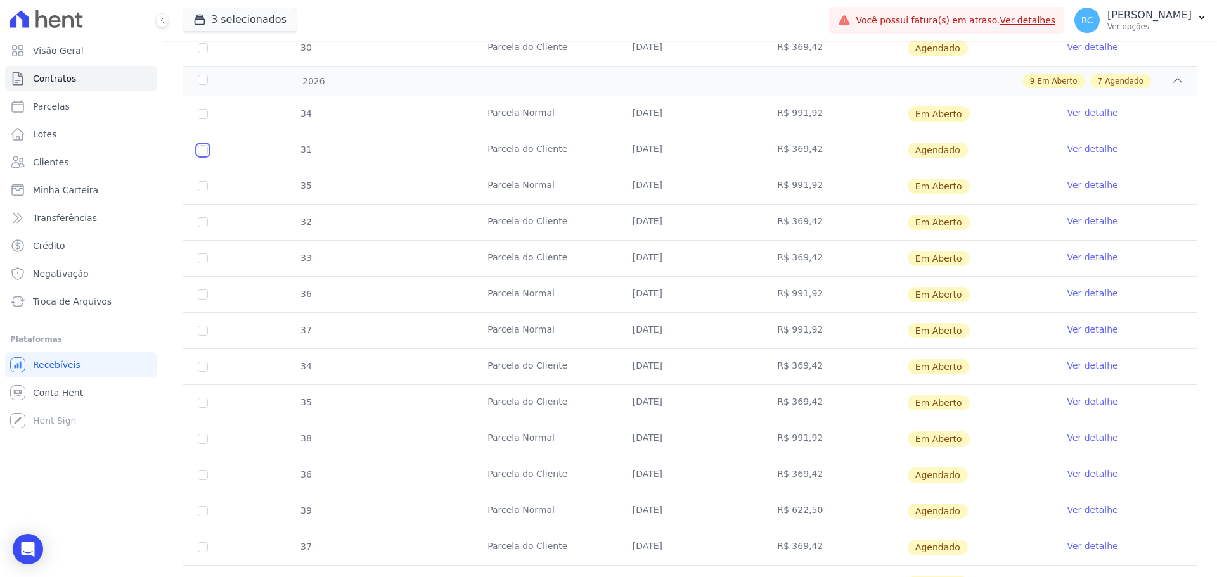
click at [200, 151] on input "checkbox" at bounding box center [203, 150] width 10 height 10
checkbox input "true"
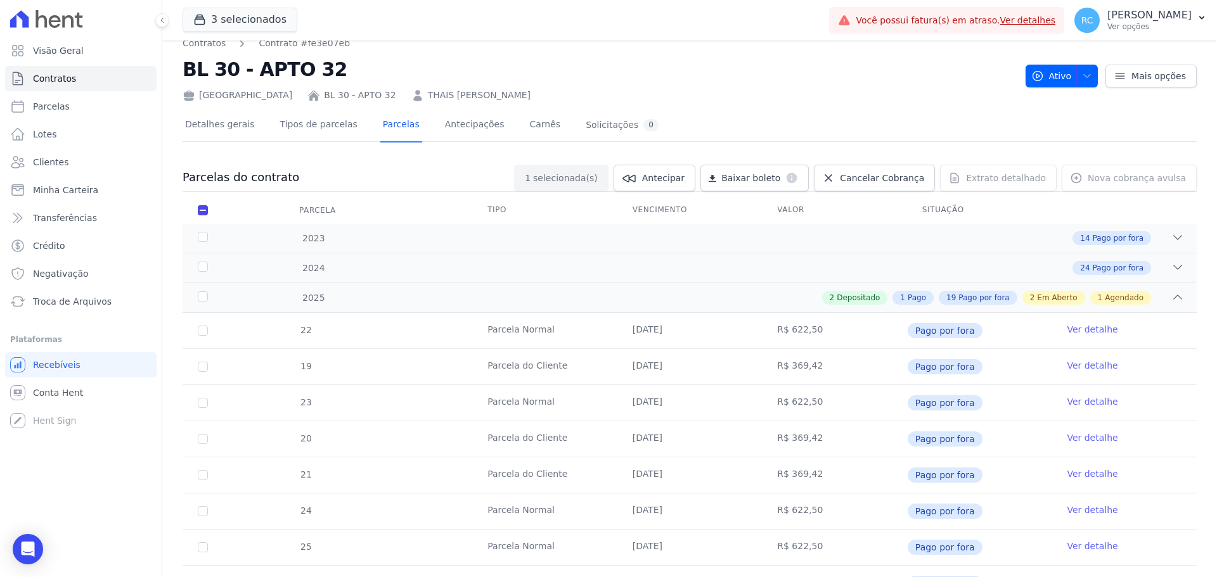
scroll to position [0, 0]
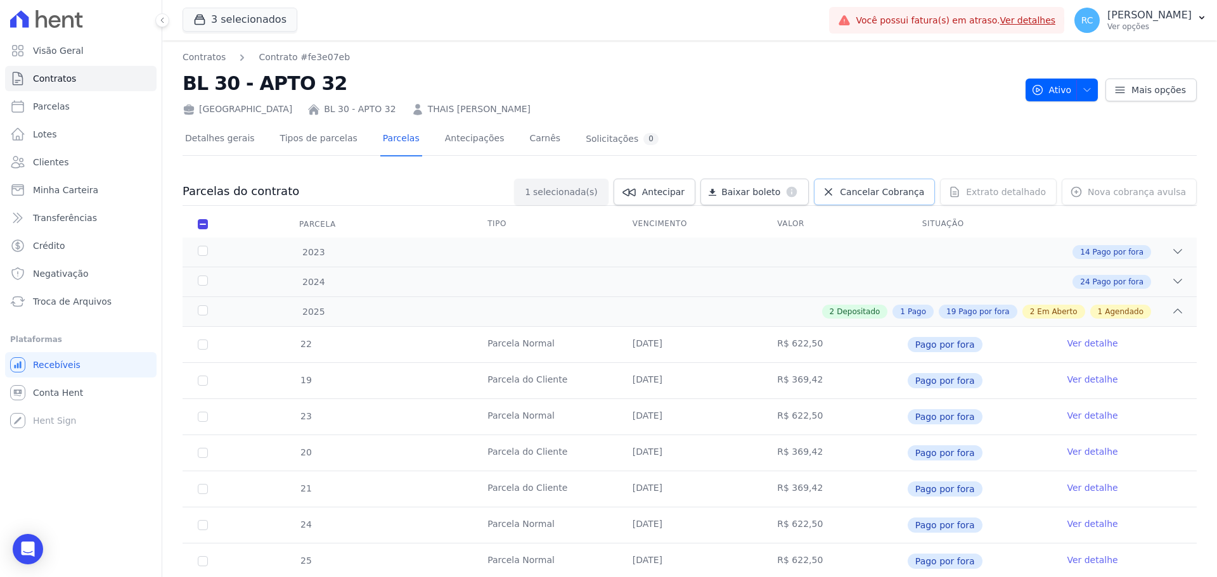
click at [893, 193] on span "Cancelar Cobrança" at bounding box center [882, 192] width 84 height 13
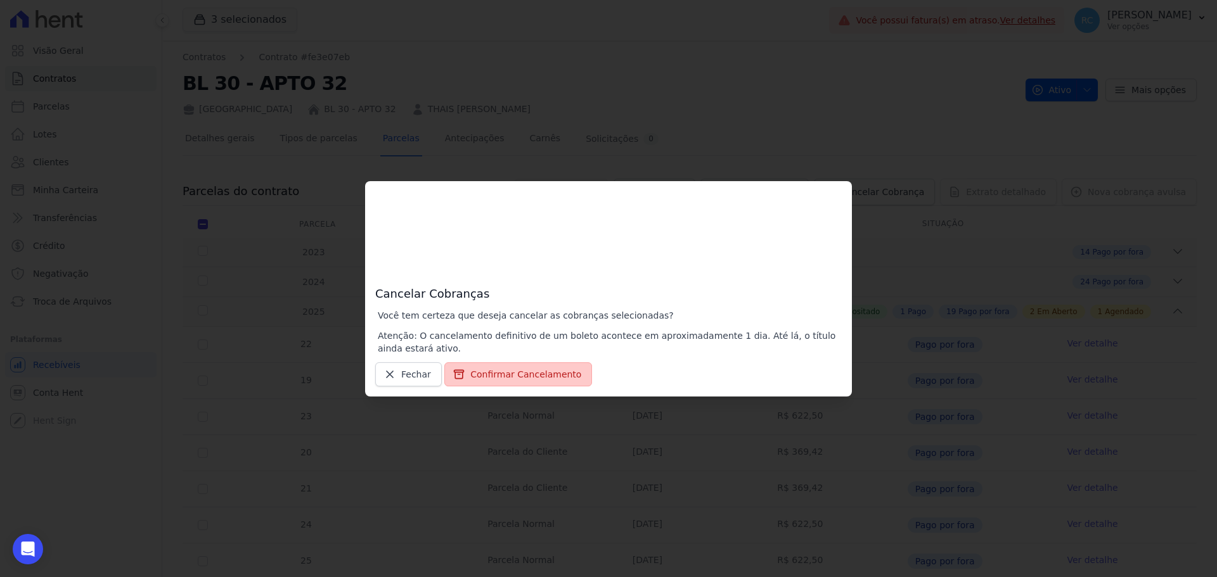
click at [494, 385] on button "Confirmar Cancelamento" at bounding box center [518, 375] width 148 height 24
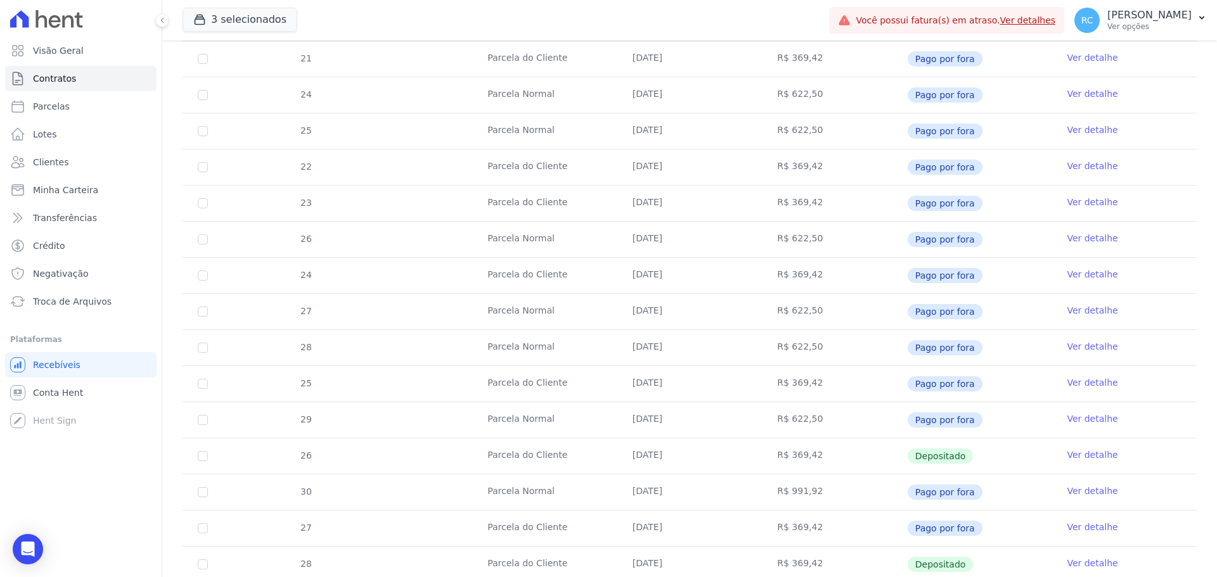
scroll to position [763, 0]
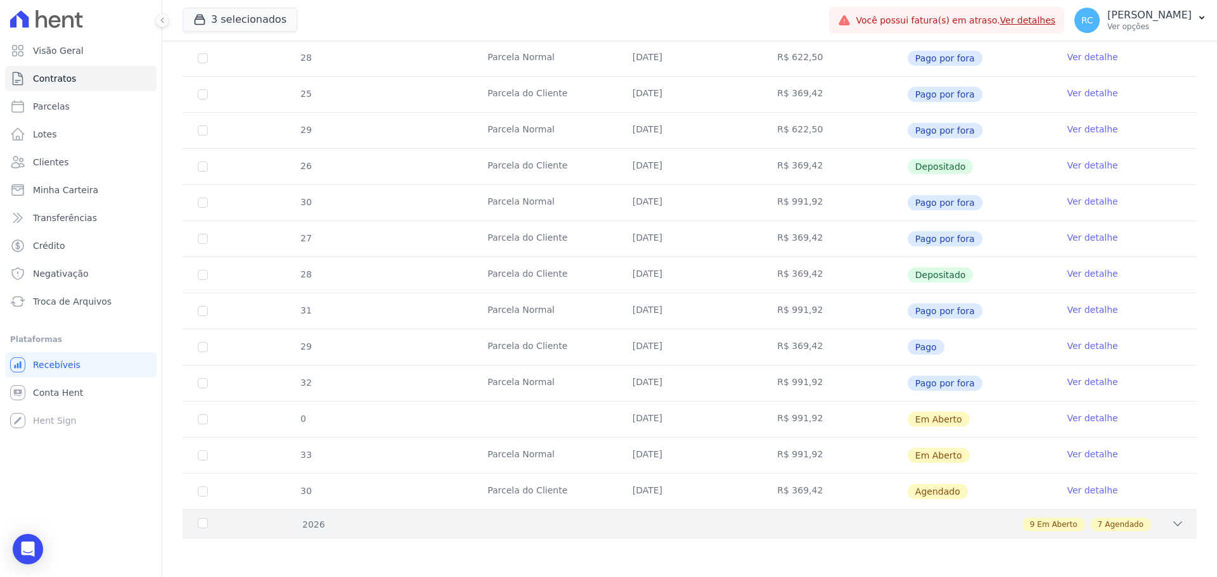
click at [1101, 531] on div "7 Agendado" at bounding box center [1120, 525] width 61 height 14
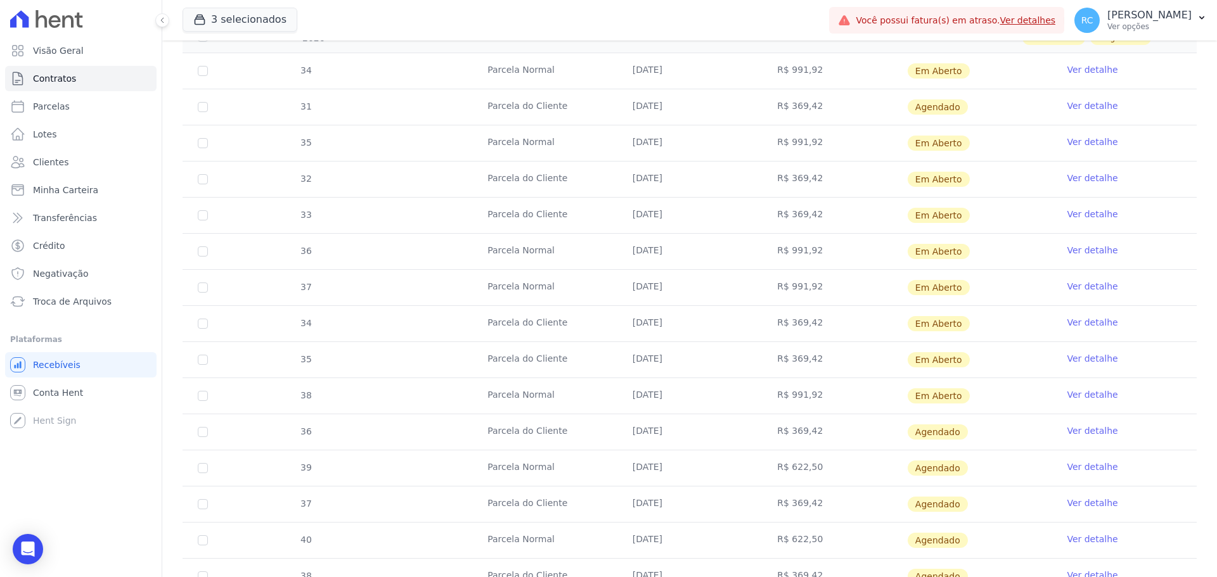
scroll to position [1164, 0]
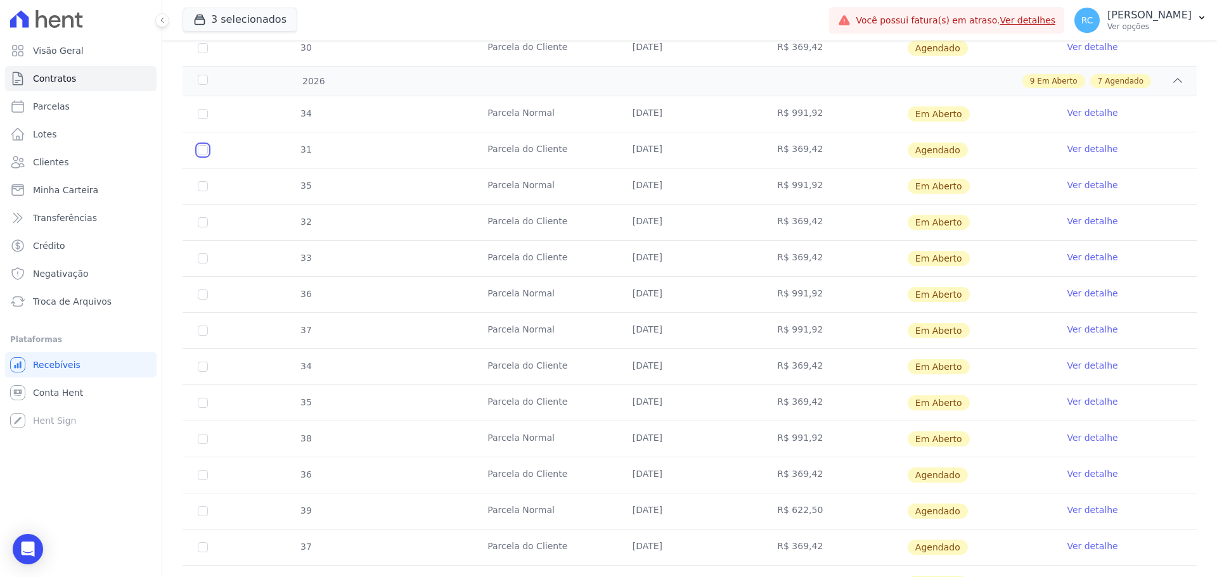
click at [202, 153] on input "checkbox" at bounding box center [203, 150] width 10 height 10
checkbox input "true"
click at [202, 153] on input "checkbox" at bounding box center [203, 150] width 10 height 10
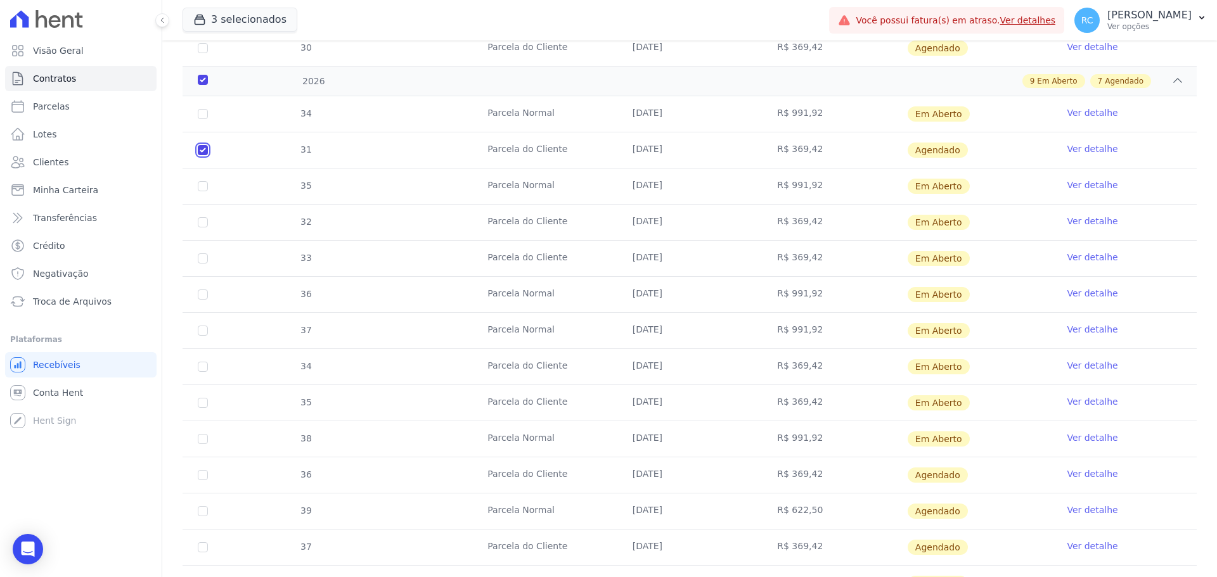
checkbox input "false"
click at [205, 222] on input "checkbox" at bounding box center [203, 222] width 10 height 10
checkbox input "true"
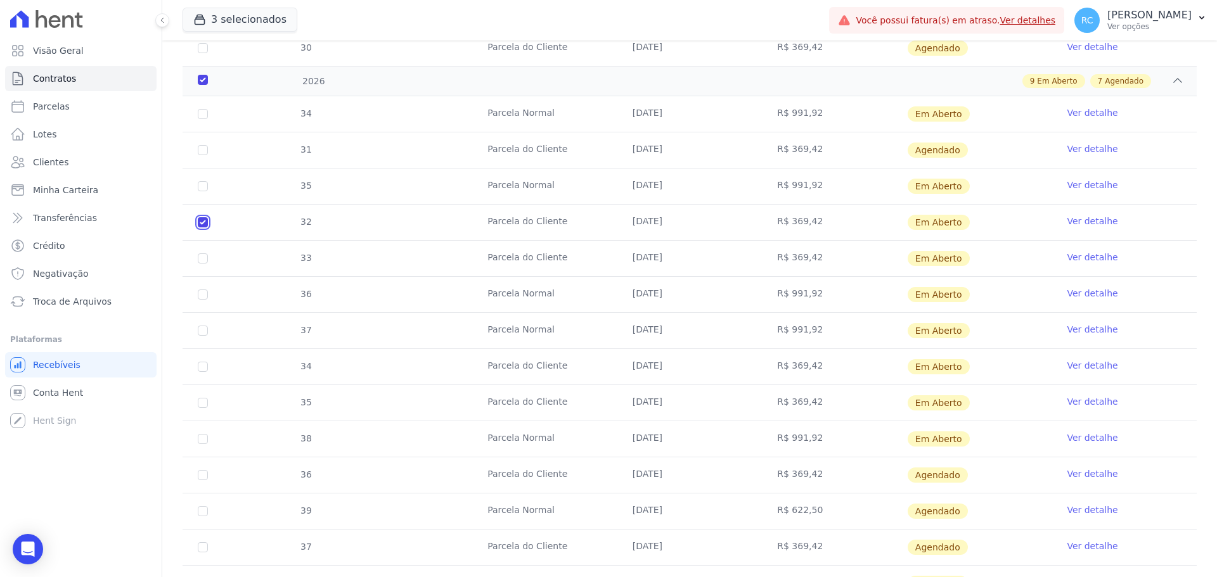
checkbox input "true"
click at [203, 262] on input "checkbox" at bounding box center [203, 259] width 10 height 10
checkbox input "true"
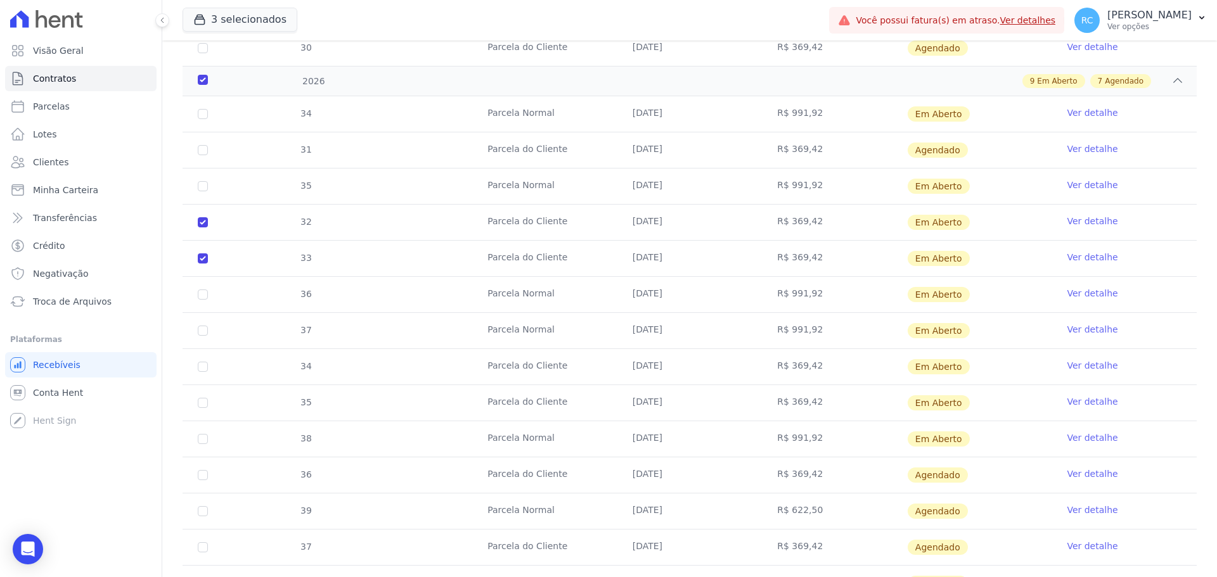
drag, startPoint x: 766, startPoint y: 251, endPoint x: 219, endPoint y: 225, distance: 547.6
click at [219, 225] on tbody "34 [GEOGRAPHIC_DATA] [DATE] R$ 991,92 Em [GEOGRAPHIC_DATA] Ver detalhe 31 [GEOG…" at bounding box center [690, 384] width 1014 height 577
drag, startPoint x: 770, startPoint y: 394, endPoint x: 210, endPoint y: 356, distance: 561.0
click at [210, 356] on tbody "34 [GEOGRAPHIC_DATA] [DATE] R$ 991,92 Em [GEOGRAPHIC_DATA] Ver detalhe 31 [GEOG…" at bounding box center [690, 384] width 1014 height 577
click at [203, 369] on input "checkbox" at bounding box center [203, 367] width 10 height 10
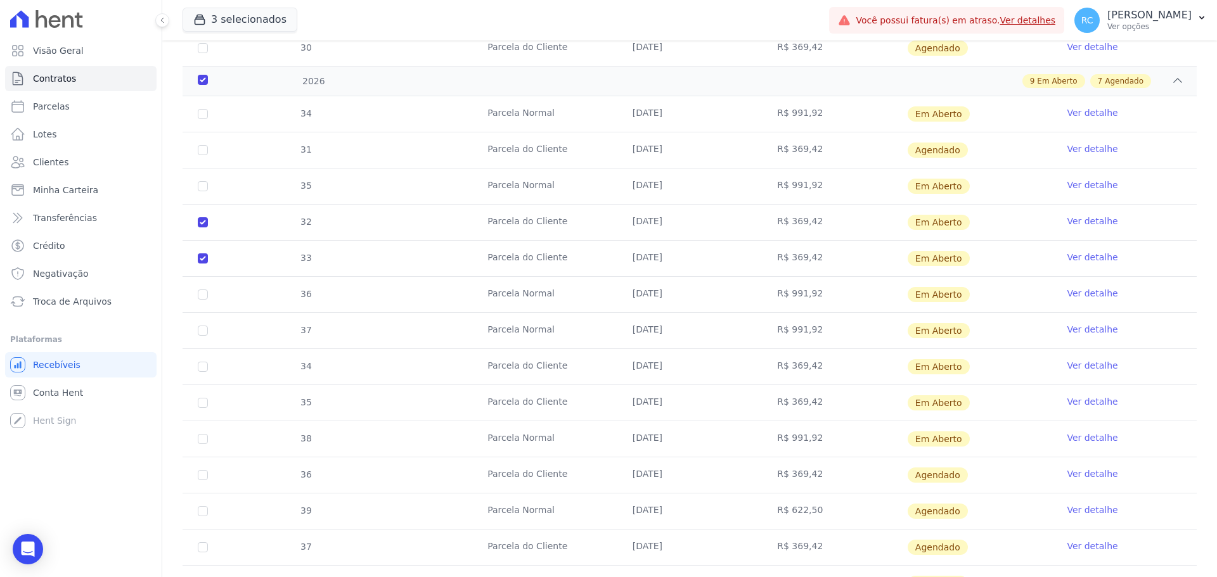
checkbox input "true"
click at [203, 397] on td "35" at bounding box center [203, 402] width 41 height 35
click at [202, 400] on input "checkbox" at bounding box center [203, 403] width 10 height 10
checkbox input "true"
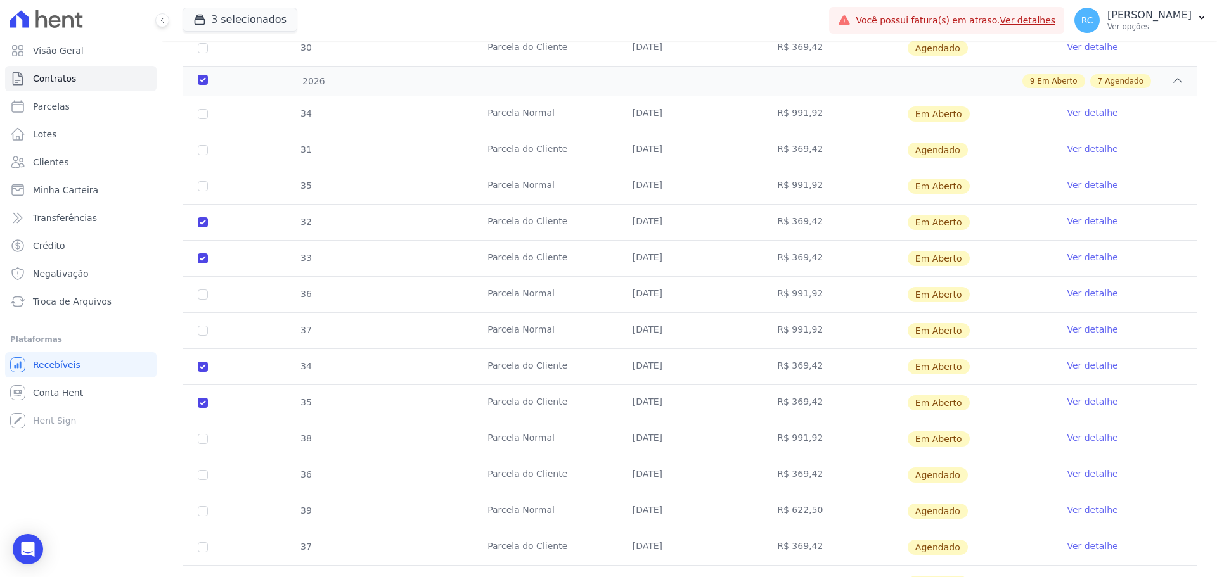
checkbox input "true"
click at [202, 401] on input "checkbox" at bounding box center [203, 403] width 10 height 10
checkbox input "false"
checkbox input "true"
click at [202, 401] on input "checkbox" at bounding box center [203, 403] width 10 height 10
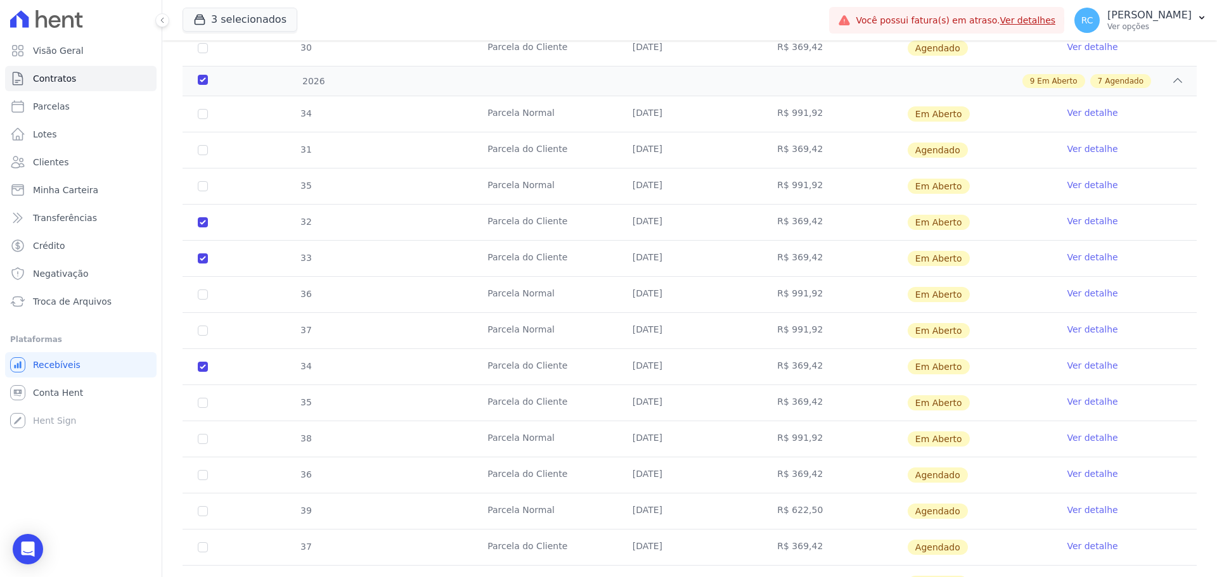
checkbox input "true"
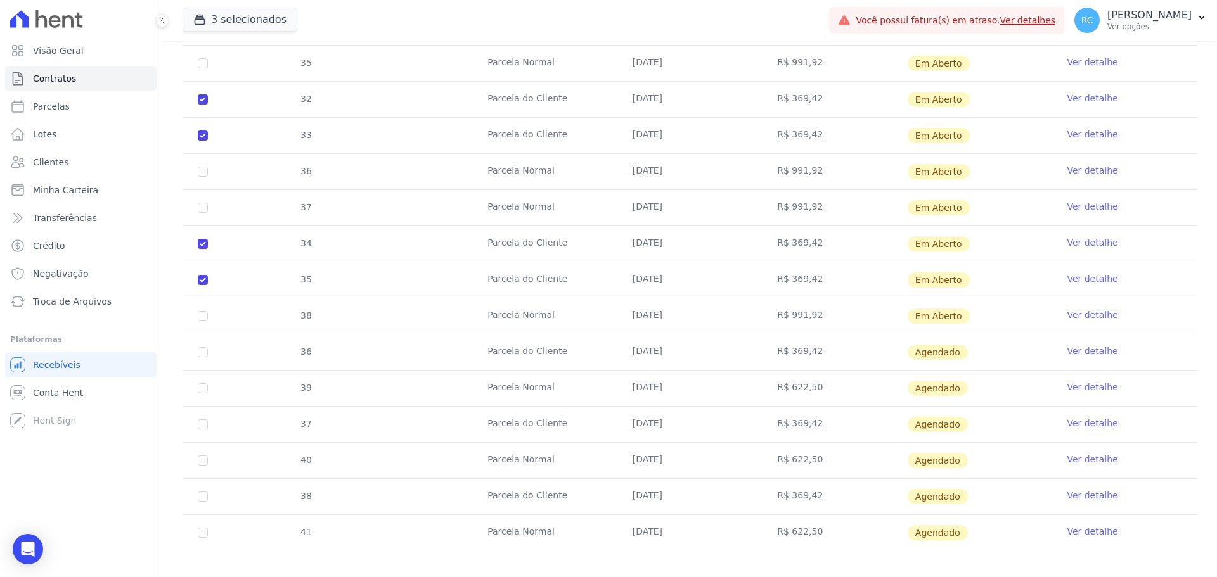
scroll to position [1298, 0]
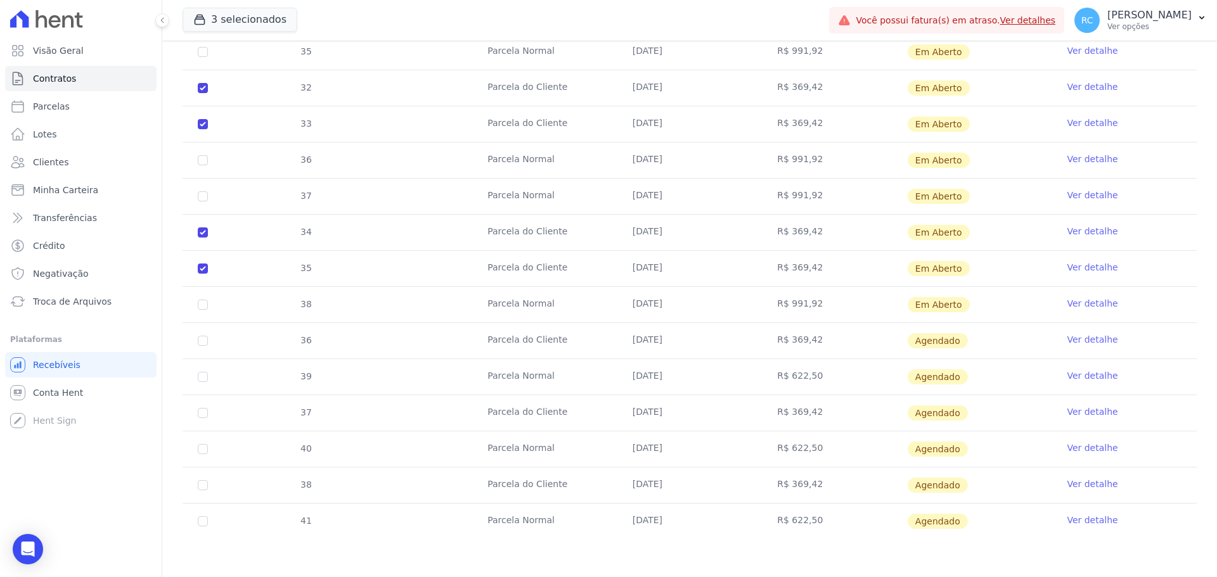
drag, startPoint x: 830, startPoint y: 337, endPoint x: 193, endPoint y: 347, distance: 637.0
click at [180, 341] on div "34 [GEOGRAPHIC_DATA] [DATE] R$ 991,92 Em [GEOGRAPHIC_DATA] Ver detalhe 31 [GEOG…" at bounding box center [689, 251] width 1055 height 588
click at [200, 346] on td "36" at bounding box center [203, 340] width 41 height 35
click at [204, 342] on input "checkbox" at bounding box center [203, 341] width 10 height 10
checkbox input "true"
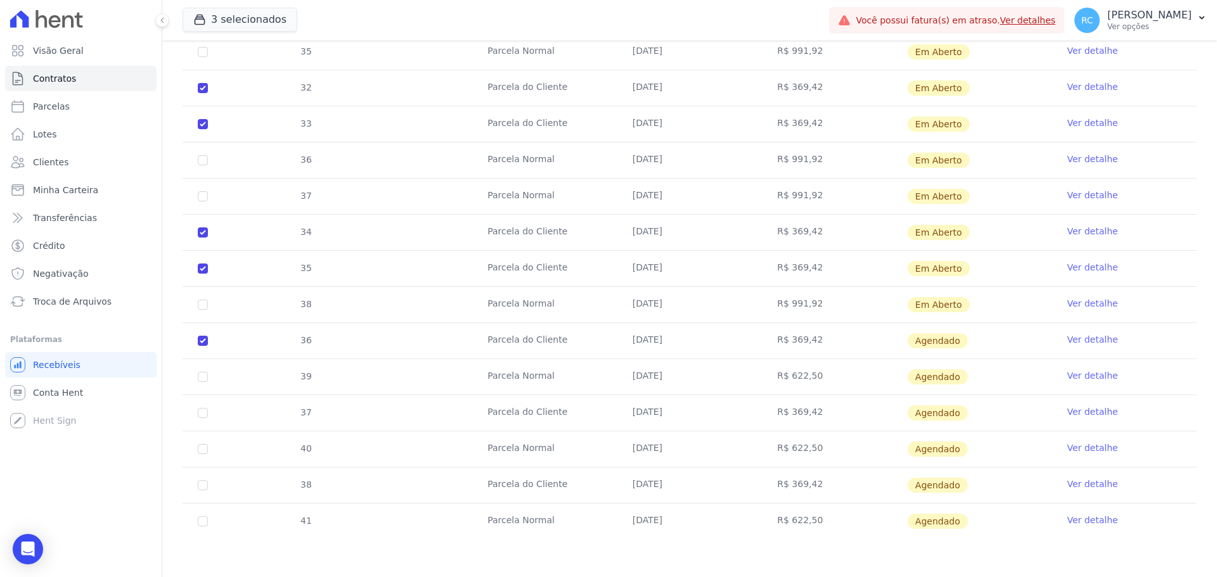
checkbox input "true"
click at [387, 344] on tr "36 [GEOGRAPHIC_DATA] [DATE] R$ 369,42 [GEOGRAPHIC_DATA] Ver detalhe" at bounding box center [690, 341] width 1014 height 36
drag, startPoint x: 828, startPoint y: 407, endPoint x: 212, endPoint y: 411, distance: 616.0
click at [212, 411] on tr "37 [GEOGRAPHIC_DATA] [DATE] R$ 369,42 [GEOGRAPHIC_DATA] Ver detalhe" at bounding box center [690, 413] width 1014 height 36
click at [192, 415] on td "37" at bounding box center [203, 412] width 41 height 35
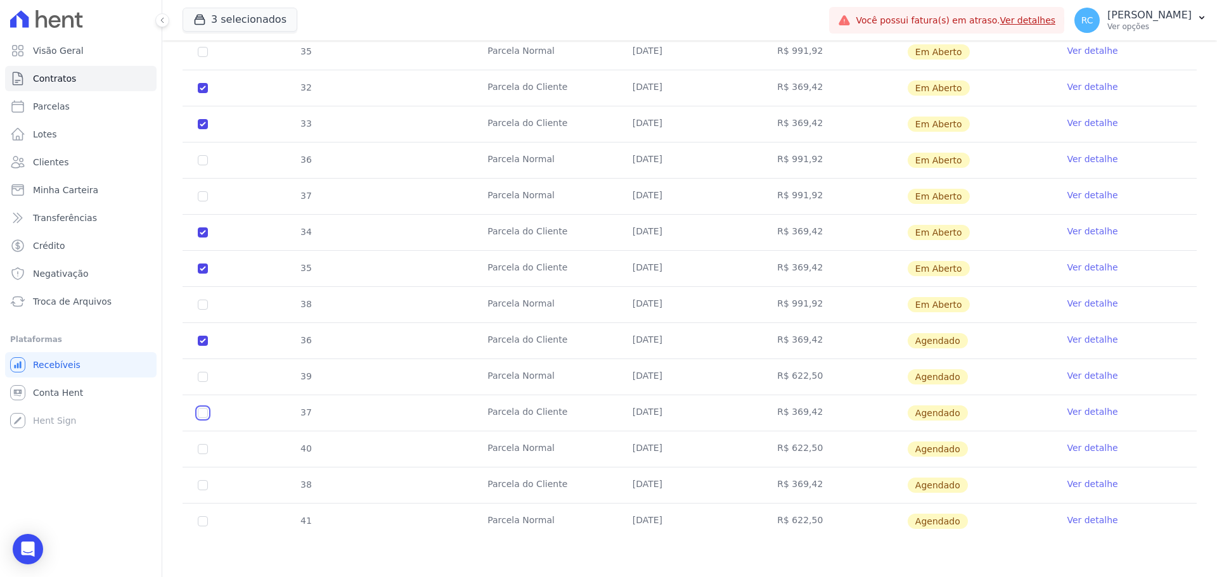
click at [204, 414] on input "checkbox" at bounding box center [203, 413] width 10 height 10
checkbox input "true"
drag, startPoint x: 691, startPoint y: 480, endPoint x: 231, endPoint y: 479, distance: 460.1
click at [240, 479] on tr "38 [GEOGRAPHIC_DATA] [DATE] R$ 369,42 [GEOGRAPHIC_DATA] Ver detalhe" at bounding box center [690, 485] width 1014 height 36
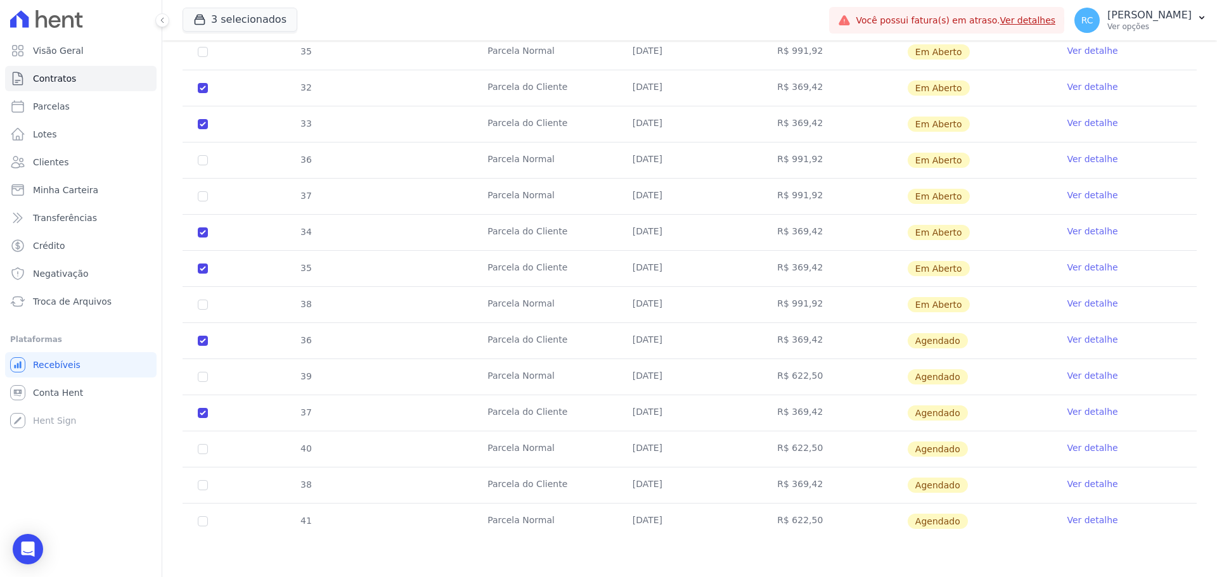
click at [204, 484] on input "checkbox" at bounding box center [203, 485] width 10 height 10
checkbox input "true"
click at [360, 488] on tr "38 [GEOGRAPHIC_DATA] [DATE] R$ 369,42 [GEOGRAPHIC_DATA] Ver detalhe" at bounding box center [690, 485] width 1014 height 36
drag, startPoint x: 837, startPoint y: 490, endPoint x: 610, endPoint y: 455, distance: 229.6
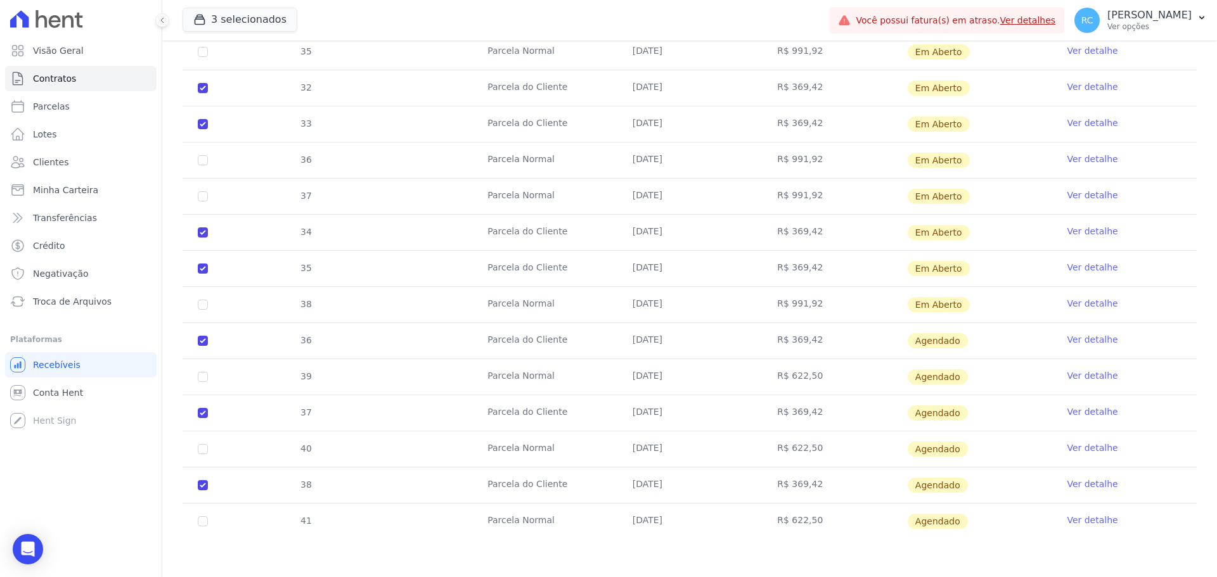
click at [234, 483] on tr "38 [GEOGRAPHIC_DATA] [DATE] R$ 369,42 [GEOGRAPHIC_DATA] Ver detalhe" at bounding box center [690, 485] width 1014 height 36
drag, startPoint x: 817, startPoint y: 416, endPoint x: 744, endPoint y: 383, distance: 80.3
click at [241, 412] on tr "37 [GEOGRAPHIC_DATA] [DATE] R$ 369,42 [GEOGRAPHIC_DATA] Ver detalhe" at bounding box center [690, 413] width 1014 height 36
drag, startPoint x: 828, startPoint y: 335, endPoint x: 248, endPoint y: 343, distance: 580.6
click at [248, 343] on tr "36 [GEOGRAPHIC_DATA] [DATE] R$ 369,42 [GEOGRAPHIC_DATA] Ver detalhe" at bounding box center [690, 341] width 1014 height 36
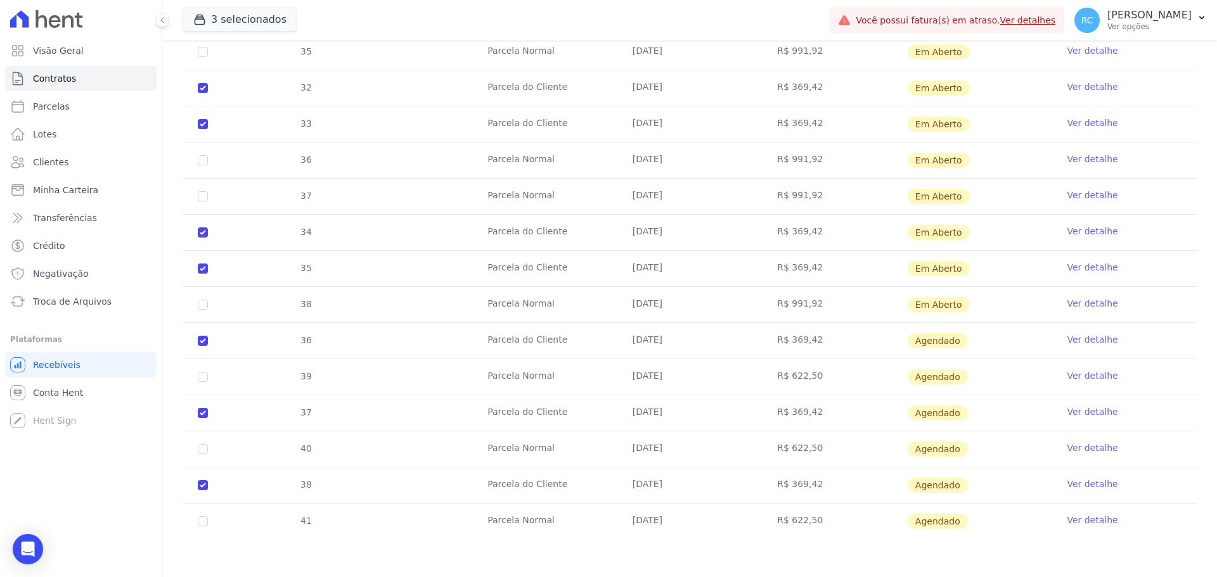
drag, startPoint x: 827, startPoint y: 262, endPoint x: 227, endPoint y: 236, distance: 600.8
click at [227, 236] on tbody "34 [GEOGRAPHIC_DATA] [DATE] R$ 991,92 Em [GEOGRAPHIC_DATA] Ver detalhe 31 [GEOG…" at bounding box center [690, 250] width 1014 height 577
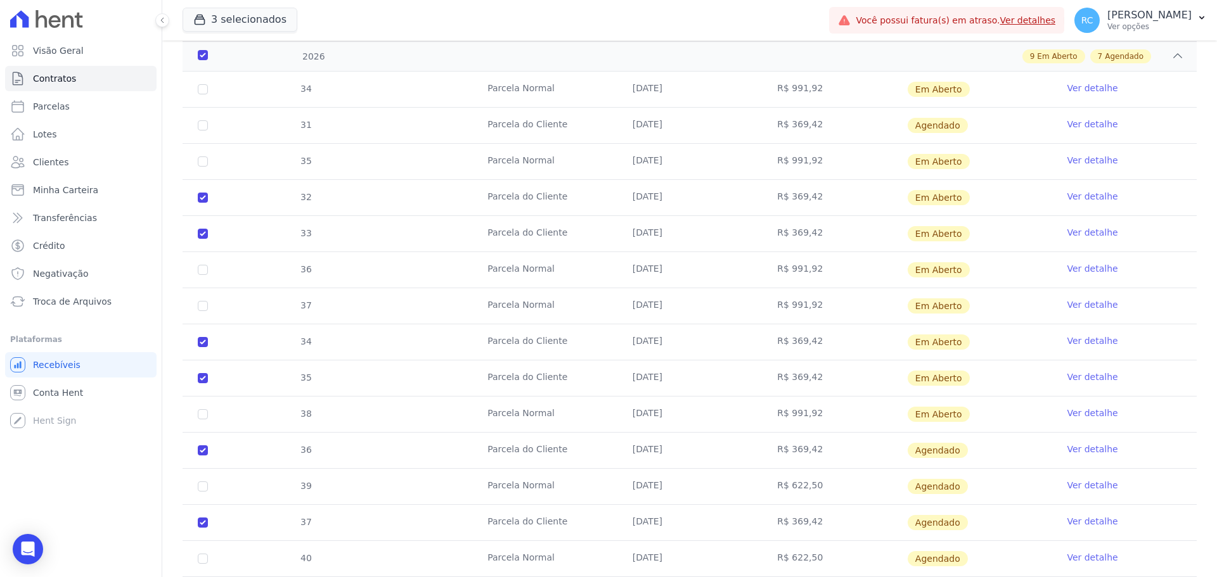
scroll to position [1171, 0]
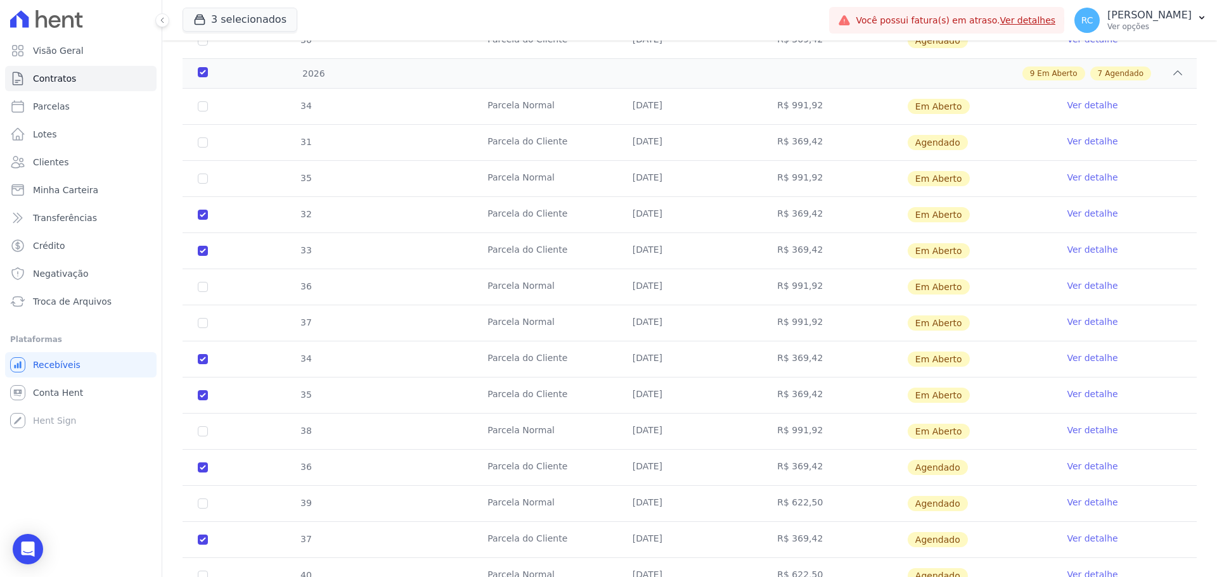
drag, startPoint x: 854, startPoint y: 248, endPoint x: 224, endPoint y: 221, distance: 630.6
click at [224, 221] on tbody "34 [GEOGRAPHIC_DATA] [DATE] R$ 991,92 Em [GEOGRAPHIC_DATA] Ver detalhe 31 [GEOG…" at bounding box center [690, 377] width 1014 height 577
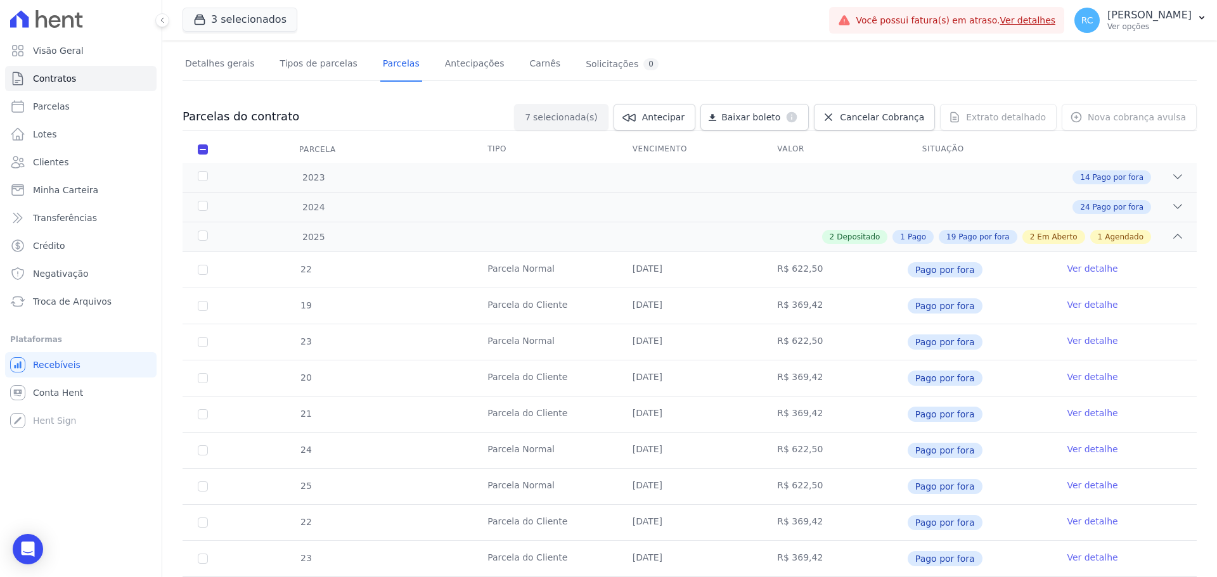
scroll to position [0, 0]
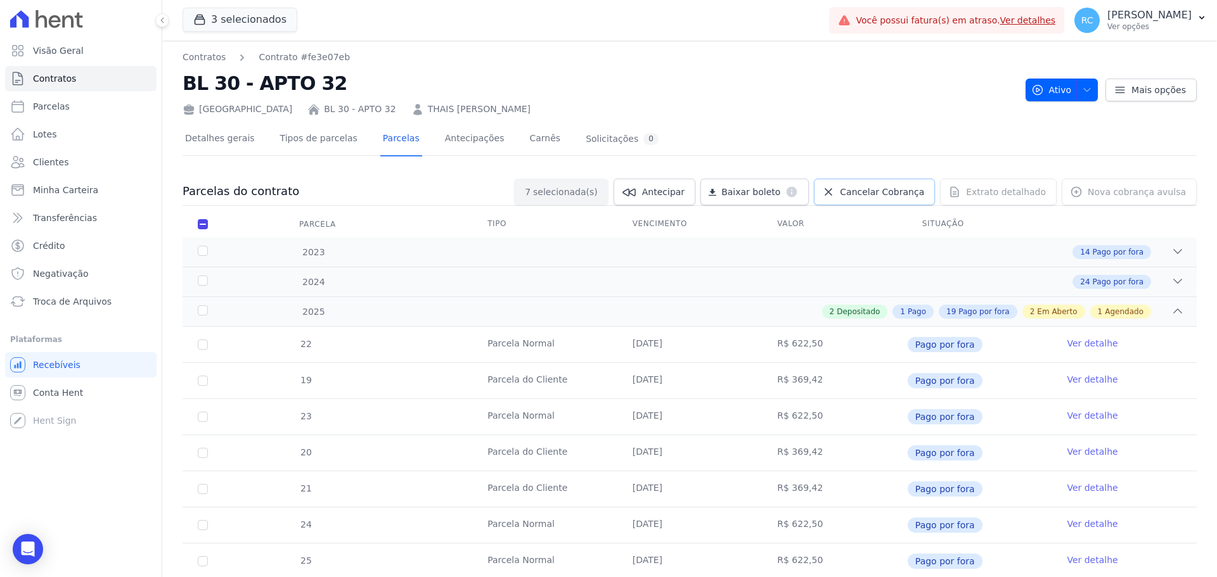
click at [887, 186] on span "Cancelar Cobrança" at bounding box center [882, 192] width 84 height 13
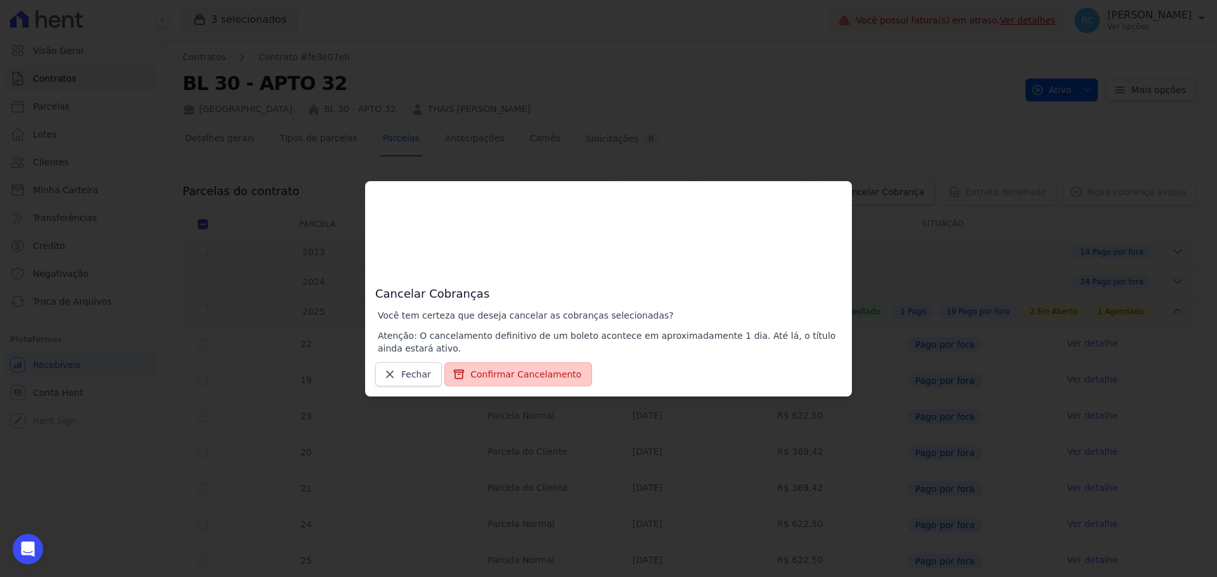
click at [508, 378] on button "Confirmar Cancelamento" at bounding box center [518, 375] width 148 height 24
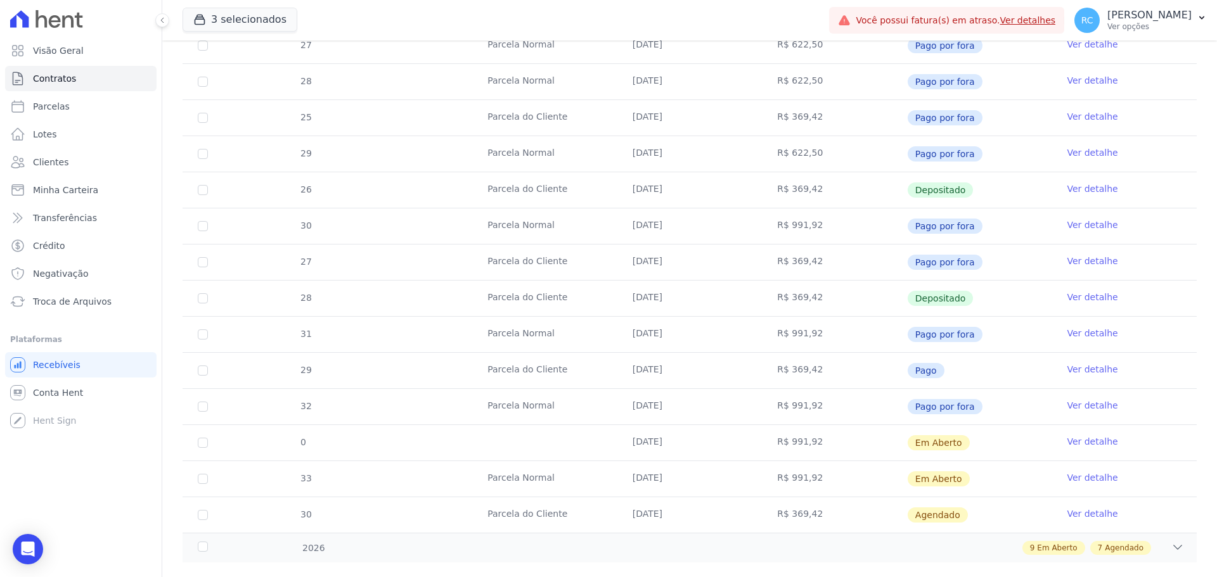
scroll to position [809, 0]
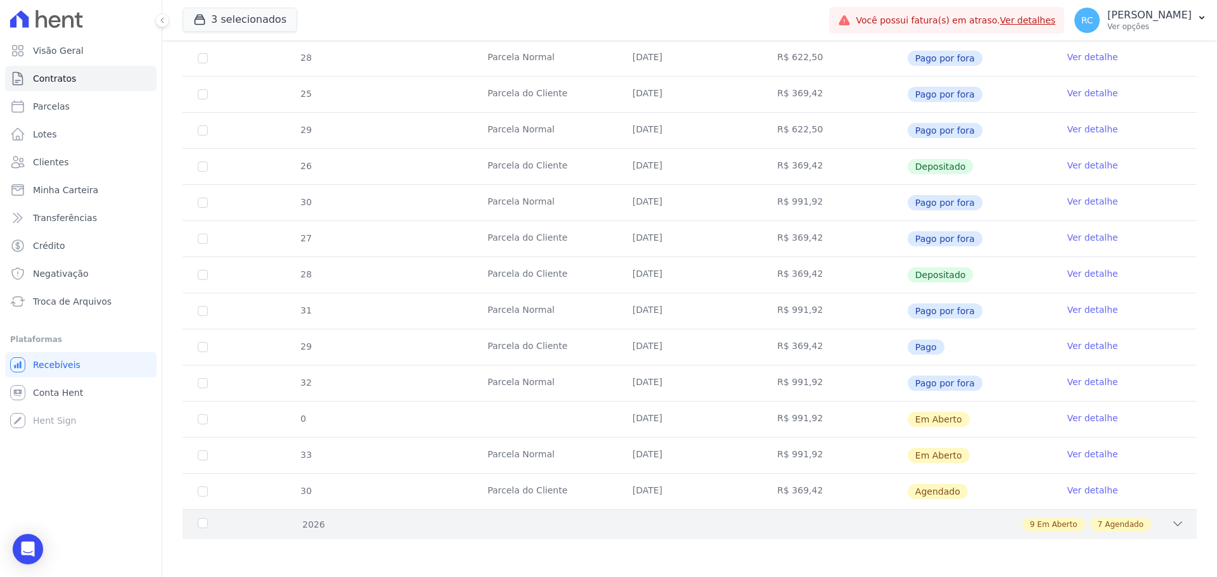
click at [1069, 533] on div "2026 9 Em Aberto 7 Agendado" at bounding box center [690, 525] width 1014 height 30
click at [1175, 521] on div "2026 9 Em Aberto 7 Agendado" at bounding box center [690, 525] width 1014 height 30
drag, startPoint x: 1119, startPoint y: 523, endPoint x: 645, endPoint y: 507, distance: 473.7
click at [1064, 526] on div "9 Em Aberto 7 Agendado" at bounding box center [1086, 525] width 129 height 14
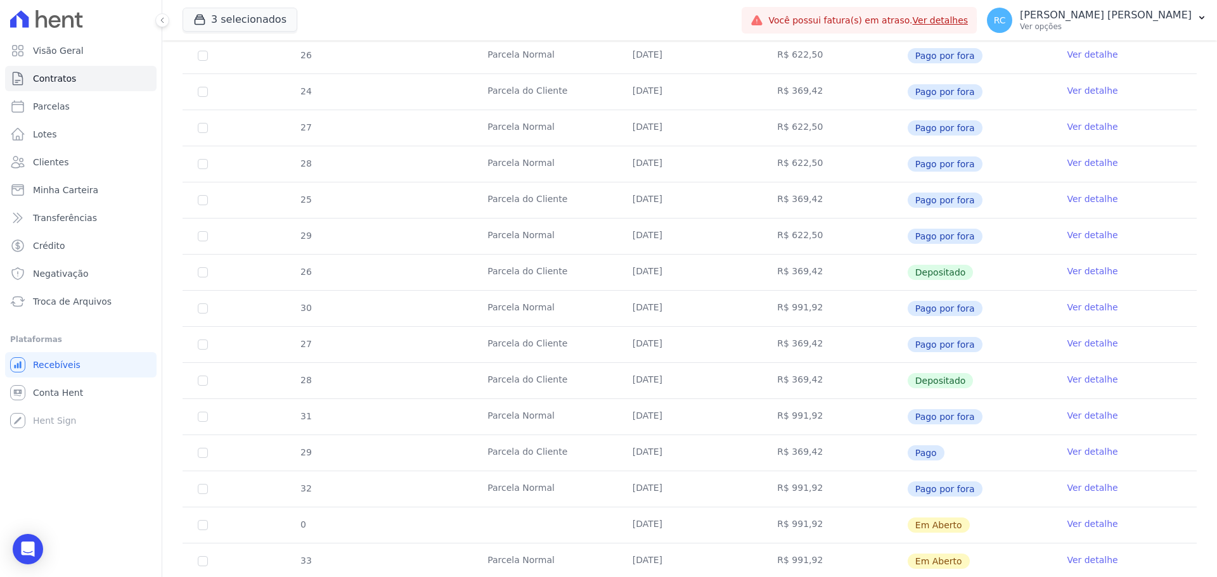
scroll to position [720, 0]
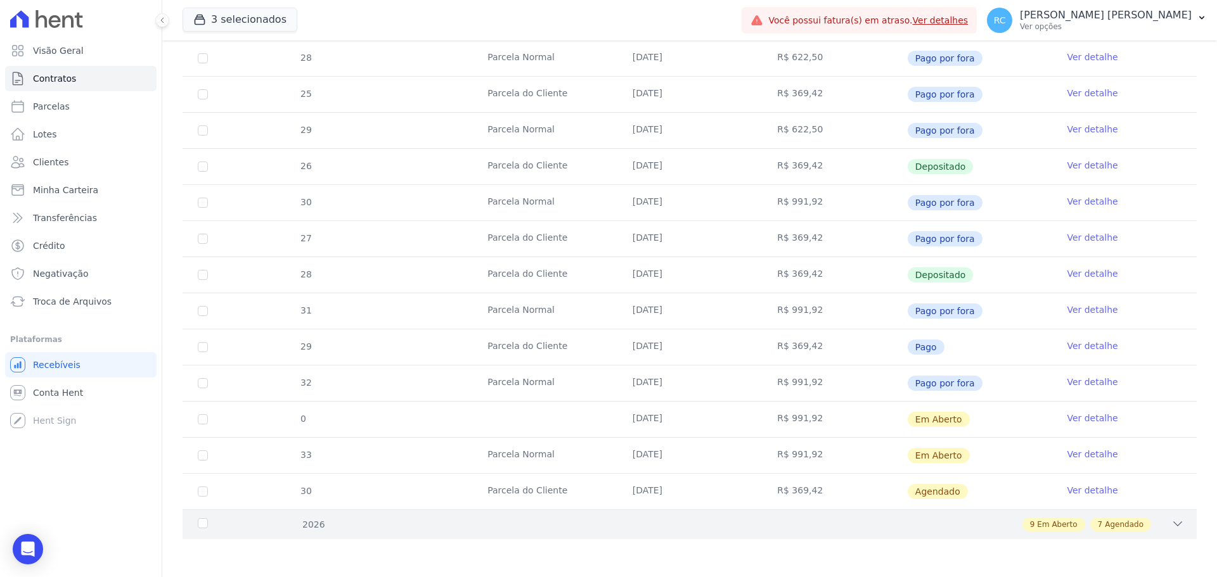
click at [774, 537] on div "2026 9 Em Aberto 7 Agendado" at bounding box center [690, 525] width 1014 height 30
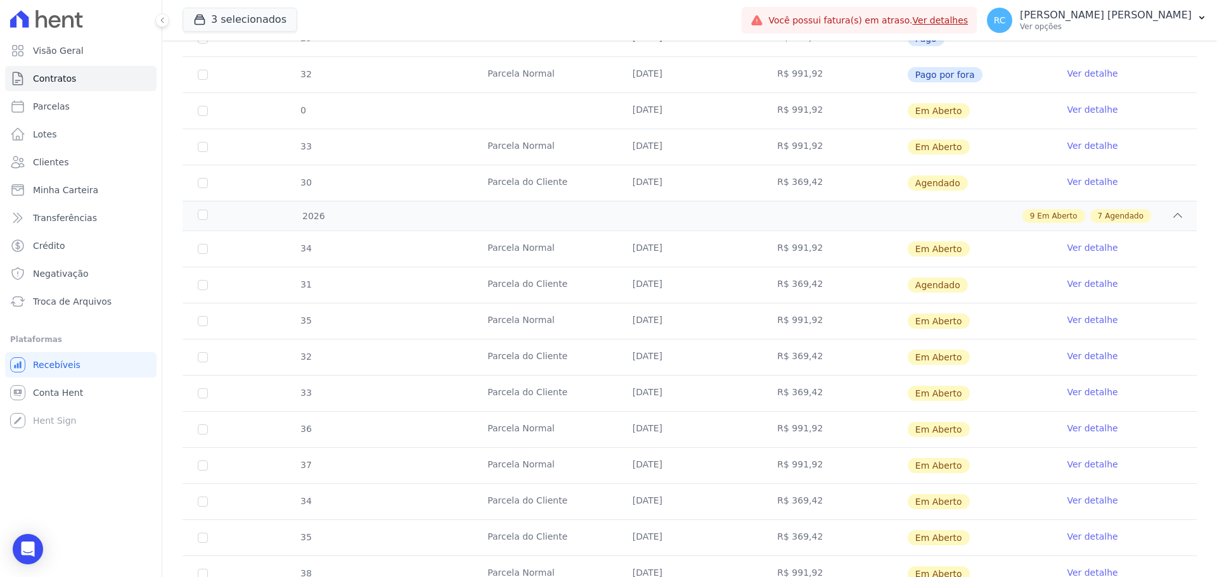
scroll to position [1037, 0]
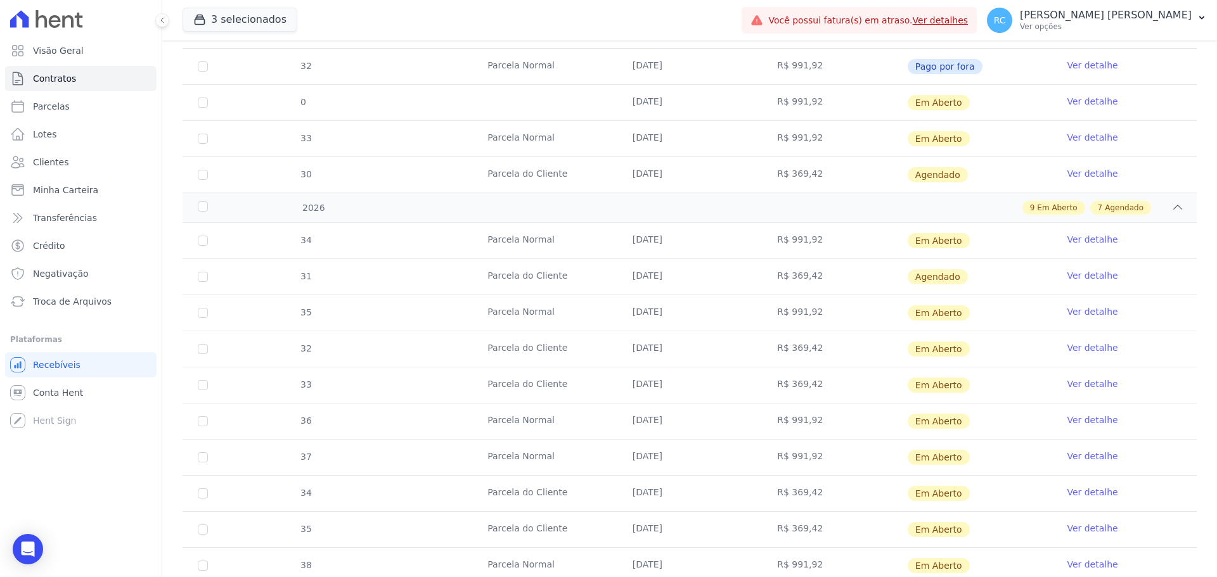
click at [196, 348] on td "32" at bounding box center [203, 348] width 41 height 35
drag, startPoint x: 212, startPoint y: 352, endPoint x: 206, endPoint y: 350, distance: 6.8
click at [210, 352] on td "32" at bounding box center [203, 348] width 41 height 35
click at [206, 350] on input "checkbox" at bounding box center [203, 349] width 10 height 10
checkbox input "true"
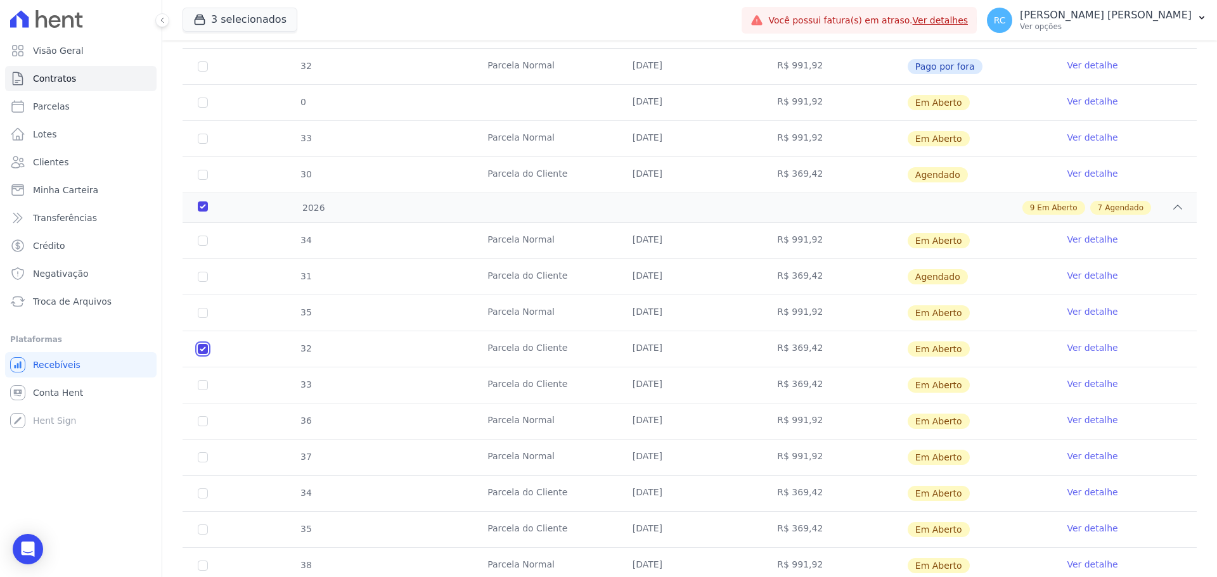
checkbox input "true"
click at [202, 387] on input "checkbox" at bounding box center [203, 385] width 10 height 10
checkbox input "true"
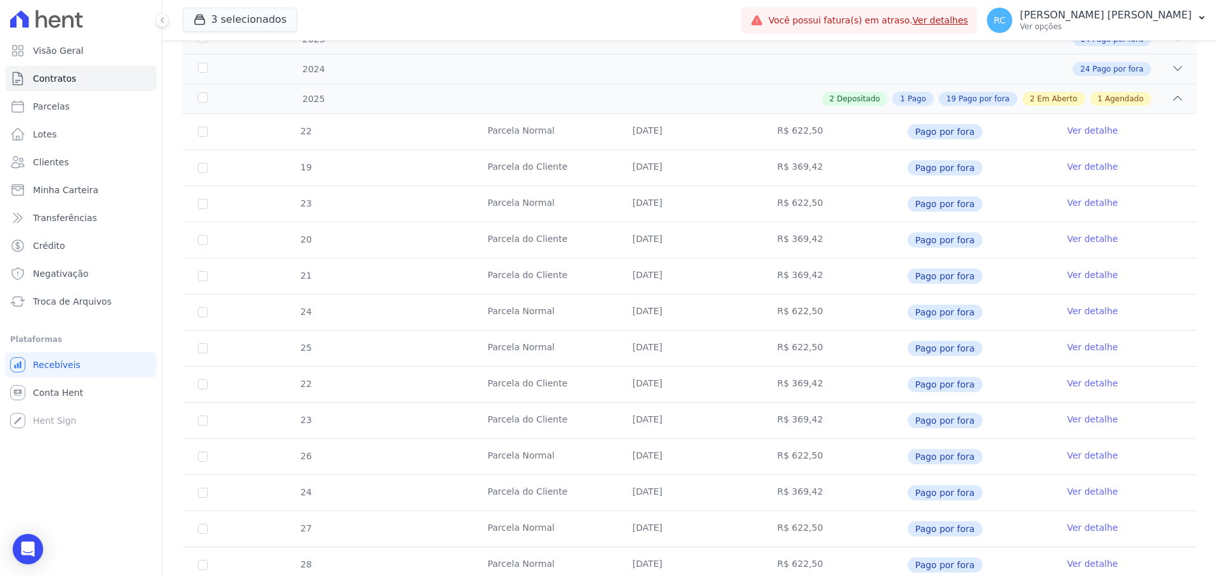
scroll to position [0, 0]
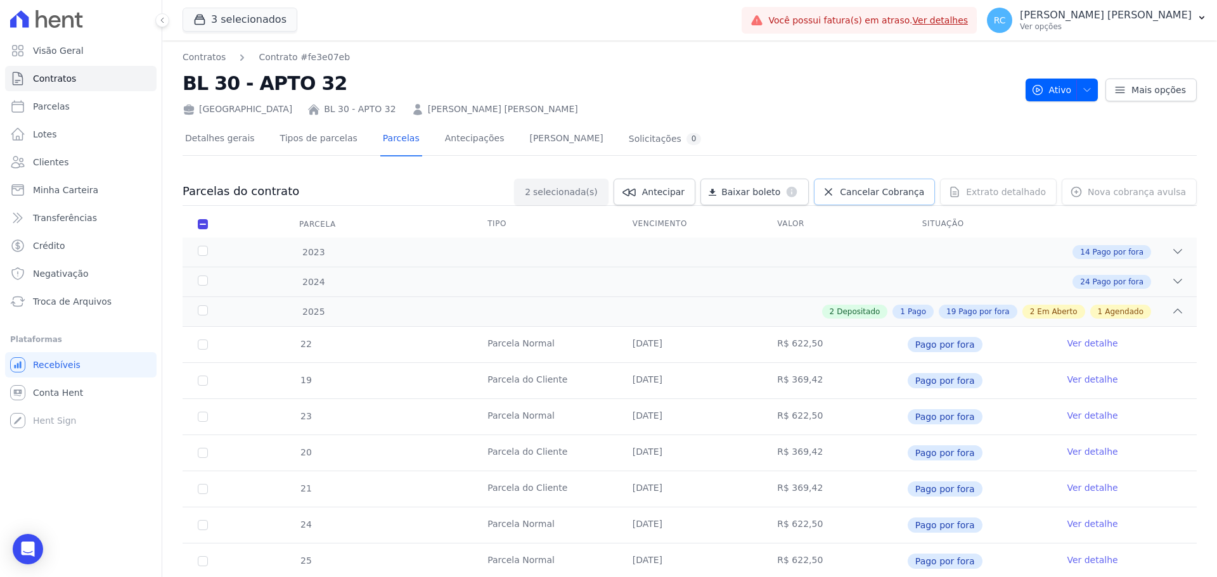
click at [835, 197] on icon at bounding box center [828, 192] width 13 height 13
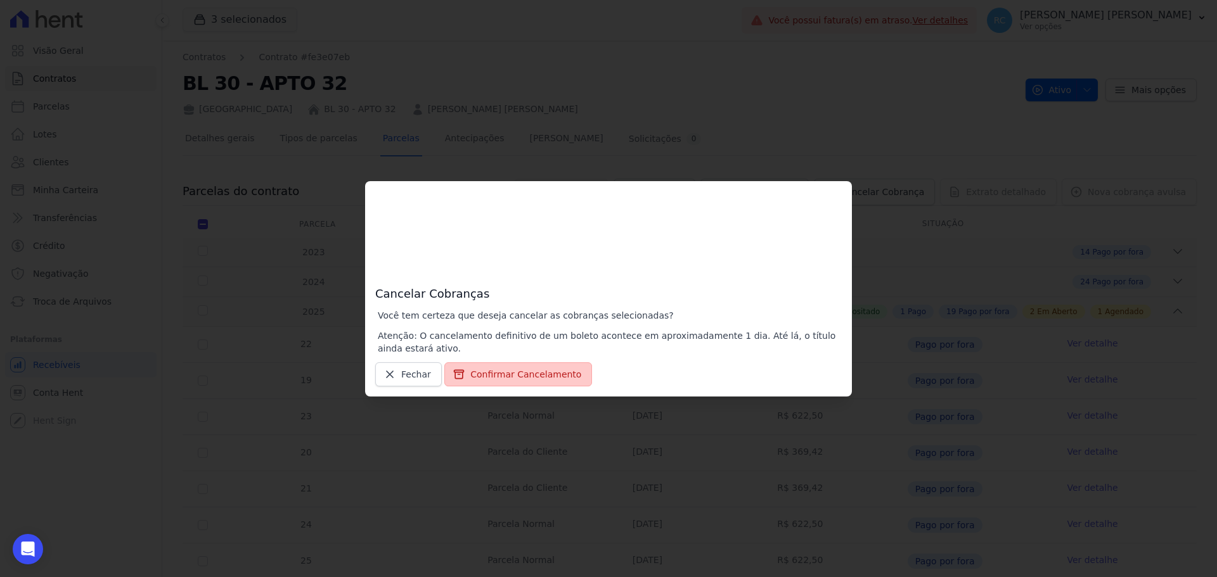
click at [531, 369] on button "Confirmar Cancelamento" at bounding box center [518, 375] width 148 height 24
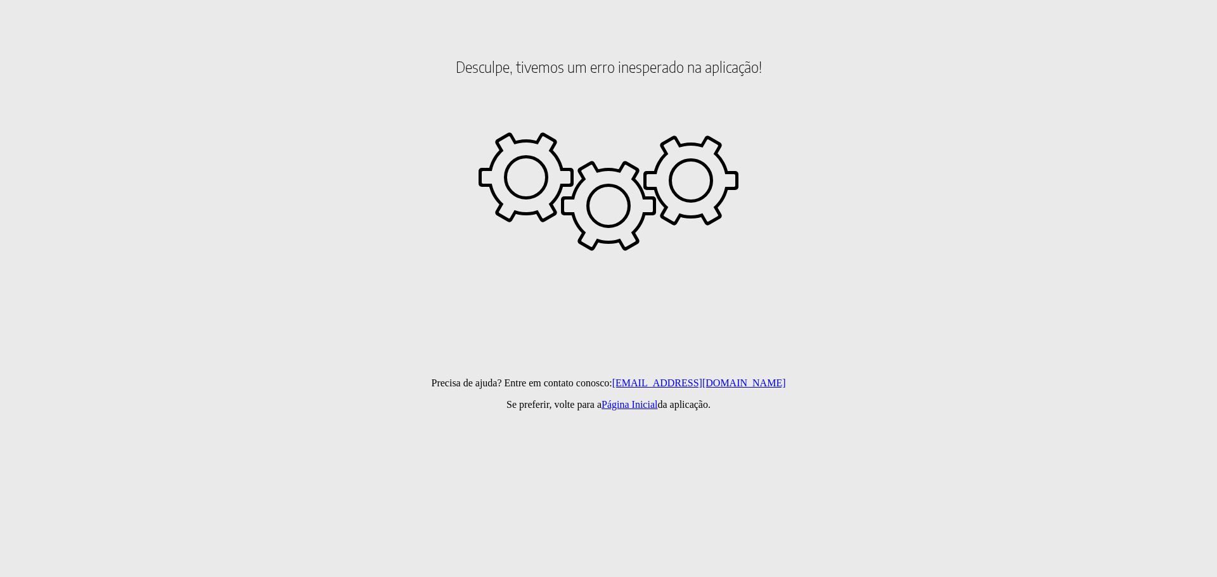
click at [1082, 144] on html "Desculpe, tivemos um erro inesperado na aplicação! Precisa de ajuda? Entre em c…" at bounding box center [608, 72] width 1217 height 144
